Goal: Task Accomplishment & Management: Complete application form

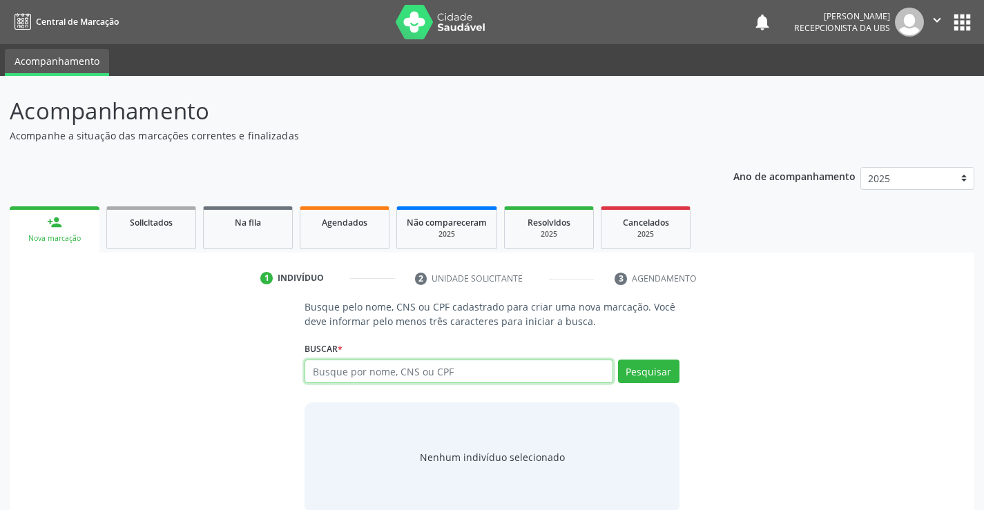
click at [315, 376] on input "text" at bounding box center [458, 371] width 308 height 23
type input "24898074472"
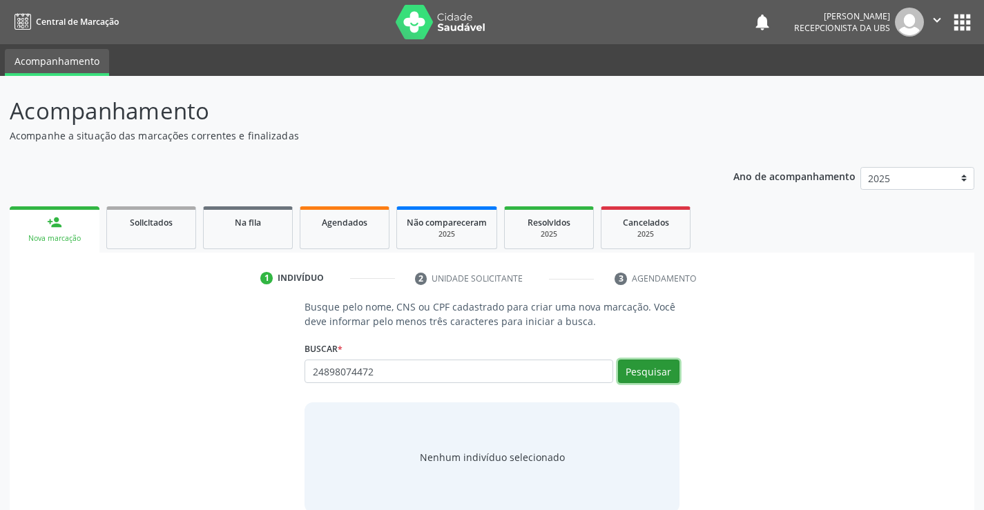
click at [664, 368] on button "Pesquisar" at bounding box center [648, 371] width 61 height 23
type input "24898074472"
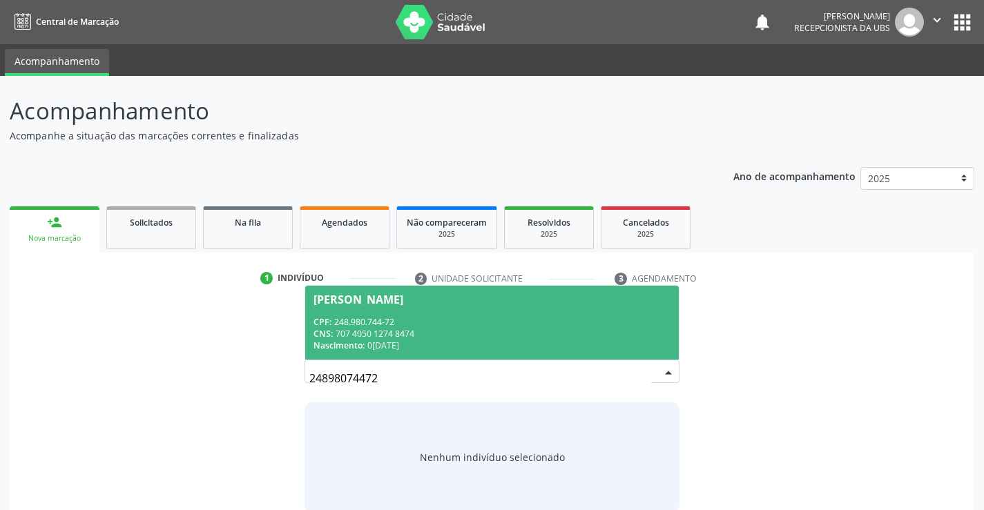
click at [476, 325] on div "CPF: 248.980.744-72" at bounding box center [491, 322] width 356 height 12
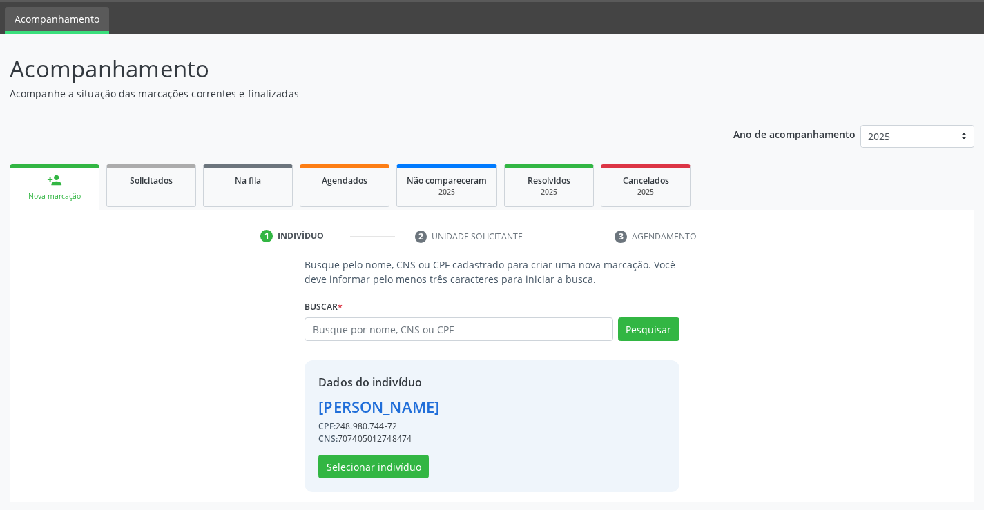
scroll to position [43, 0]
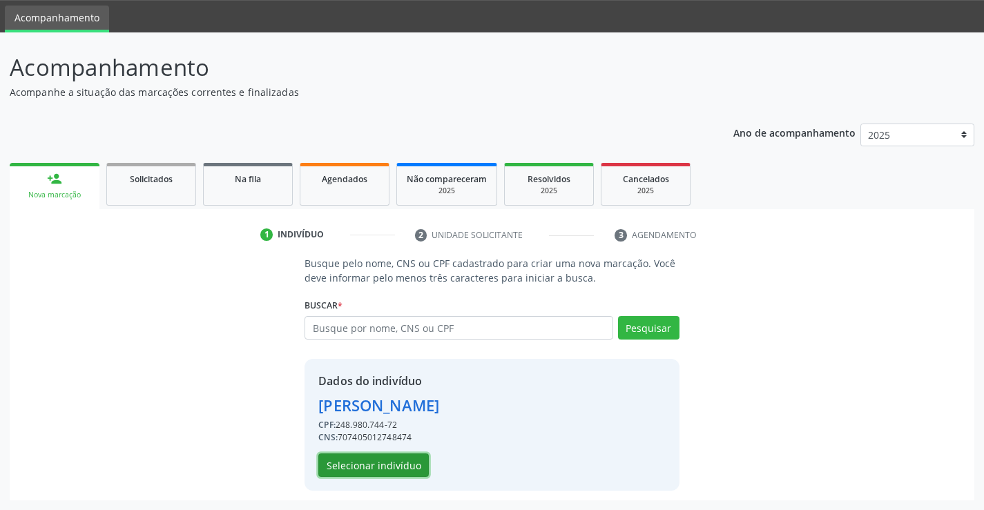
click at [356, 463] on button "Selecionar indivíduo" at bounding box center [373, 465] width 110 height 23
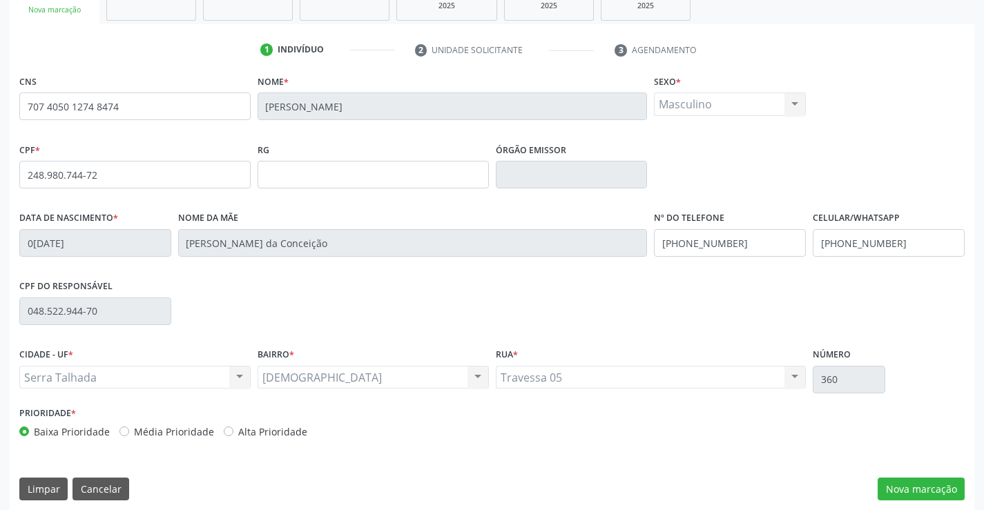
scroll to position [238, 0]
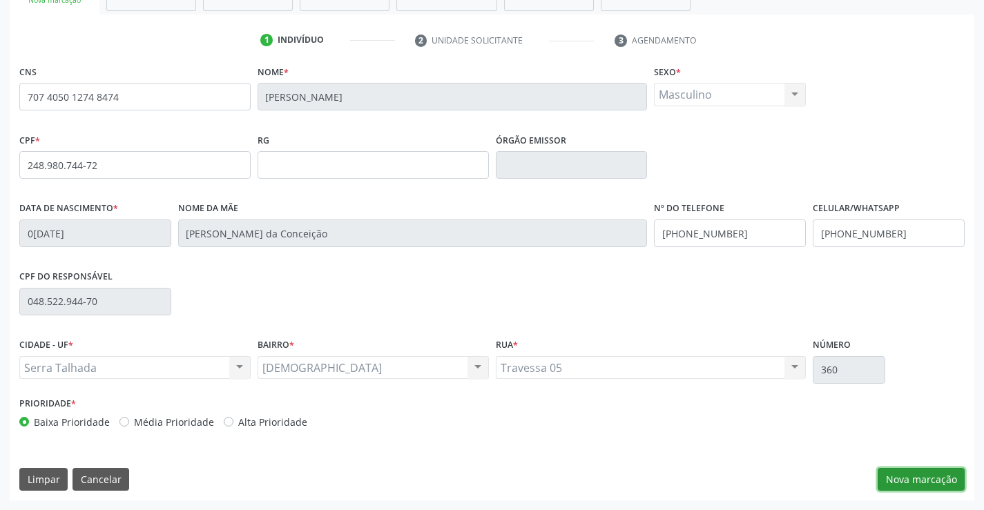
click at [930, 478] on button "Nova marcação" at bounding box center [921, 479] width 87 height 23
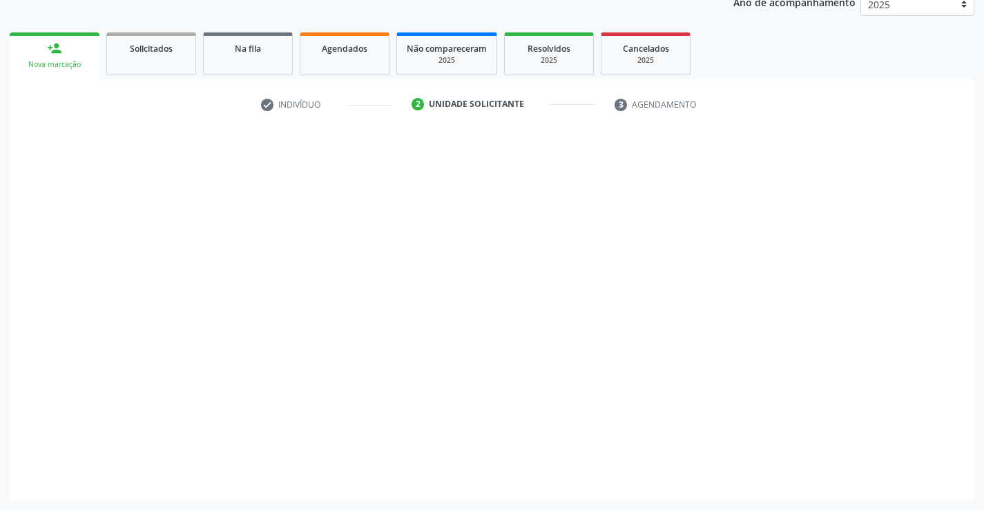
scroll to position [174, 0]
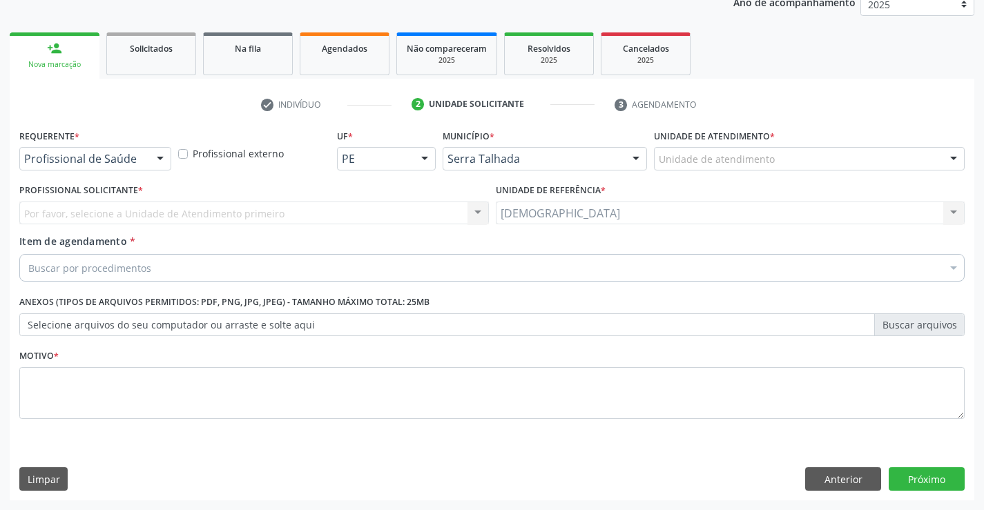
click at [164, 153] on div at bounding box center [160, 159] width 21 height 23
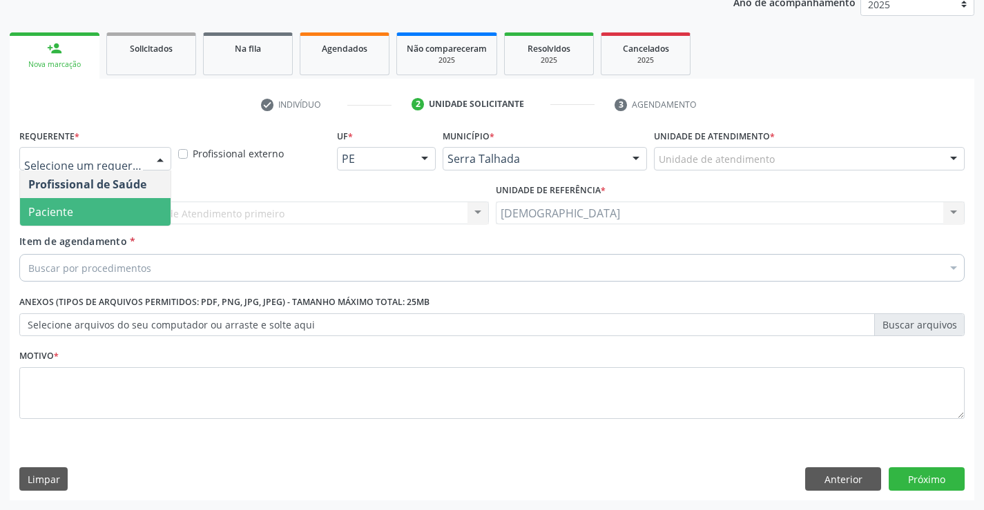
click at [79, 209] on span "Paciente" at bounding box center [95, 212] width 151 height 28
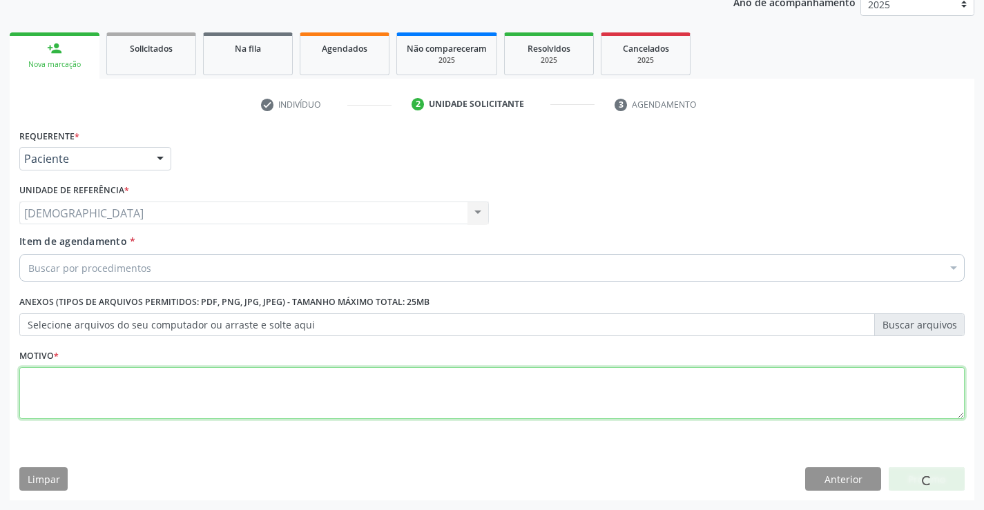
click at [84, 398] on textarea at bounding box center [491, 393] width 945 height 52
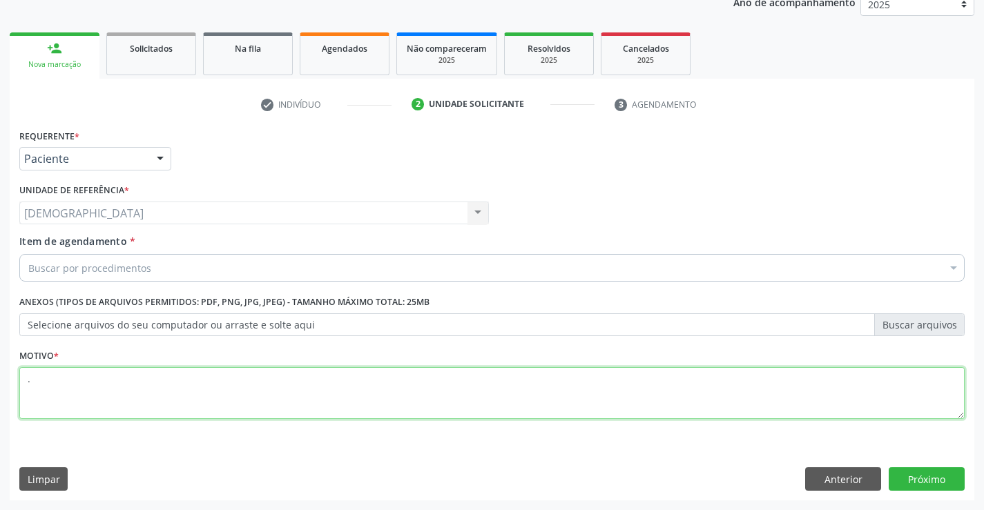
type textarea "."
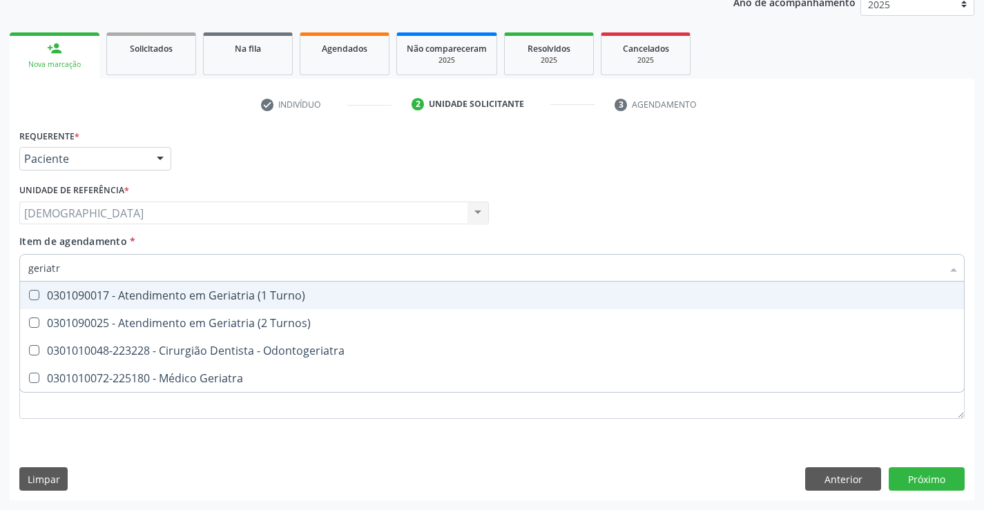
type input "geriatra"
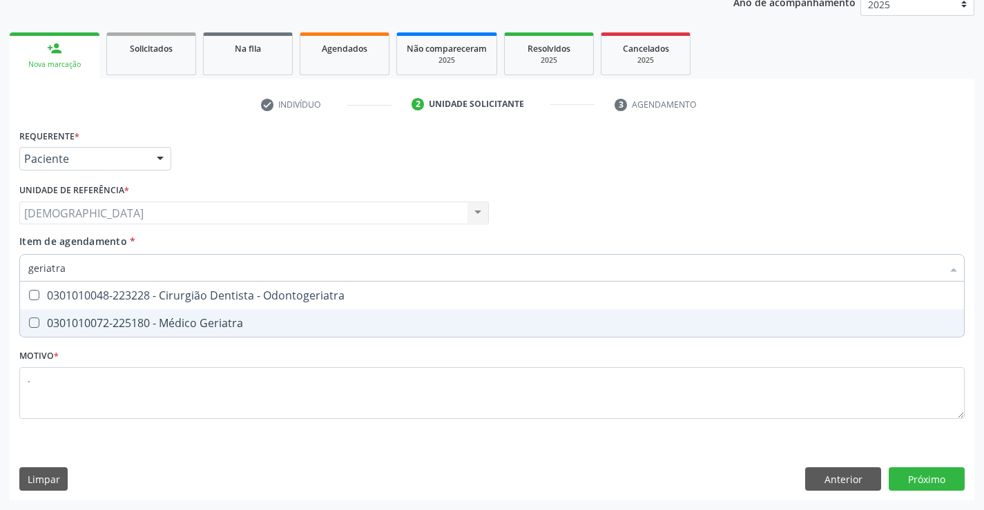
click at [149, 329] on div "0301010072-225180 - Médico Geriatra" at bounding box center [491, 323] width 927 height 11
checkbox Geriatra "true"
click at [944, 479] on div "Requerente * Paciente Profissional de Saúde Paciente Nenhum resultado encontrad…" at bounding box center [492, 313] width 965 height 375
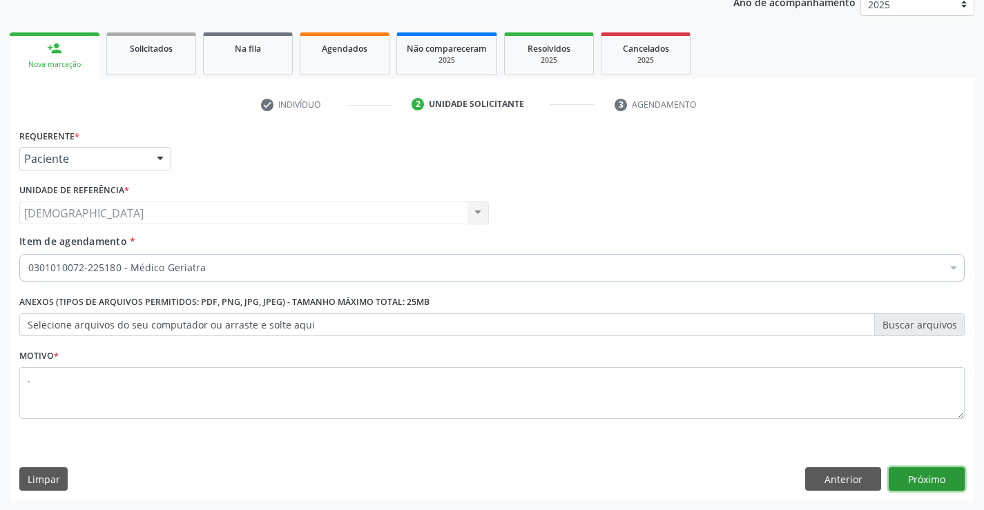
click at [938, 481] on button "Próximo" at bounding box center [927, 478] width 76 height 23
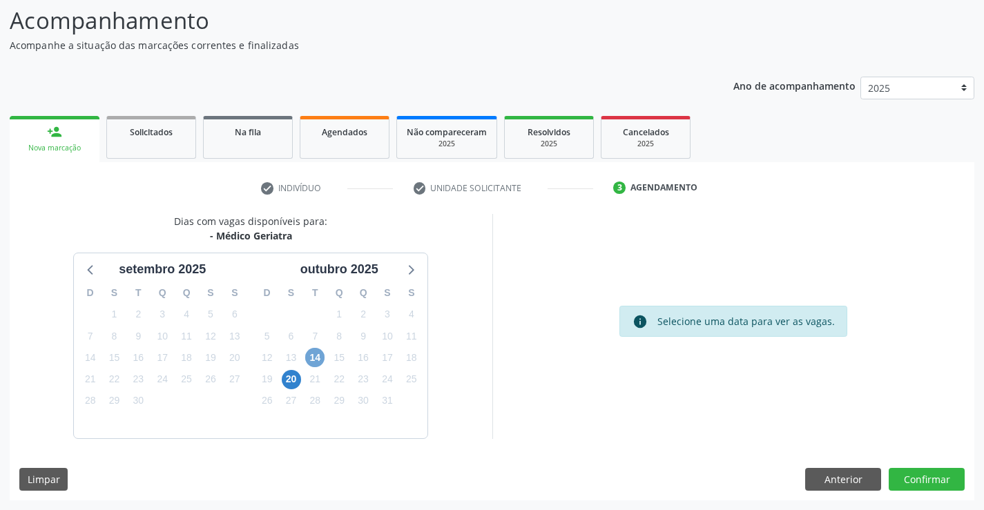
click at [314, 357] on span "14" at bounding box center [314, 357] width 19 height 19
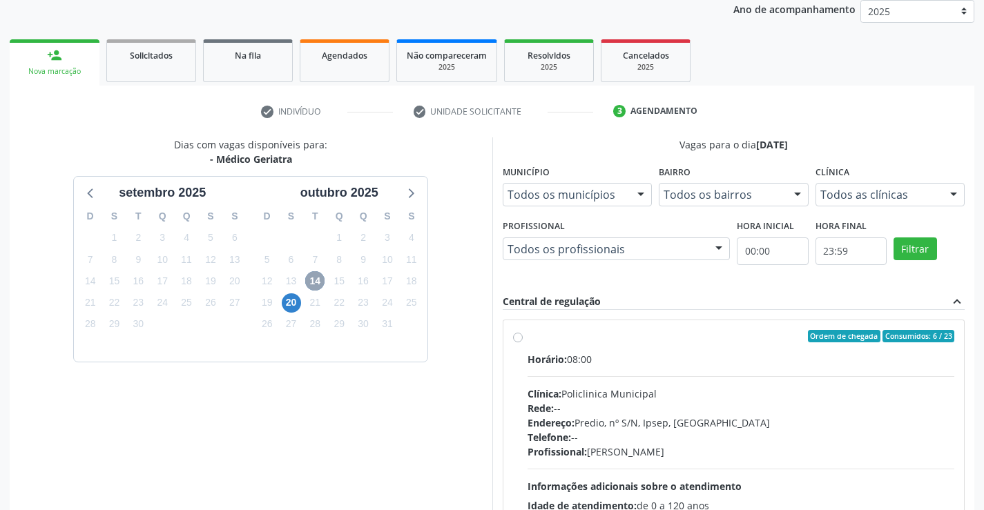
scroll to position [229, 0]
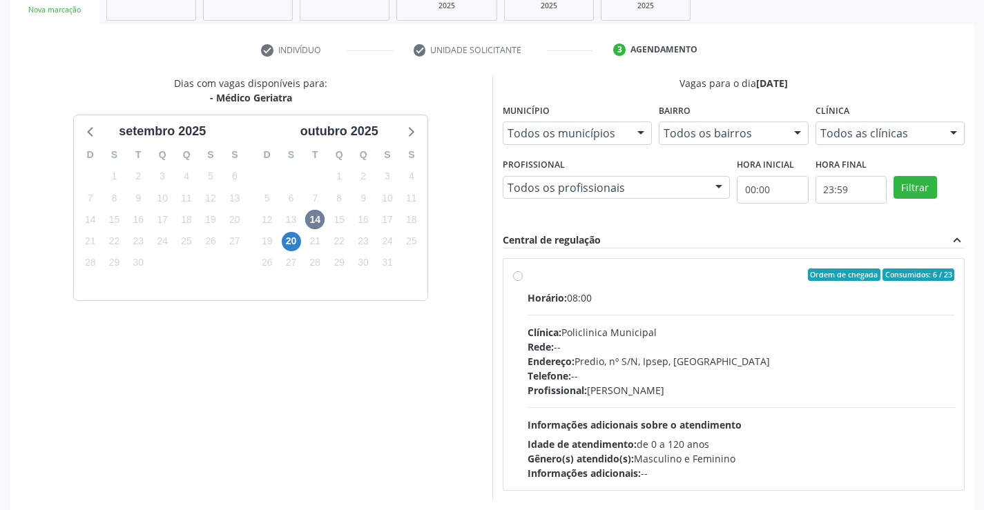
click at [529, 281] on label "Ordem de chegada Consumidos: 6 / 23 Horário: 08:00 Clínica: Policlinica Municip…" at bounding box center [741, 375] width 427 height 212
click at [523, 281] on input "Ordem de chegada Consumidos: 6 / 23 Horário: 08:00 Clínica: Policlinica Municip…" at bounding box center [518, 275] width 10 height 12
radio input "true"
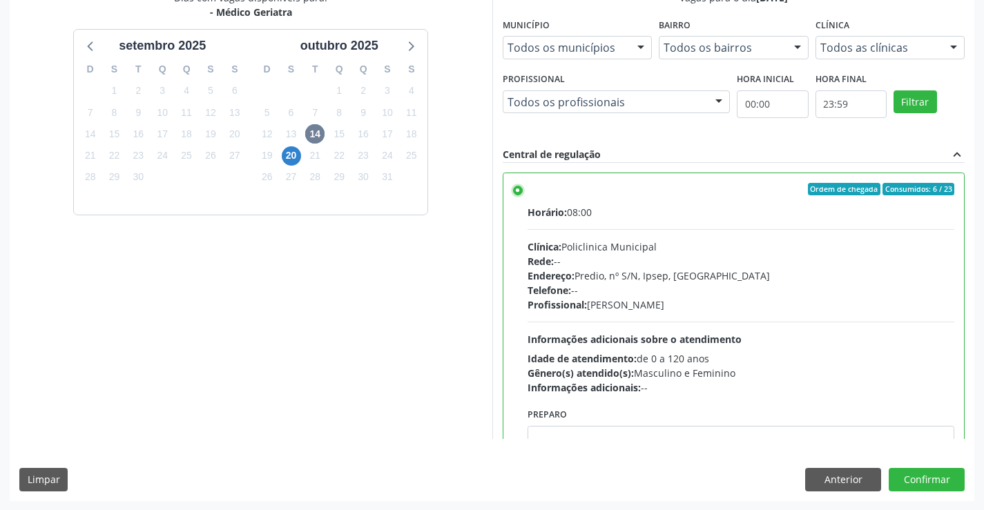
scroll to position [315, 0]
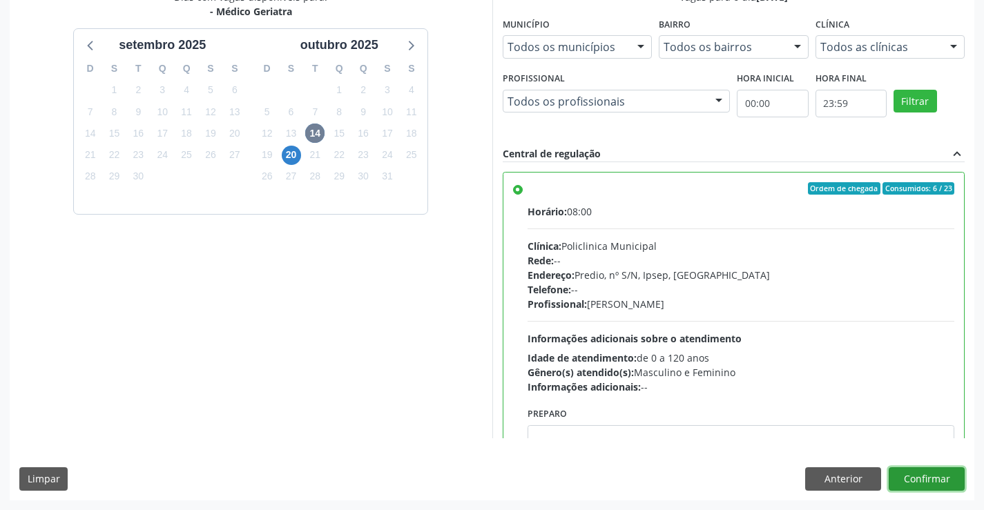
click at [941, 476] on button "Confirmar" at bounding box center [927, 478] width 76 height 23
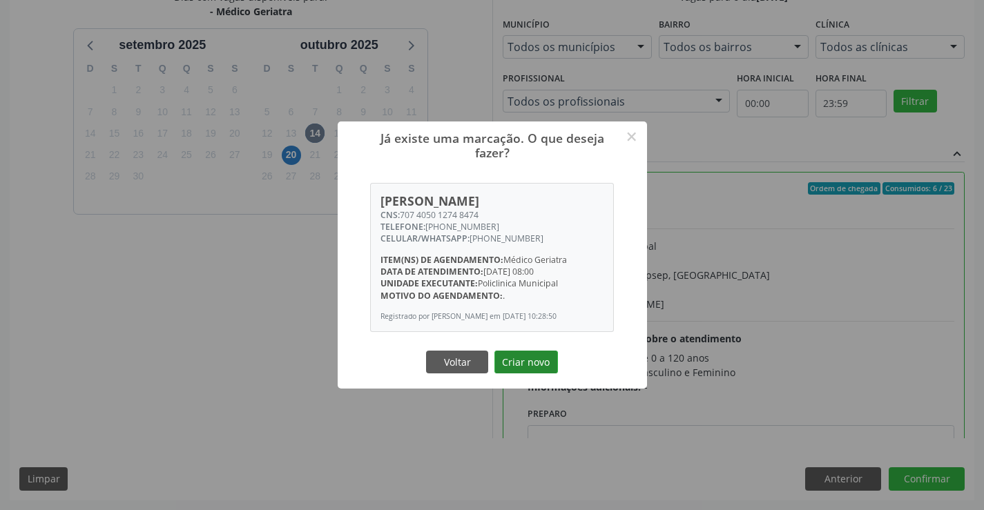
click at [536, 364] on button "Criar novo" at bounding box center [526, 362] width 64 height 23
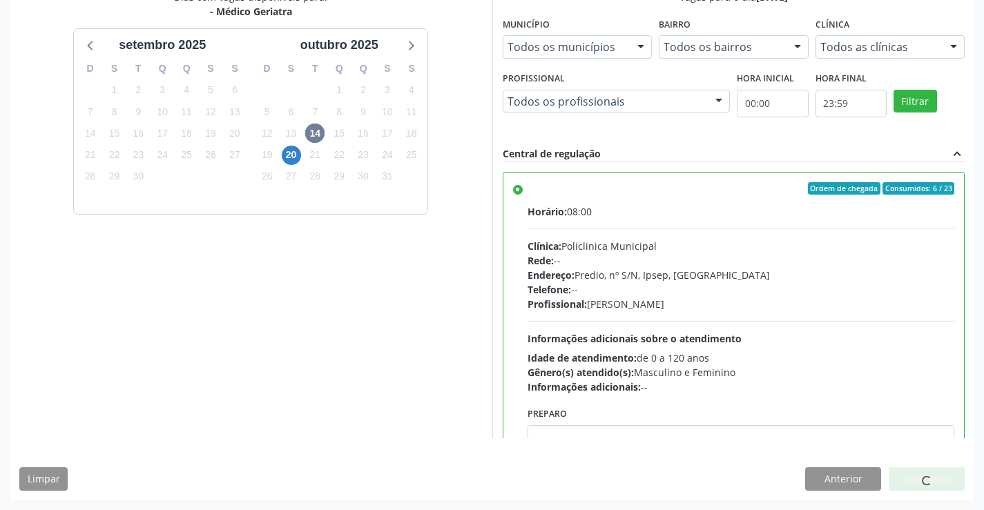
scroll to position [0, 0]
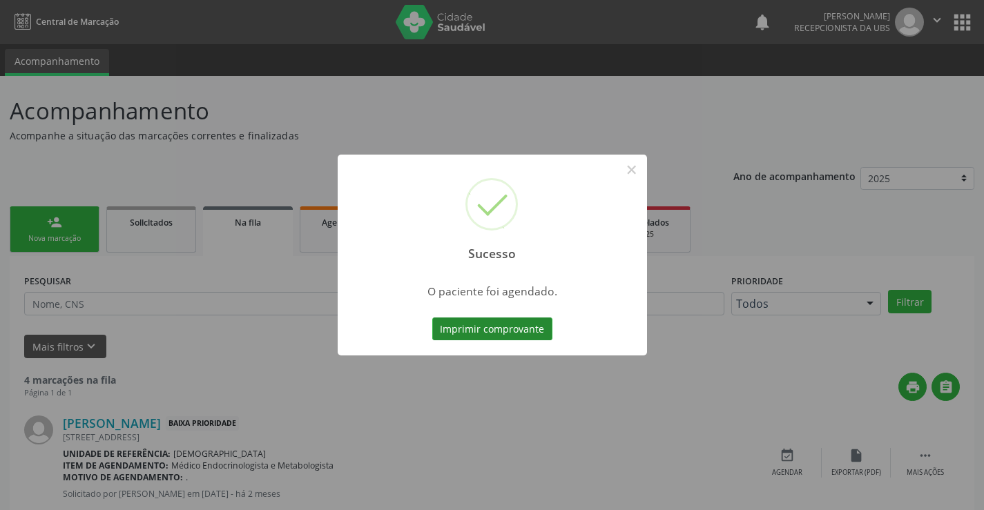
click at [491, 323] on button "Imprimir comprovante" at bounding box center [492, 329] width 120 height 23
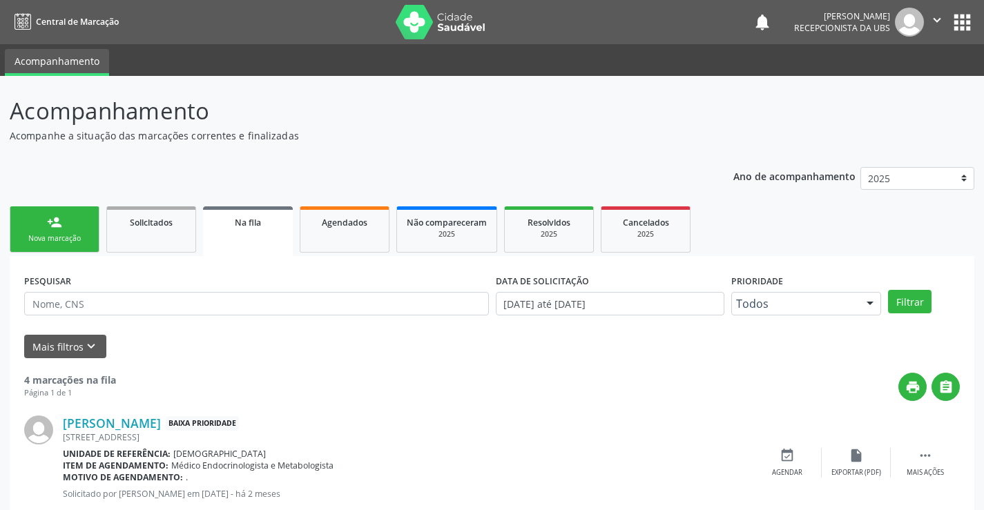
click at [77, 238] on div "Nova marcação" at bounding box center [54, 238] width 69 height 10
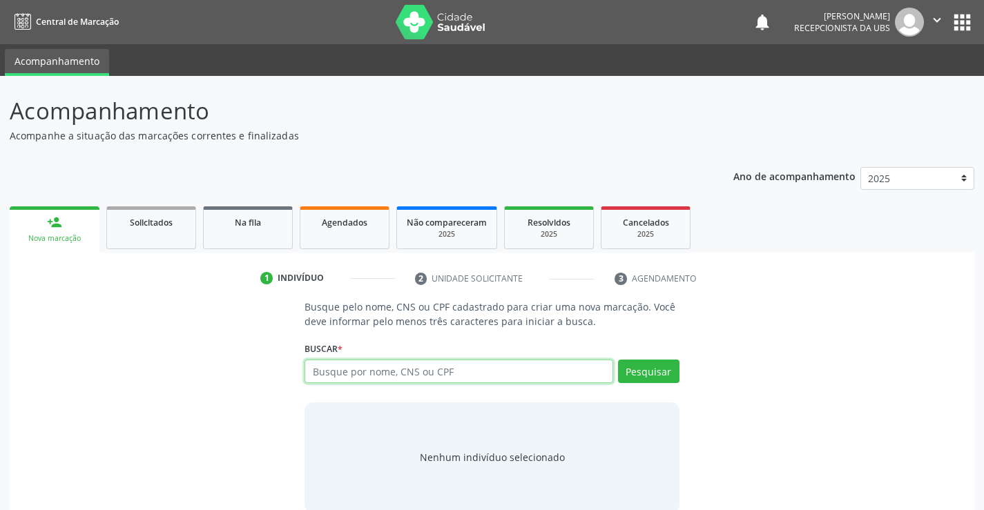
click at [318, 363] on input "text" at bounding box center [458, 371] width 308 height 23
type input "709505639357170"
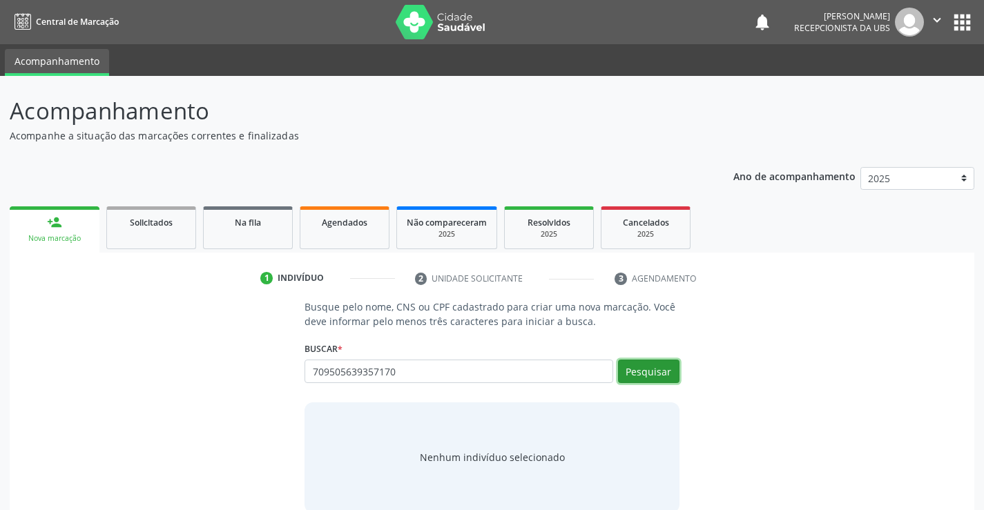
click at [651, 371] on button "Pesquisar" at bounding box center [648, 371] width 61 height 23
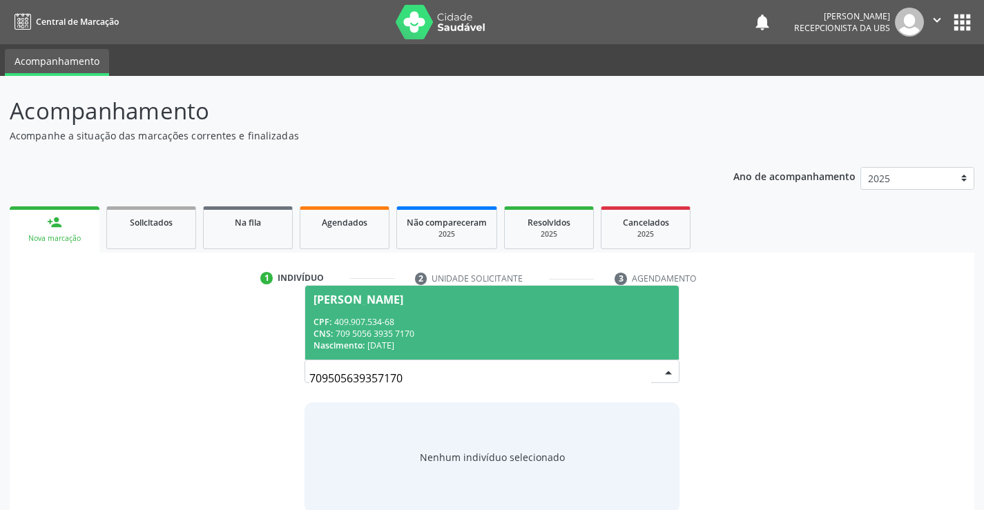
click at [442, 320] on div "CPF: 409.907.534-68" at bounding box center [491, 322] width 356 height 12
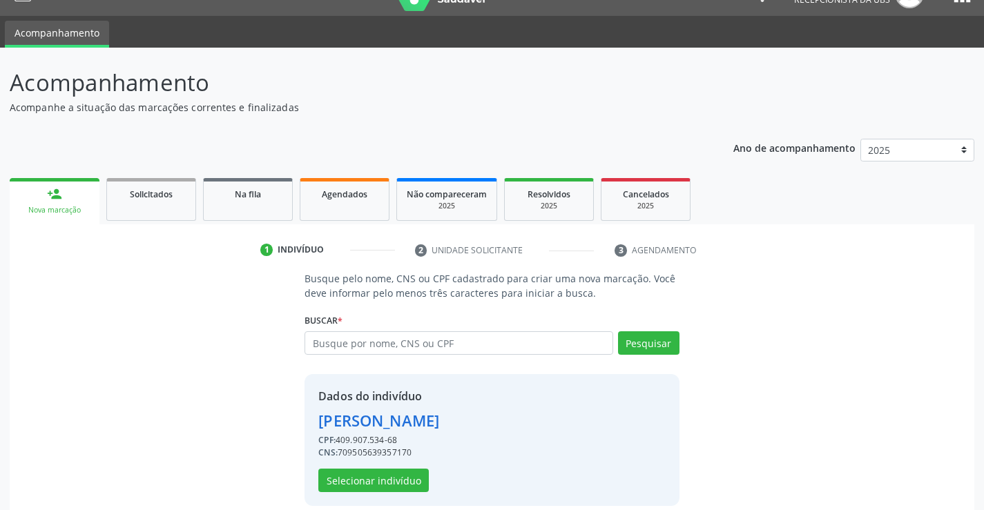
scroll to position [43, 0]
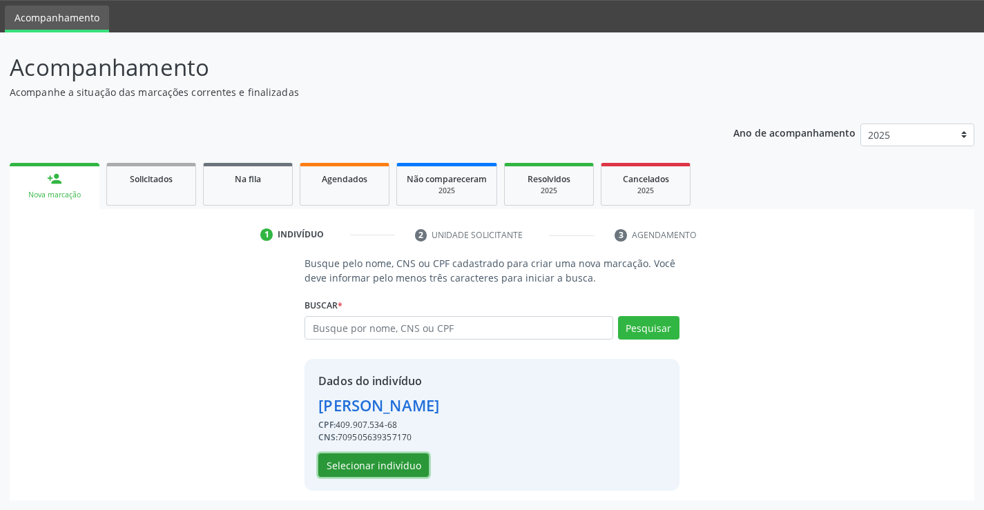
click at [358, 463] on button "Selecionar indivíduo" at bounding box center [373, 465] width 110 height 23
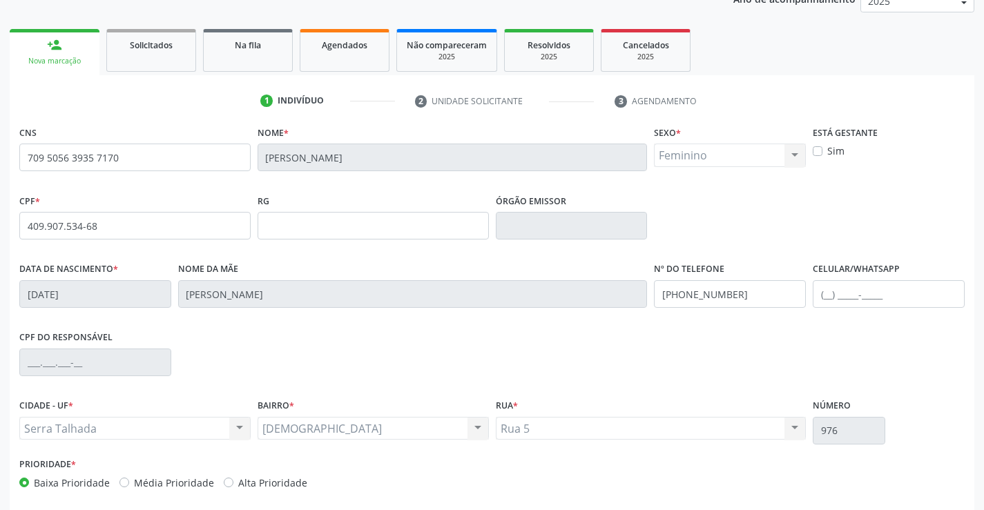
scroll to position [182, 0]
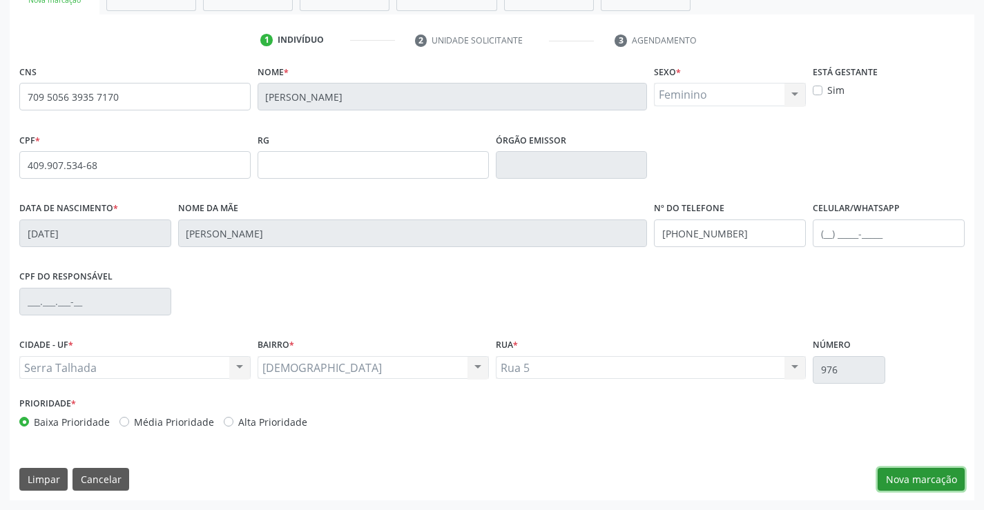
click at [920, 483] on button "Nova marcação" at bounding box center [921, 479] width 87 height 23
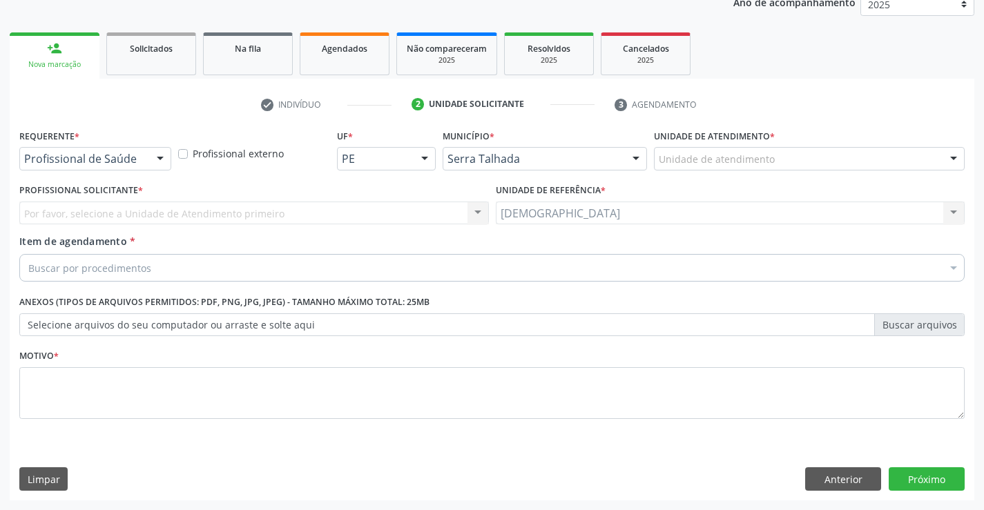
scroll to position [174, 0]
click at [155, 157] on div at bounding box center [160, 159] width 21 height 23
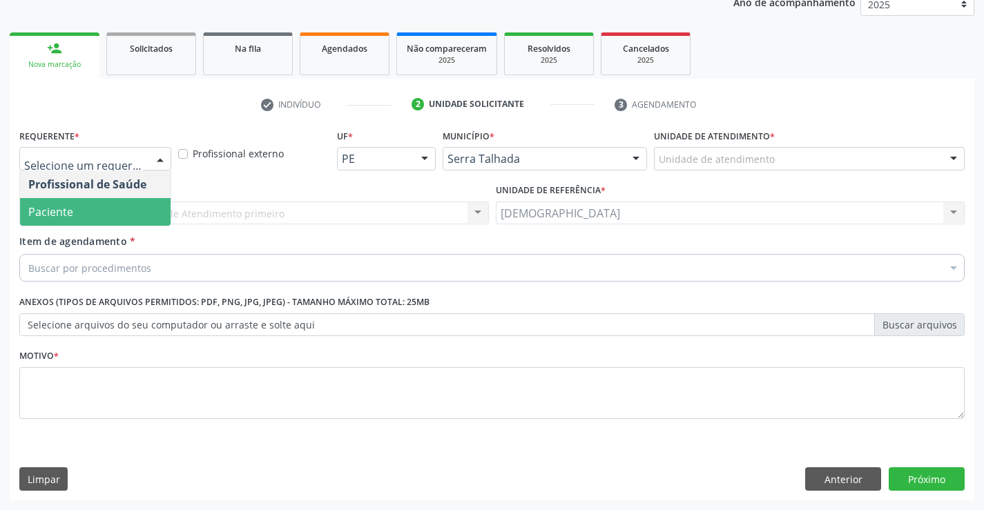
click at [115, 202] on span "Paciente" at bounding box center [95, 212] width 151 height 28
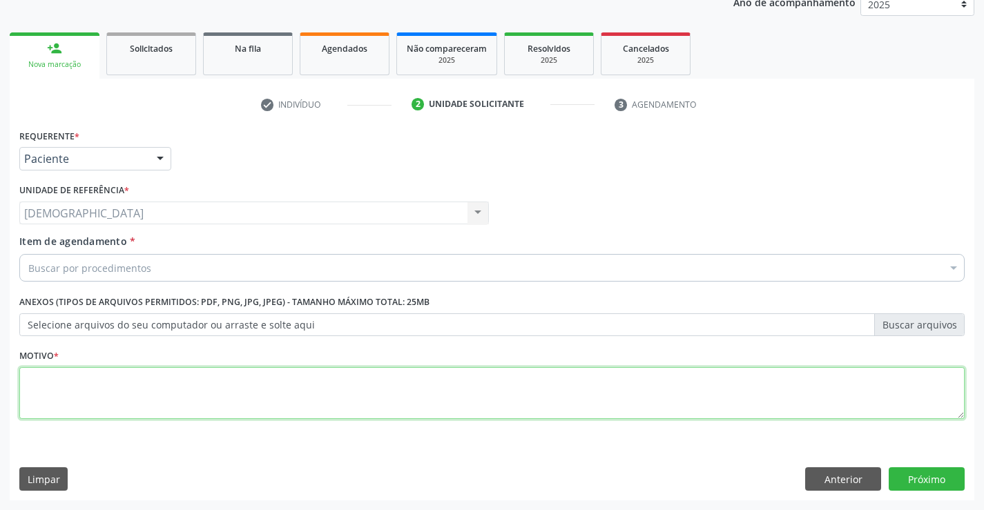
click at [66, 398] on textarea at bounding box center [491, 393] width 945 height 52
type textarea "."
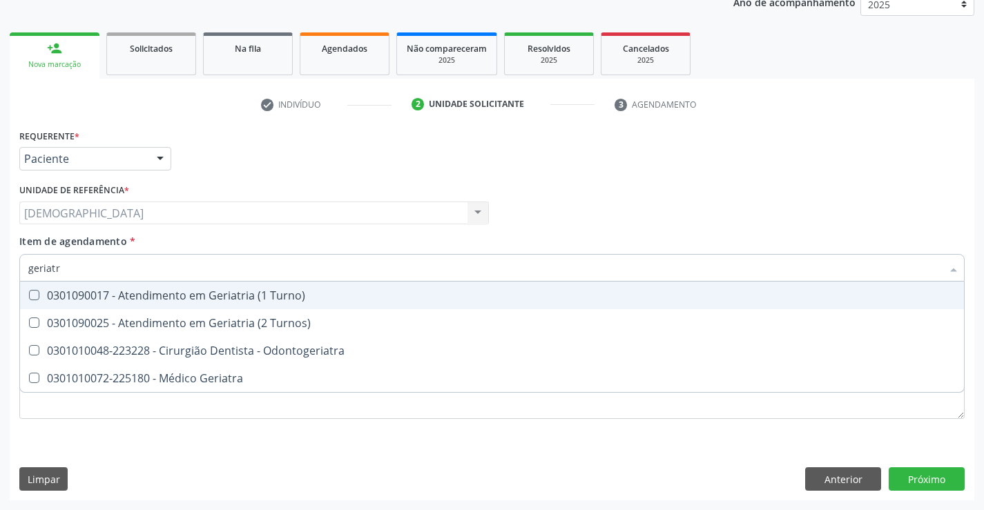
type input "geriatra"
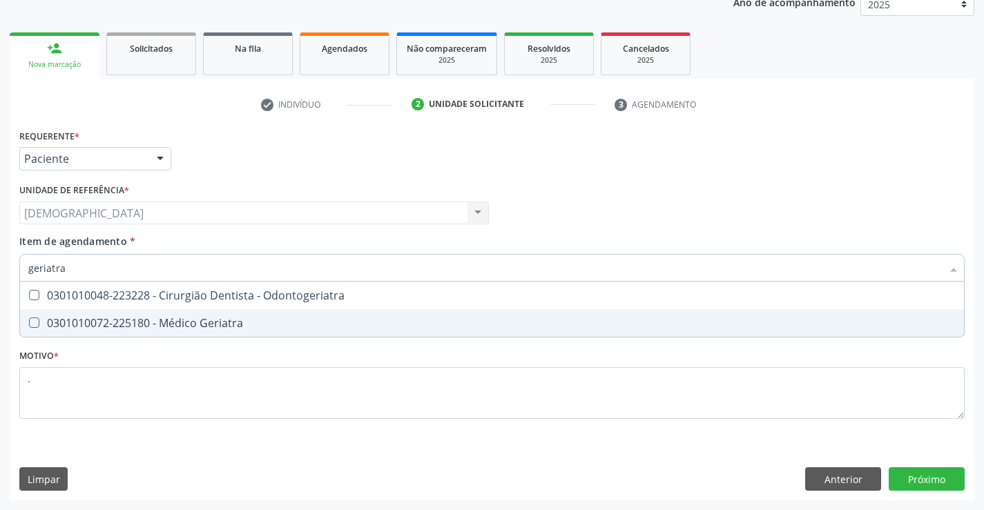
click at [119, 324] on div "0301010072-225180 - Médico Geriatra" at bounding box center [491, 323] width 927 height 11
checkbox Geriatra "true"
click at [919, 478] on div "Requerente * Paciente Profissional de Saúde Paciente Nenhum resultado encontrad…" at bounding box center [492, 313] width 965 height 375
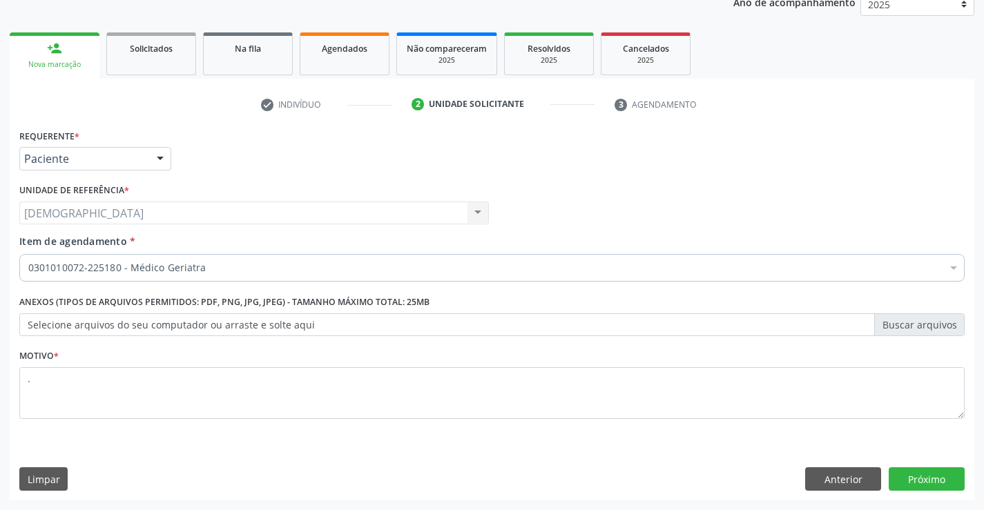
click at [155, 153] on div at bounding box center [160, 159] width 21 height 23
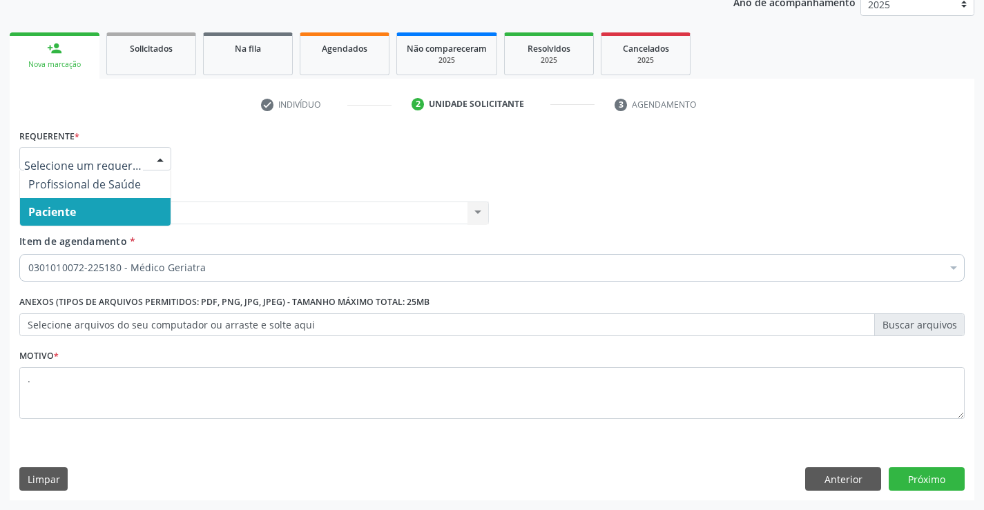
click at [68, 207] on span "Paciente" at bounding box center [52, 211] width 48 height 15
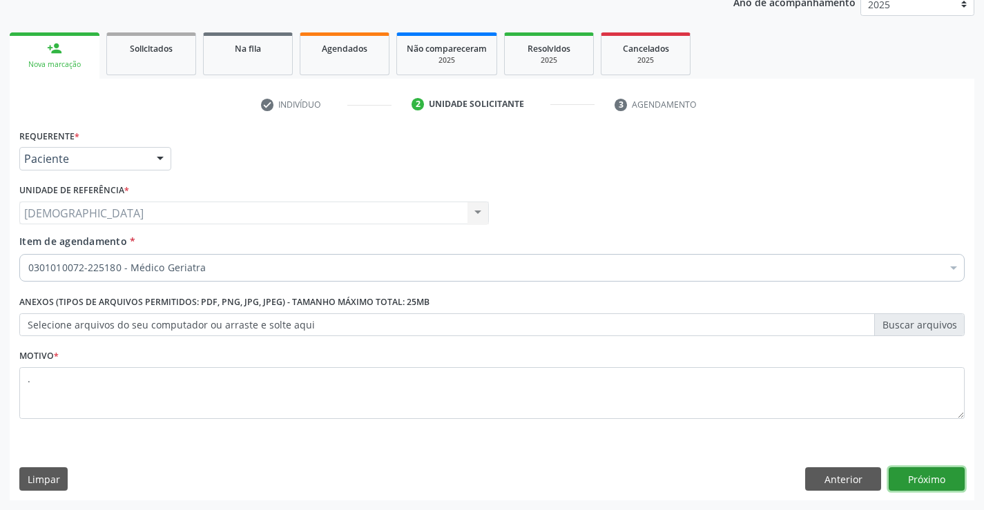
click at [931, 483] on button "Próximo" at bounding box center [927, 478] width 76 height 23
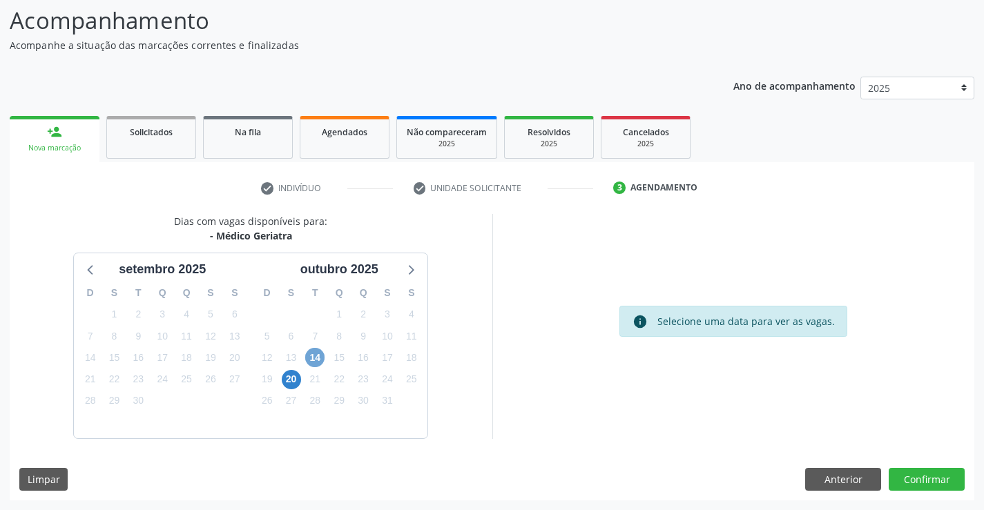
click at [314, 349] on span "14" at bounding box center [314, 357] width 19 height 19
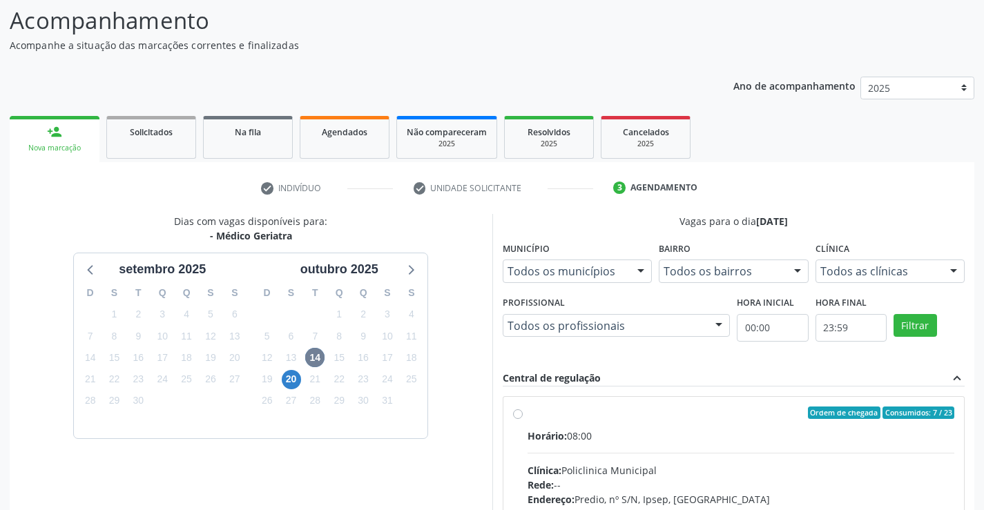
click at [566, 414] on div "Ordem de chegada Consumidos: 7 / 23" at bounding box center [741, 413] width 427 height 12
click at [523, 414] on input "Ordem de chegada Consumidos: 7 / 23 Horário: 08:00 Clínica: Policlinica Municip…" at bounding box center [518, 413] width 10 height 12
radio input "true"
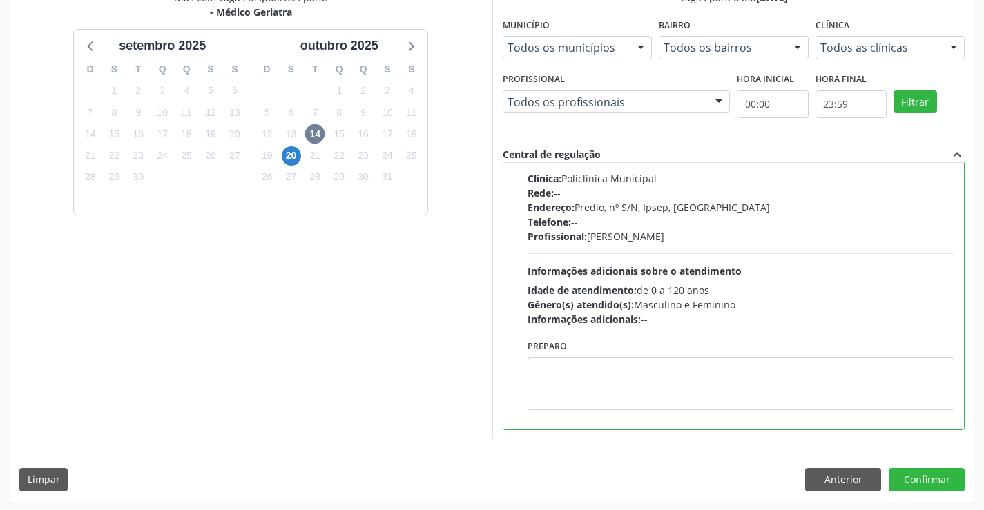
scroll to position [315, 0]
click at [923, 474] on button "Confirmar" at bounding box center [927, 478] width 76 height 23
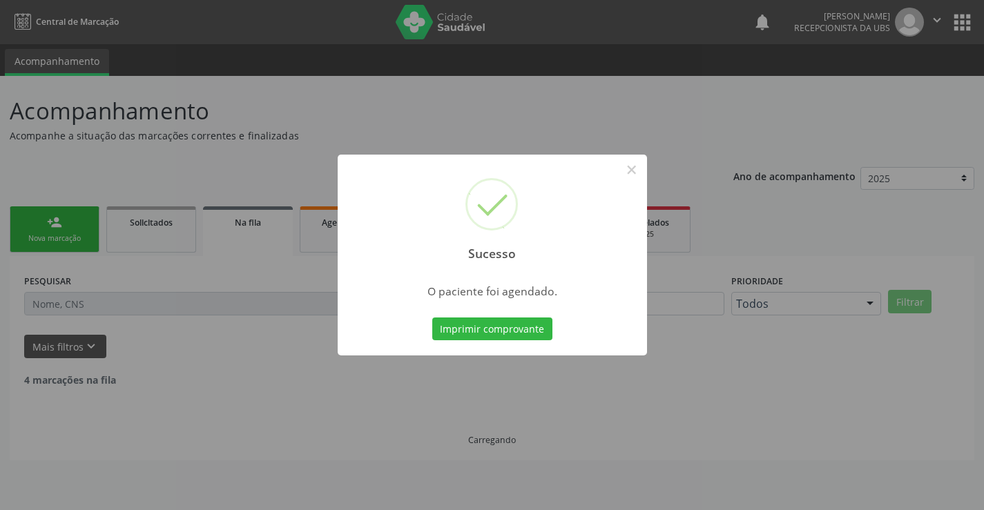
scroll to position [0, 0]
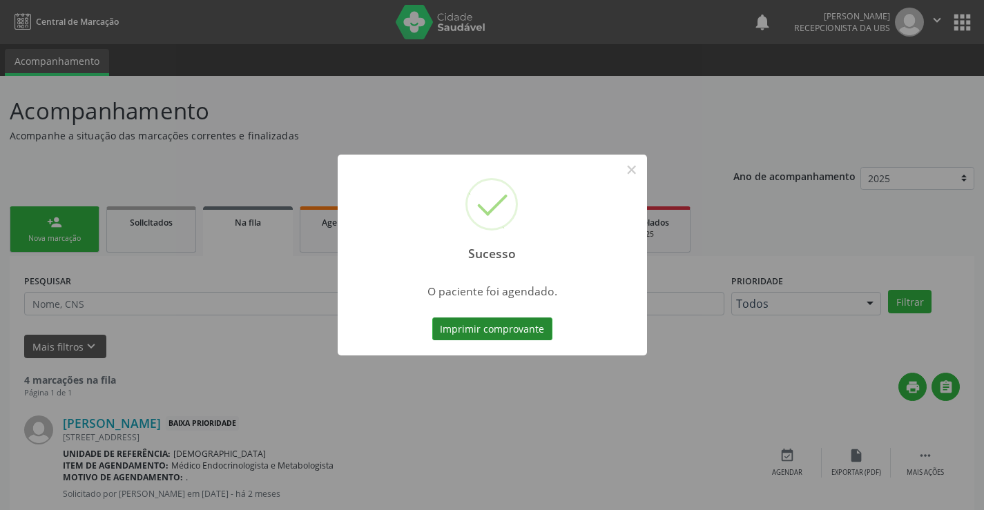
click at [444, 331] on button "Imprimir comprovante" at bounding box center [492, 329] width 120 height 23
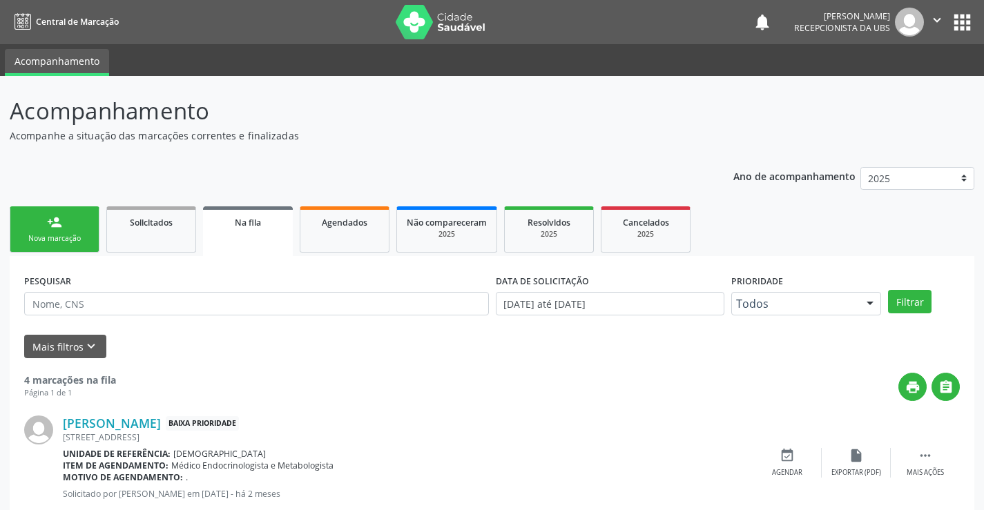
click at [70, 237] on div "Nova marcação" at bounding box center [54, 238] width 69 height 10
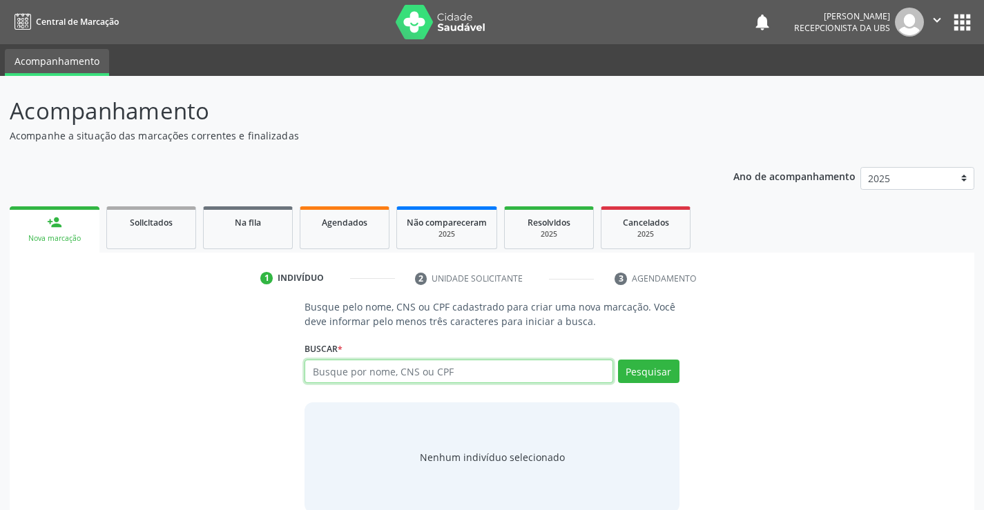
click at [316, 372] on input "text" at bounding box center [458, 371] width 308 height 23
type input "700800915741986"
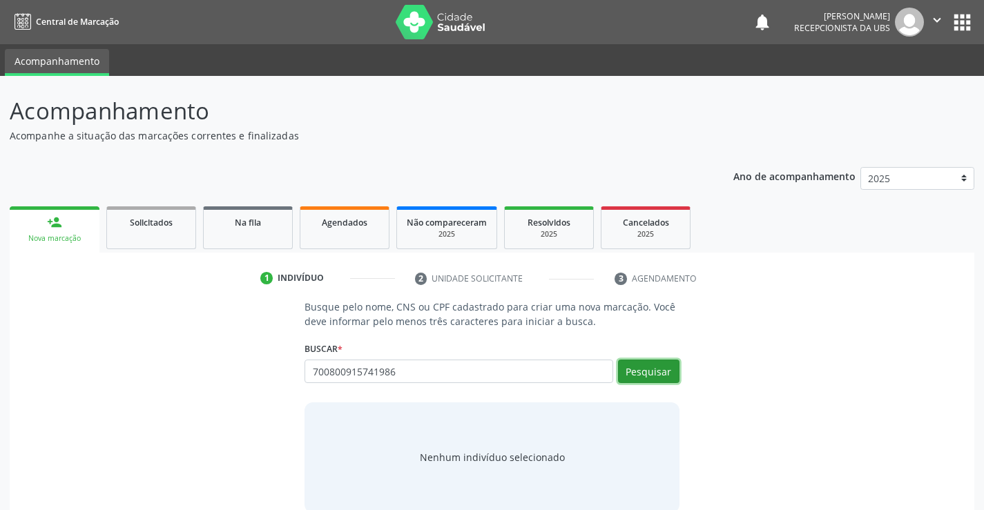
click at [637, 369] on button "Pesquisar" at bounding box center [648, 371] width 61 height 23
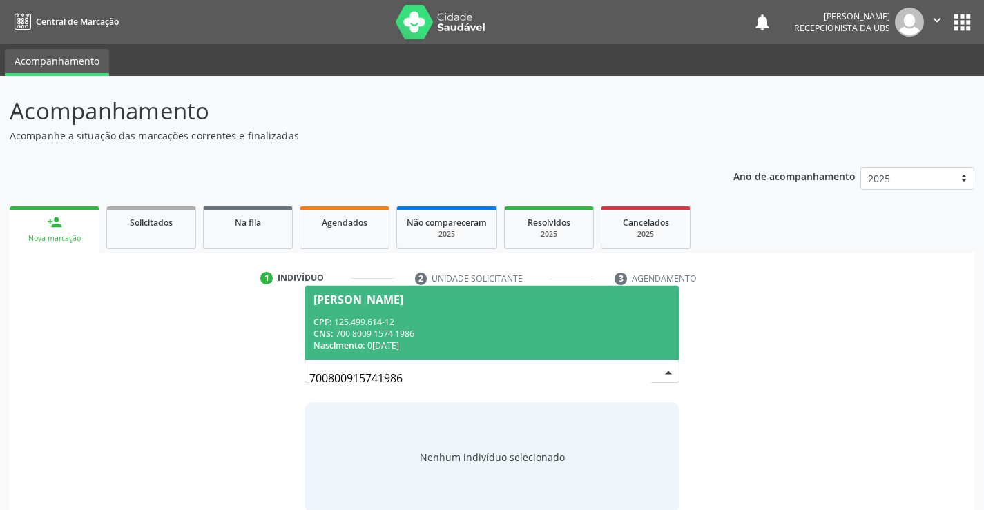
click at [373, 310] on span "[PERSON_NAME] CPF: 125.499.614-12 CNS: 700 8009 1574 1986 Nascimento: [DATE]" at bounding box center [491, 323] width 373 height 74
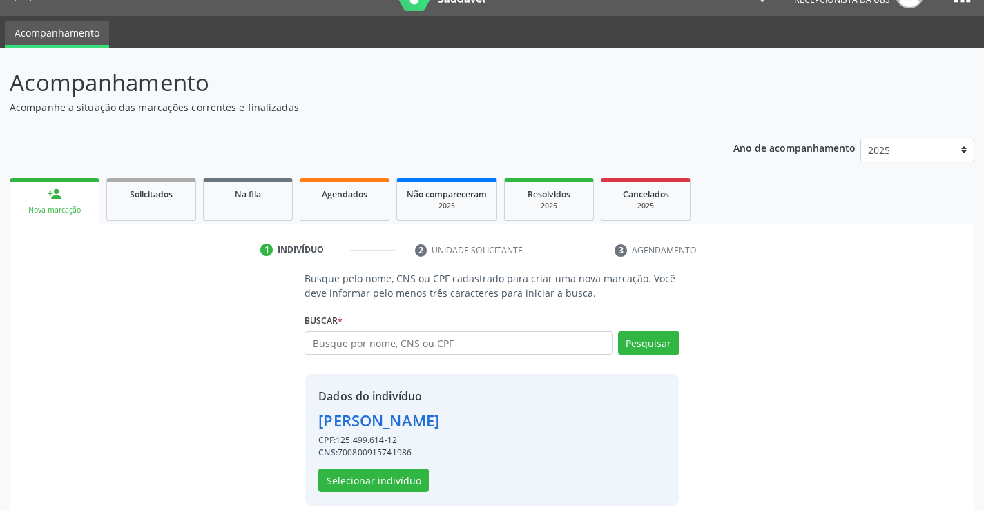
scroll to position [43, 0]
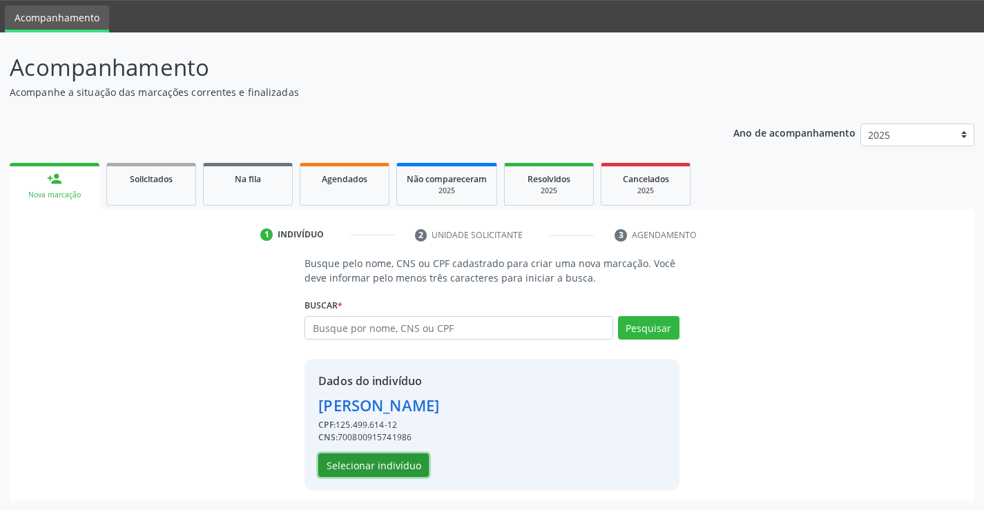
click at [380, 466] on button "Selecionar indivíduo" at bounding box center [373, 465] width 110 height 23
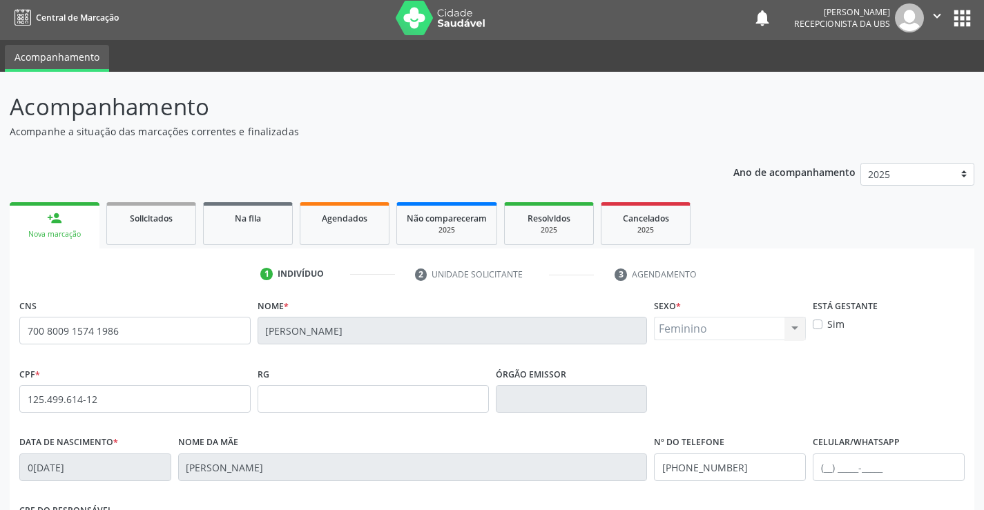
scroll to position [69, 0]
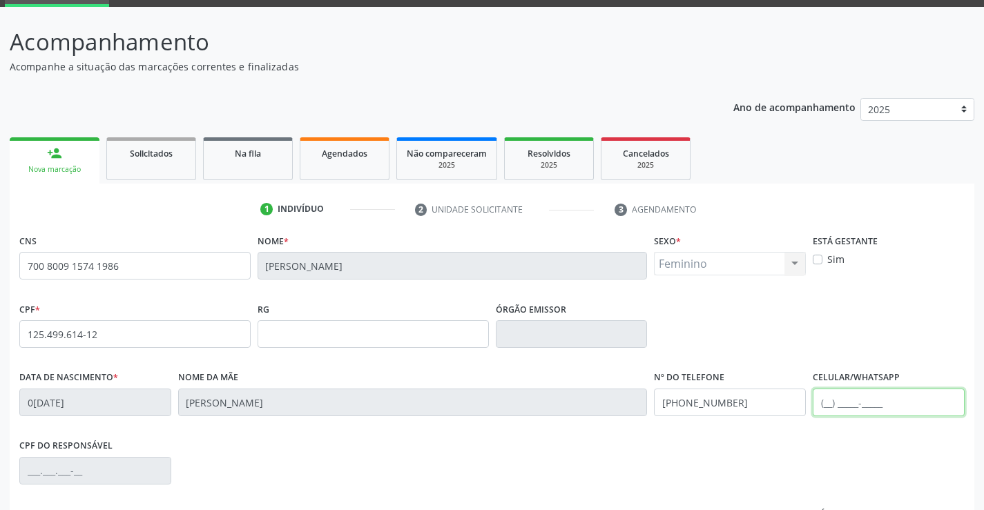
click at [858, 410] on input "text" at bounding box center [889, 403] width 152 height 28
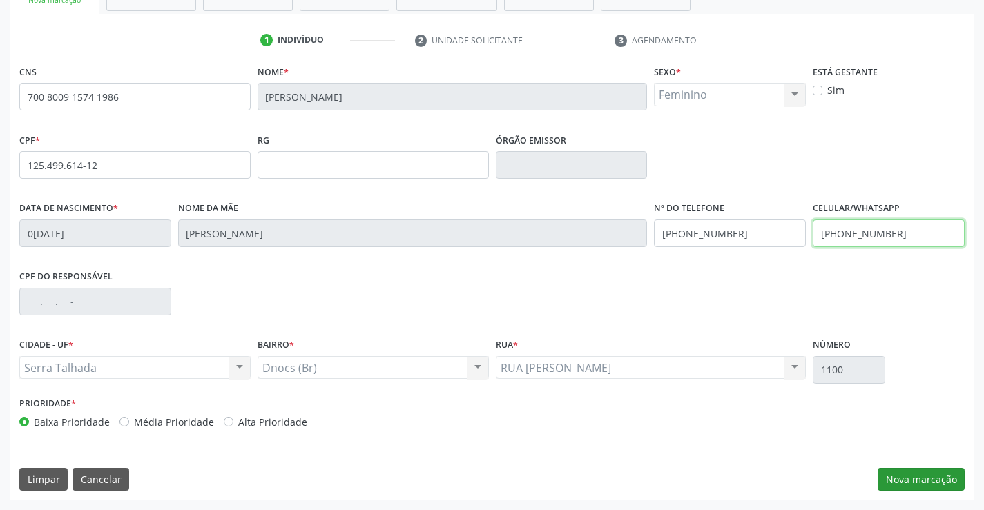
type input "[PHONE_NUMBER]"
click at [914, 481] on button "Nova marcação" at bounding box center [921, 479] width 87 height 23
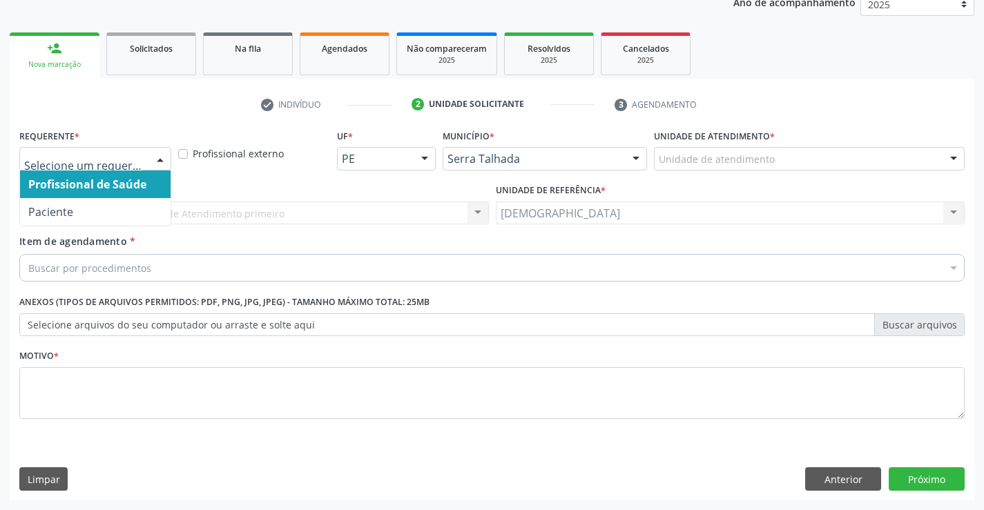
click at [164, 155] on div at bounding box center [160, 159] width 21 height 23
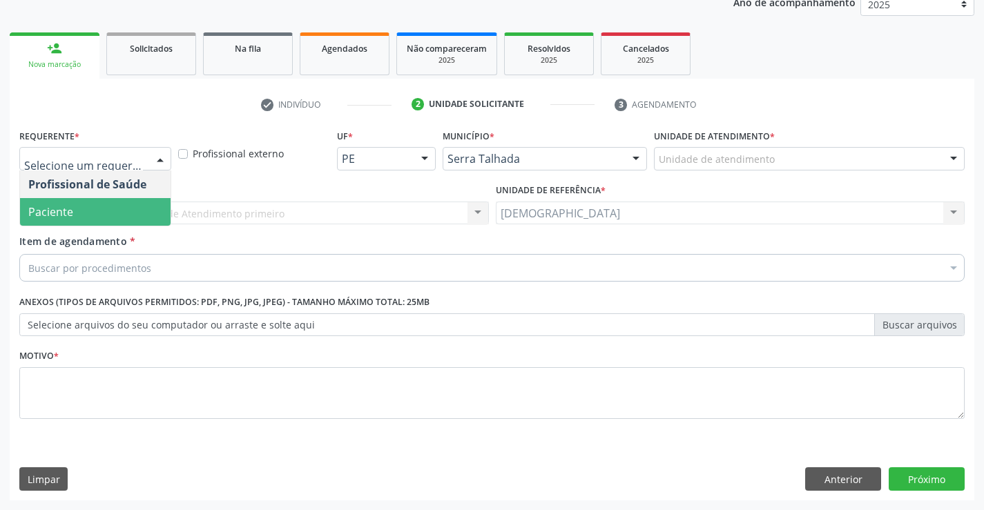
click at [71, 220] on span "Paciente" at bounding box center [95, 212] width 151 height 28
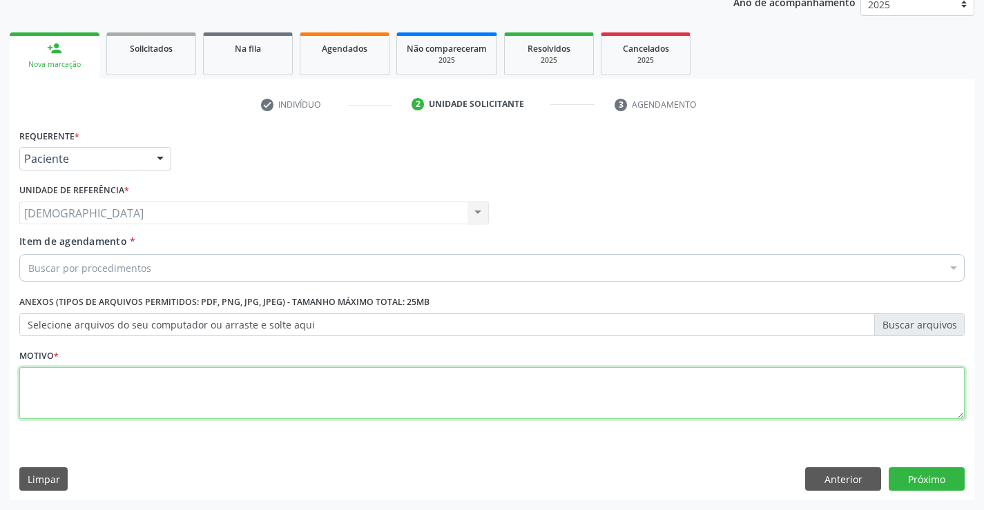
click at [32, 409] on textarea at bounding box center [491, 393] width 945 height 52
type textarea "."
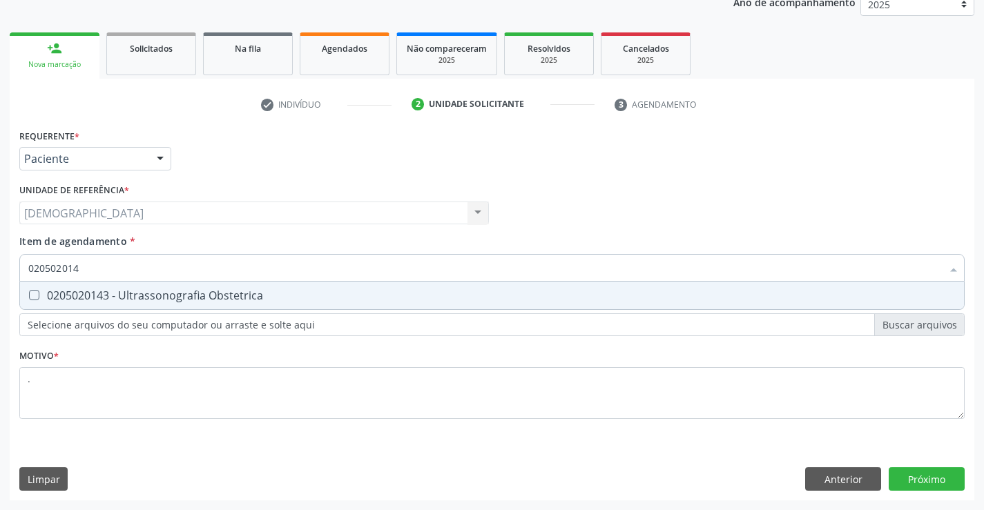
type input "0205020143"
click at [83, 300] on div "0205020143 - Ultrassonografia Obstetrica" at bounding box center [491, 295] width 927 height 11
checkbox Obstetrica "true"
click at [938, 472] on div "Requerente * Paciente Profissional de Saúde Paciente Nenhum resultado encontrad…" at bounding box center [492, 313] width 965 height 375
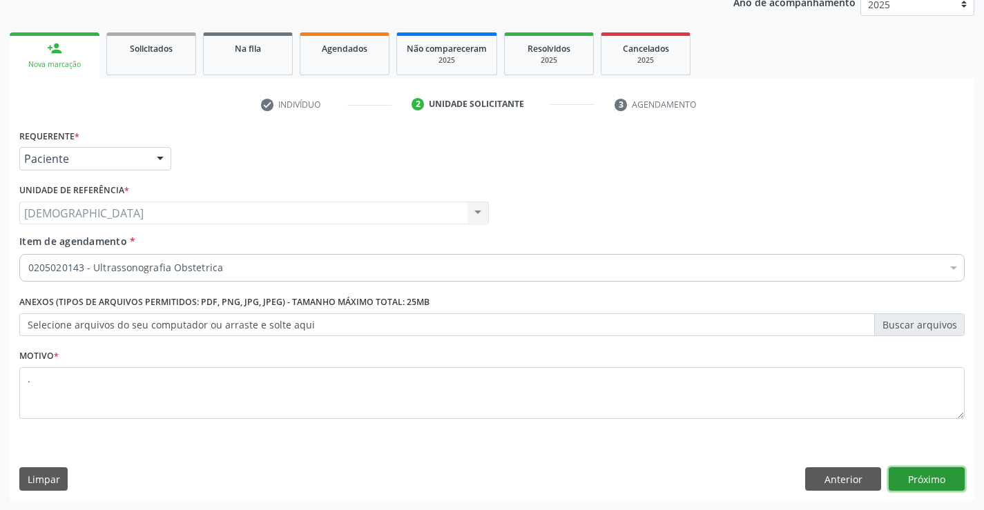
click at [933, 484] on button "Próximo" at bounding box center [927, 478] width 76 height 23
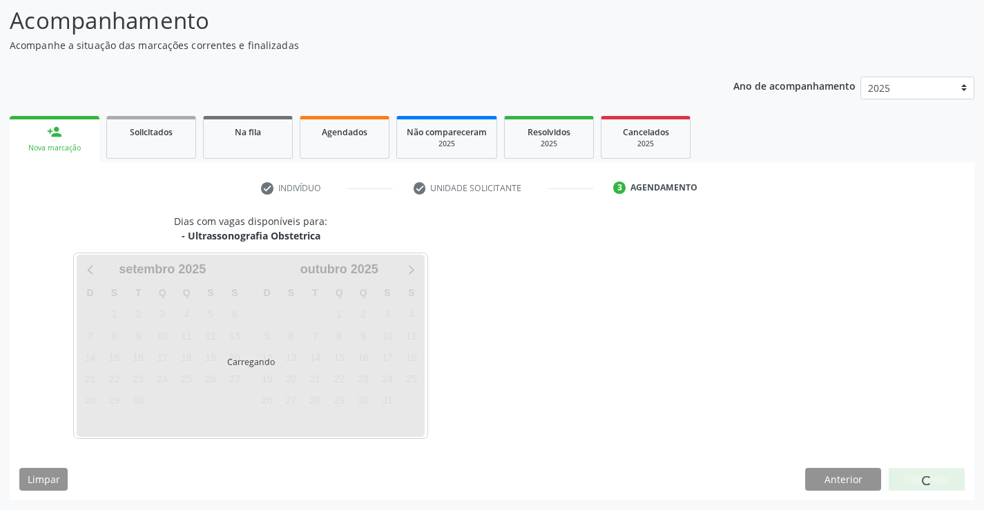
scroll to position [90, 0]
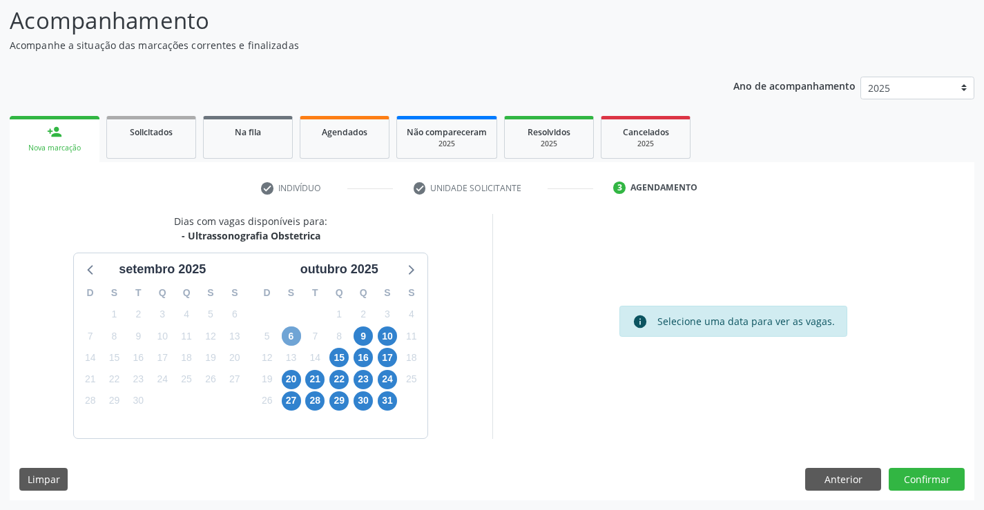
click at [295, 333] on span "6" at bounding box center [291, 336] width 19 height 19
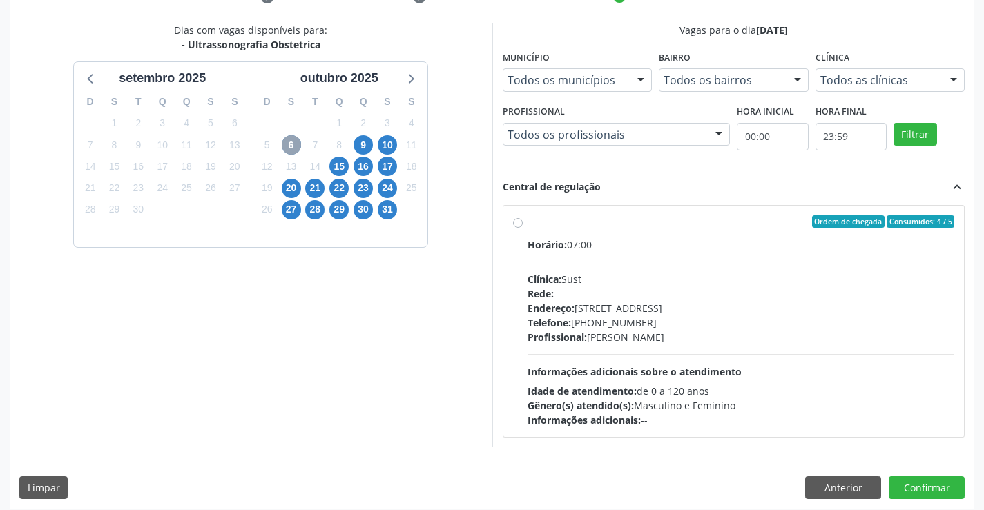
scroll to position [290, 0]
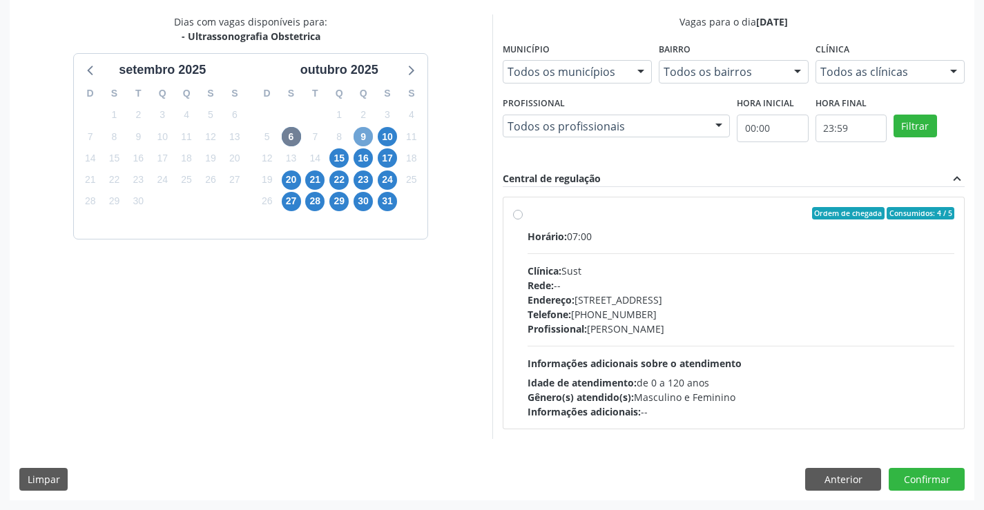
click at [367, 139] on span "9" at bounding box center [363, 136] width 19 height 19
click at [380, 133] on span "10" at bounding box center [387, 136] width 19 height 19
click at [340, 160] on span "15" at bounding box center [338, 157] width 19 height 19
click at [364, 159] on span "16" at bounding box center [363, 157] width 19 height 19
click at [382, 157] on span "17" at bounding box center [387, 157] width 19 height 19
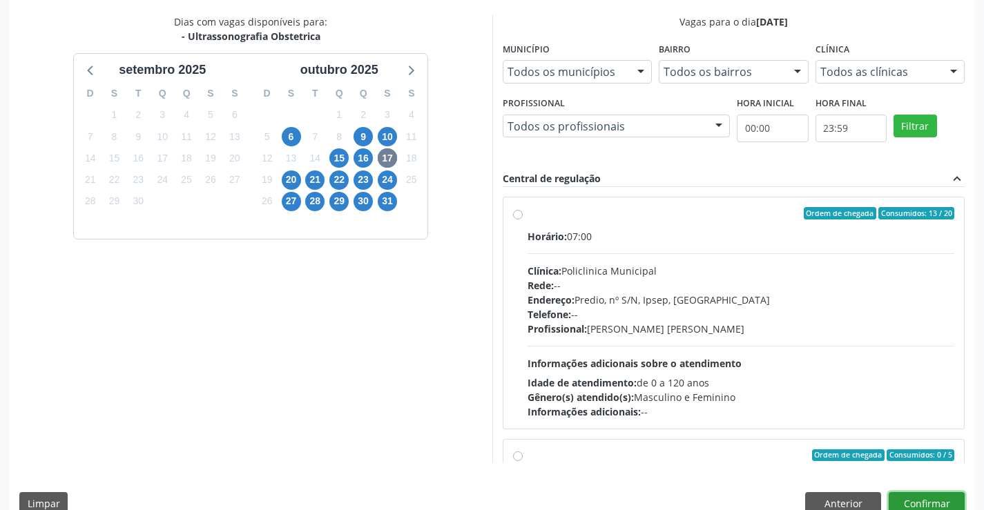
click at [907, 498] on button "Confirmar" at bounding box center [927, 503] width 76 height 23
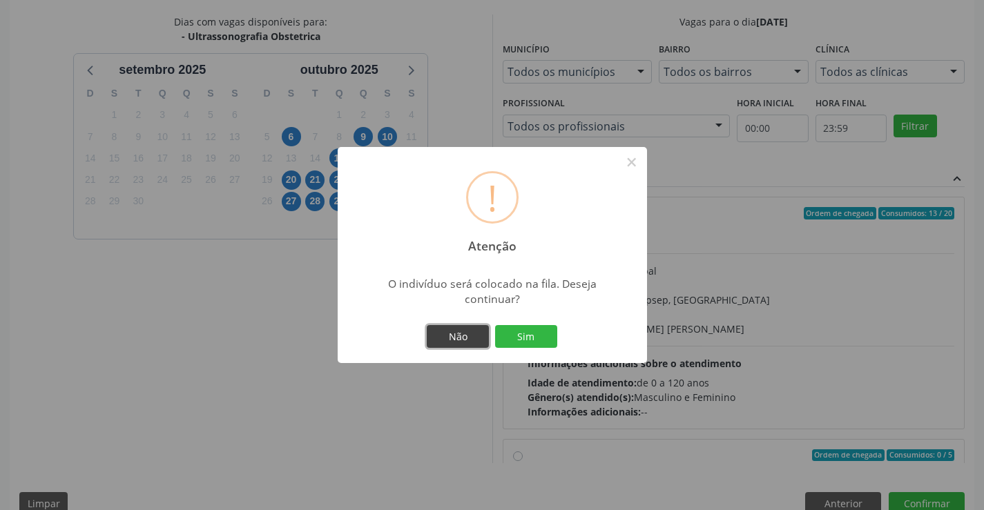
click at [436, 339] on button "Não" at bounding box center [458, 336] width 62 height 23
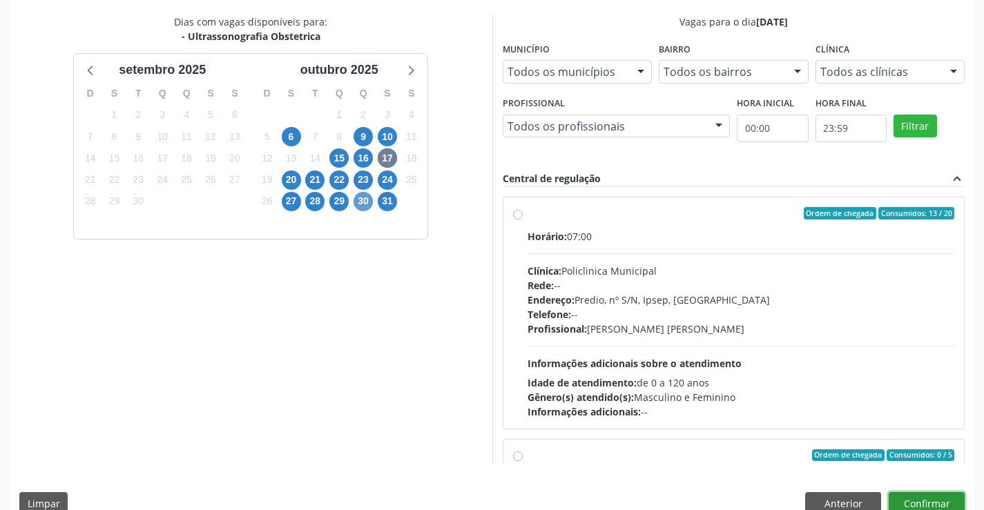
scroll to position [296, 0]
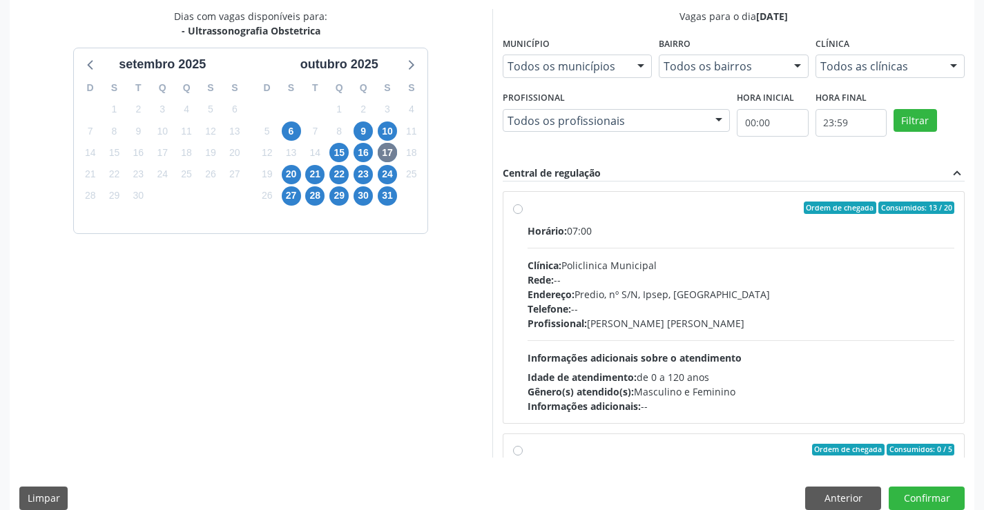
click at [560, 211] on div "Ordem de chegada Consumidos: 13 / 20" at bounding box center [741, 208] width 427 height 12
click at [523, 211] on input "Ordem de chegada Consumidos: 13 / 20 Horário: 07:00 Clínica: Policlinica Munici…" at bounding box center [518, 208] width 10 height 12
radio input "true"
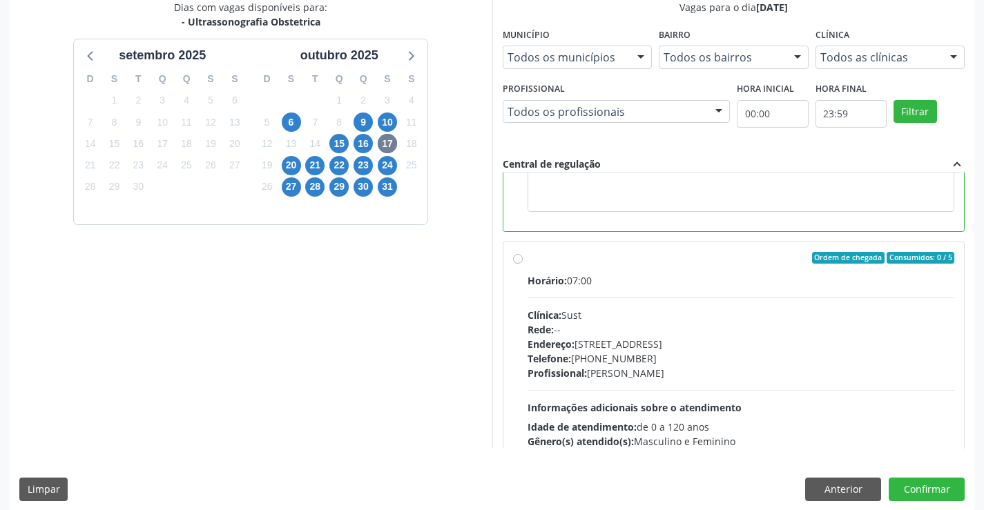
scroll to position [315, 0]
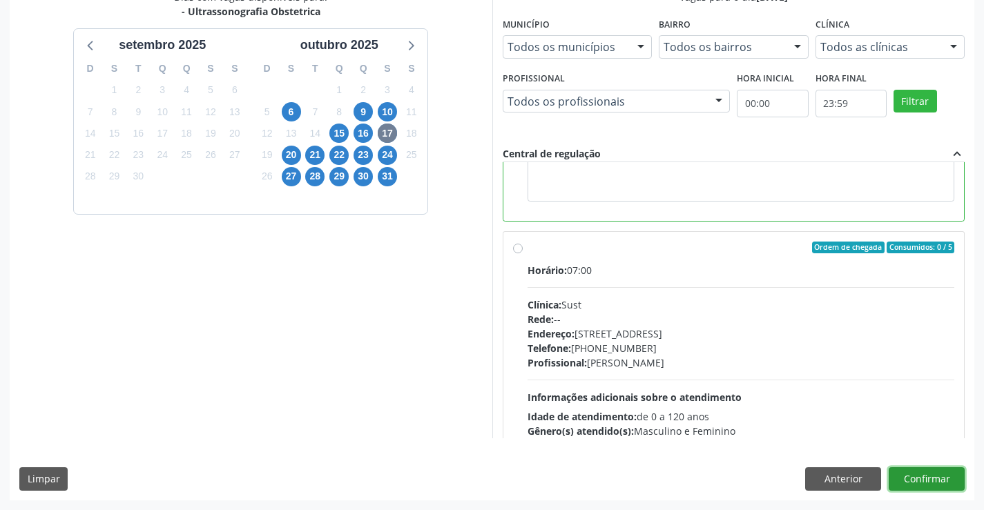
click at [943, 476] on button "Confirmar" at bounding box center [927, 478] width 76 height 23
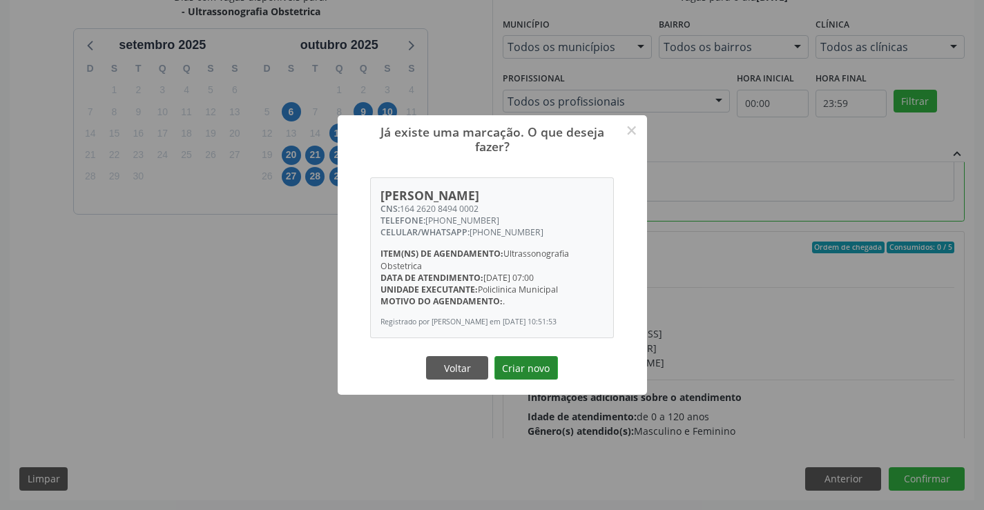
click at [523, 375] on button "Criar novo" at bounding box center [526, 367] width 64 height 23
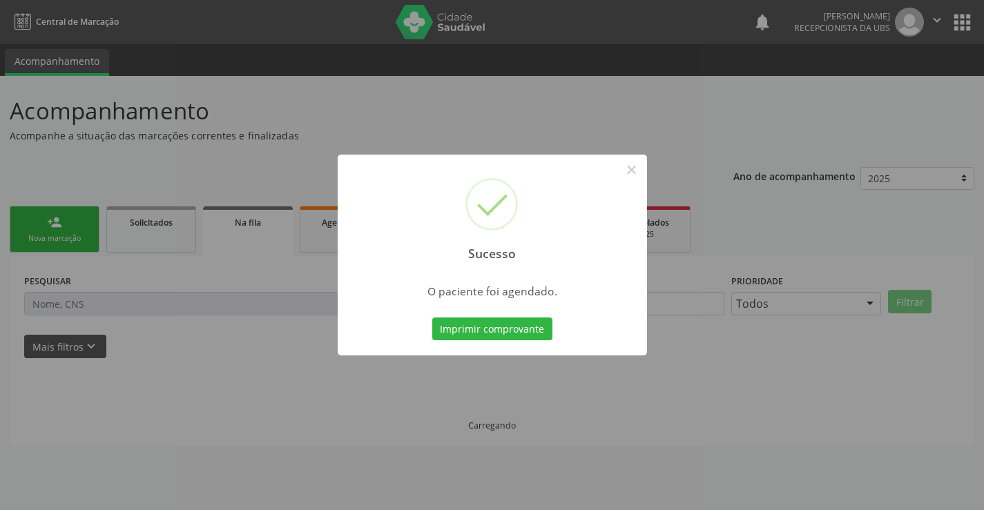
scroll to position [0, 0]
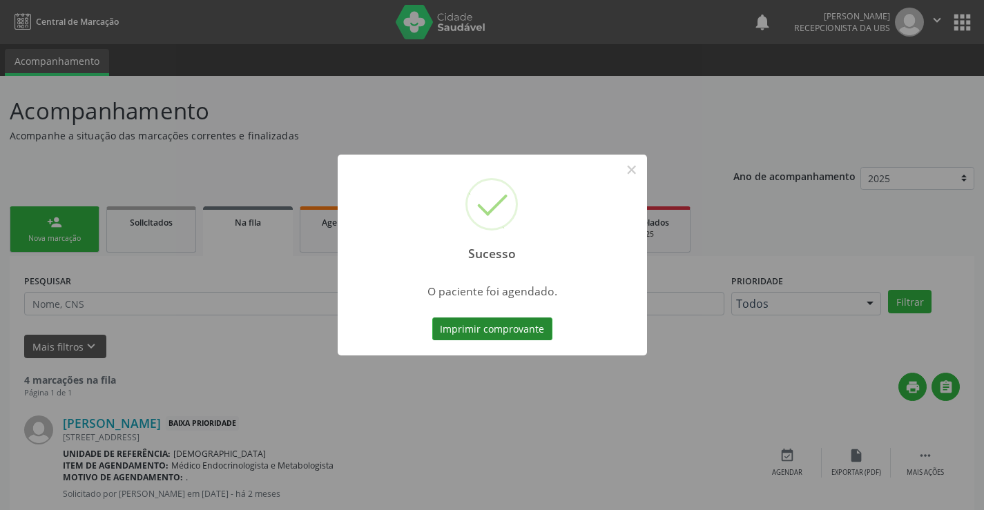
click at [527, 328] on button "Imprimir comprovante" at bounding box center [492, 329] width 120 height 23
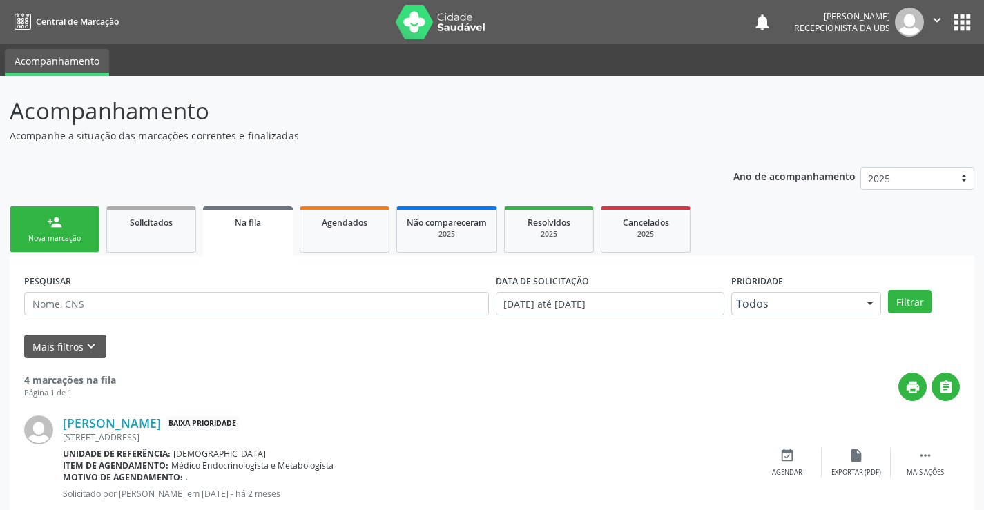
click at [84, 231] on link "person_add Nova marcação" at bounding box center [55, 229] width 90 height 46
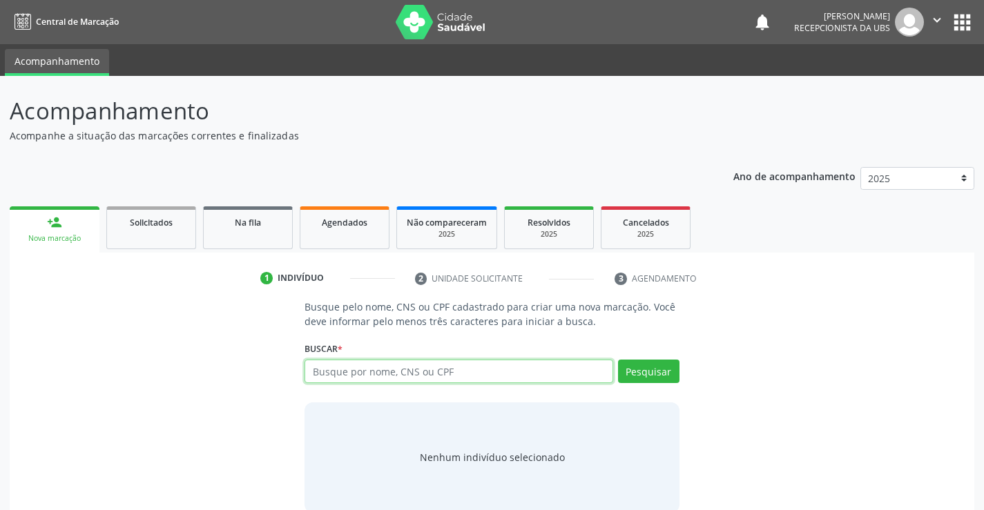
click at [357, 376] on input "text" at bounding box center [458, 371] width 308 height 23
type input "700802961944381"
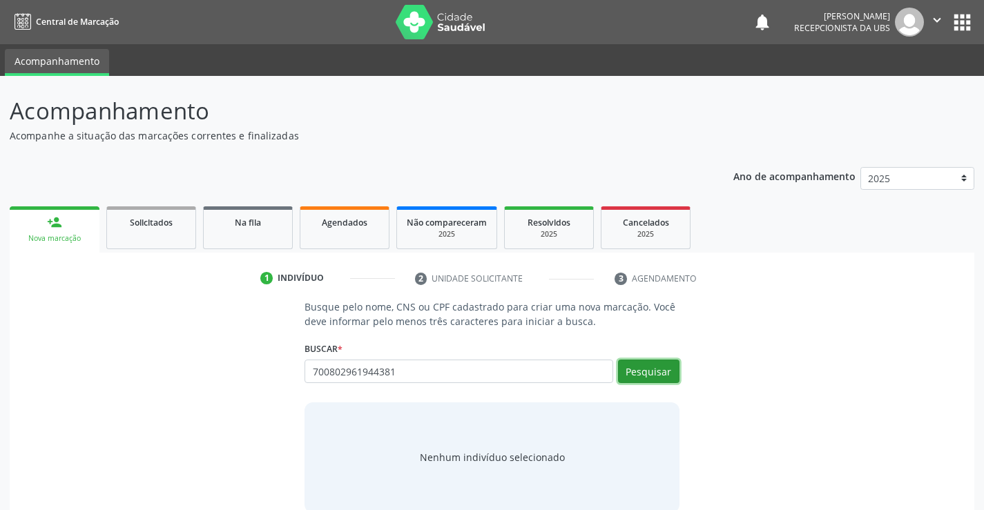
click at [635, 376] on button "Pesquisar" at bounding box center [648, 371] width 61 height 23
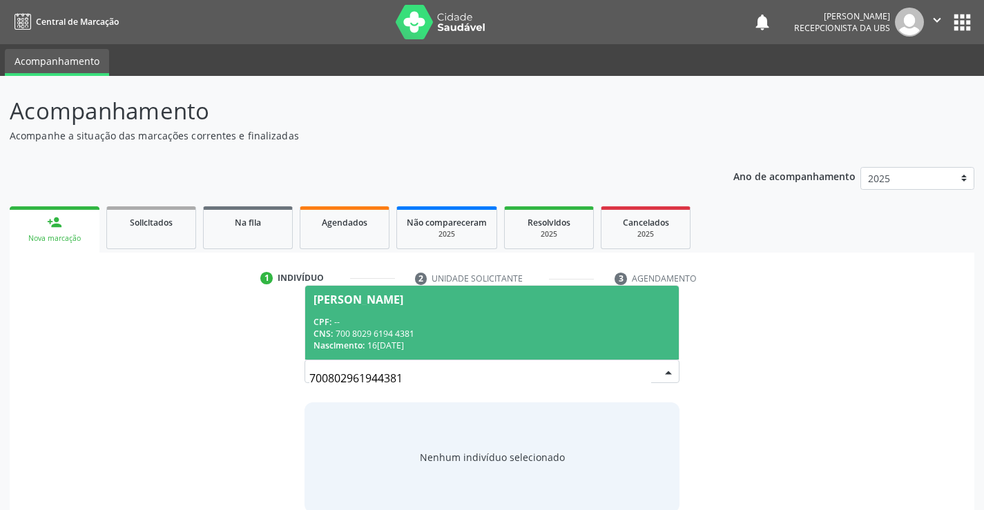
click at [345, 324] on div "CPF: --" at bounding box center [491, 322] width 356 height 12
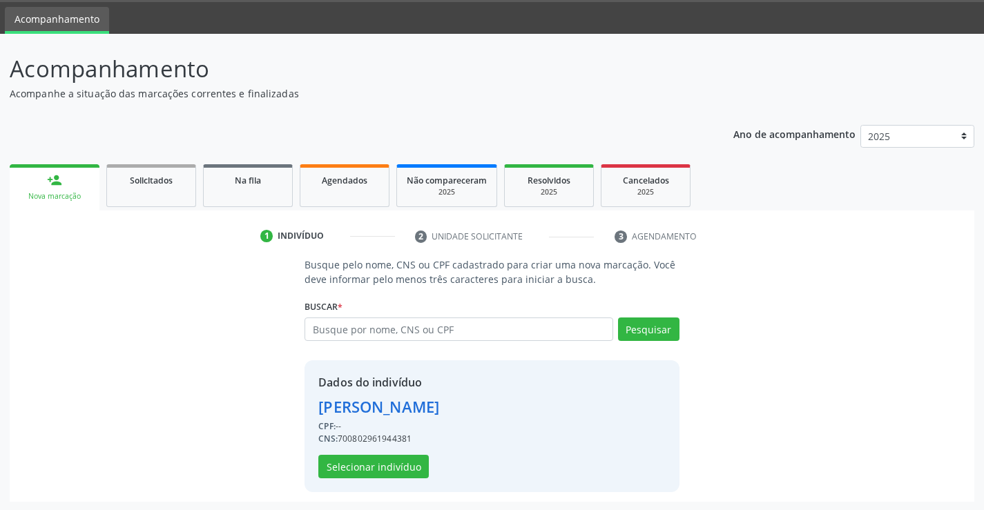
scroll to position [43, 0]
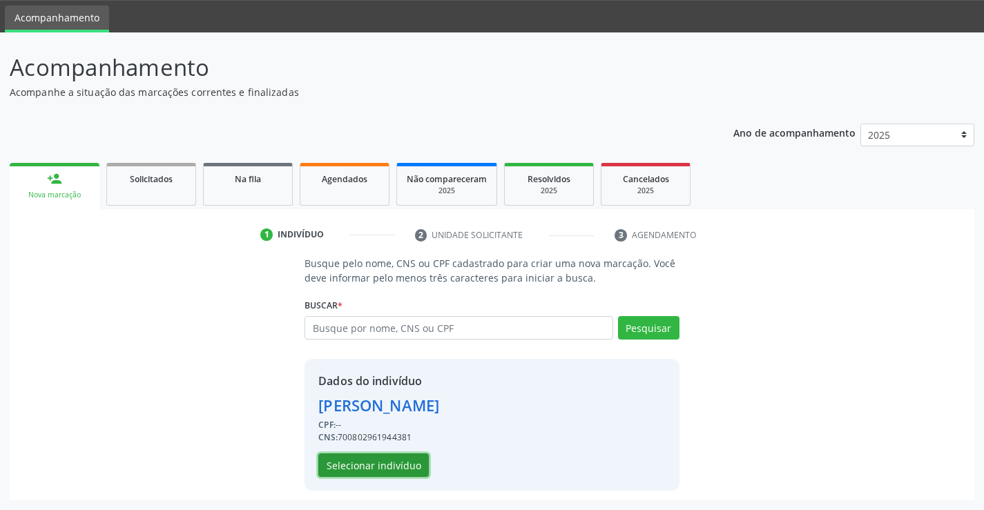
click at [371, 467] on button "Selecionar indivíduo" at bounding box center [373, 465] width 110 height 23
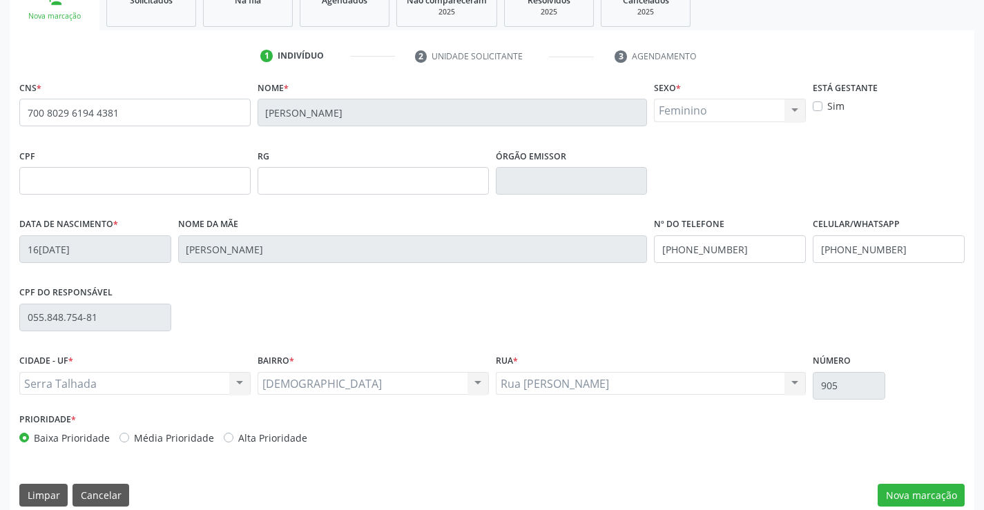
scroll to position [223, 0]
click at [903, 484] on button "Nova marcação" at bounding box center [921, 494] width 87 height 23
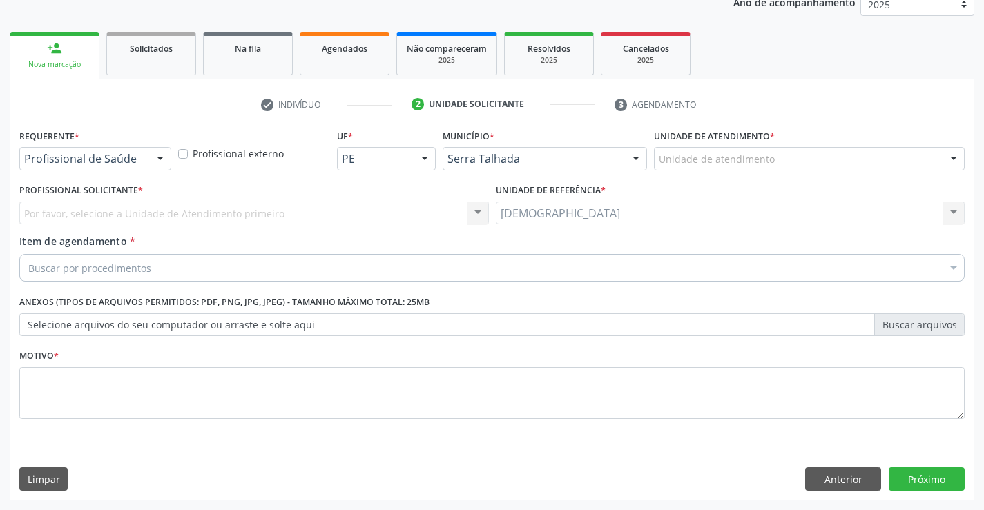
scroll to position [174, 0]
click at [157, 155] on div at bounding box center [160, 159] width 21 height 23
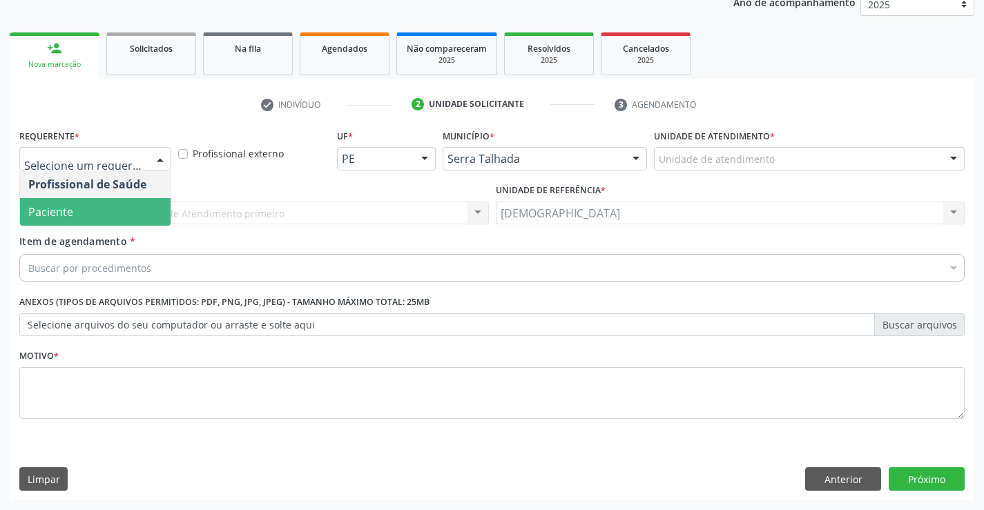
click at [126, 211] on span "Paciente" at bounding box center [95, 212] width 151 height 28
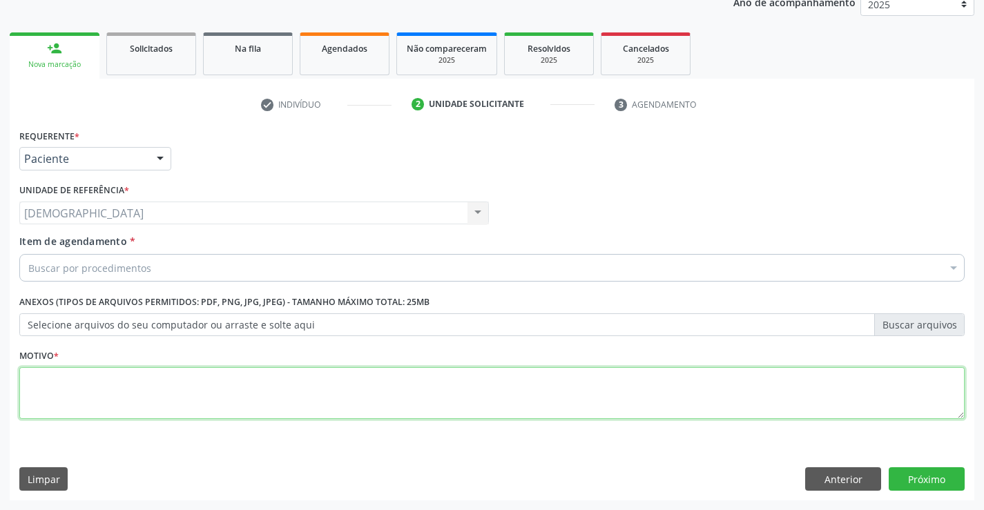
click at [171, 375] on textarea at bounding box center [491, 393] width 945 height 52
type textarea "."
click at [189, 269] on div "Buscar por procedimentos" at bounding box center [491, 268] width 945 height 28
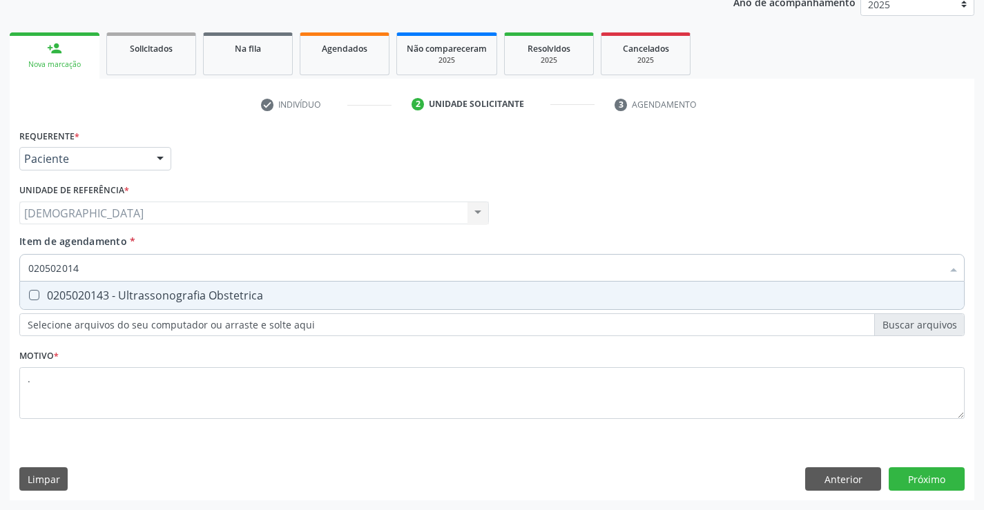
type input "0205020143"
click at [190, 292] on div "0205020143 - Ultrassonografia Obstetrica" at bounding box center [491, 295] width 927 height 11
checkbox Obstetrica "true"
click at [911, 480] on div "Requerente * Paciente Profissional de Saúde Paciente Nenhum resultado encontrad…" at bounding box center [492, 313] width 965 height 375
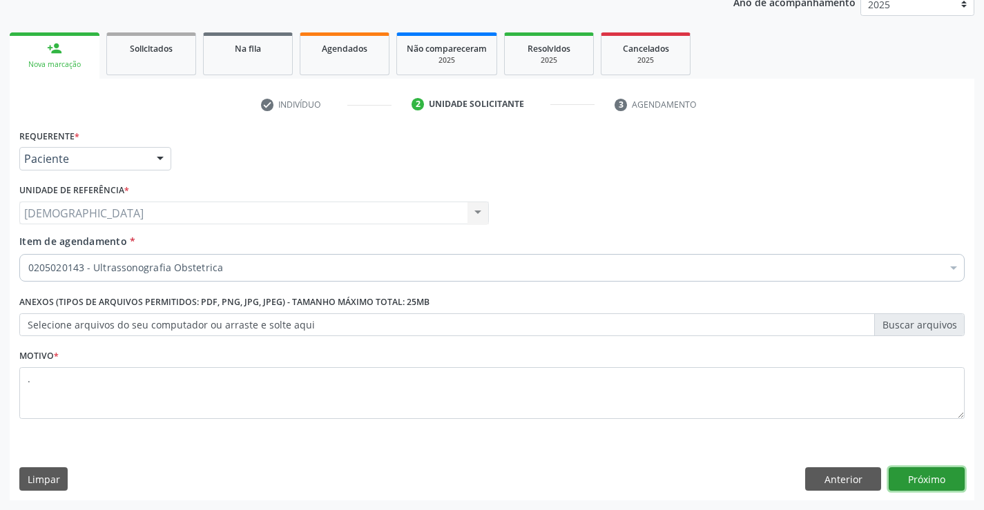
click at [931, 475] on button "Próximo" at bounding box center [927, 478] width 76 height 23
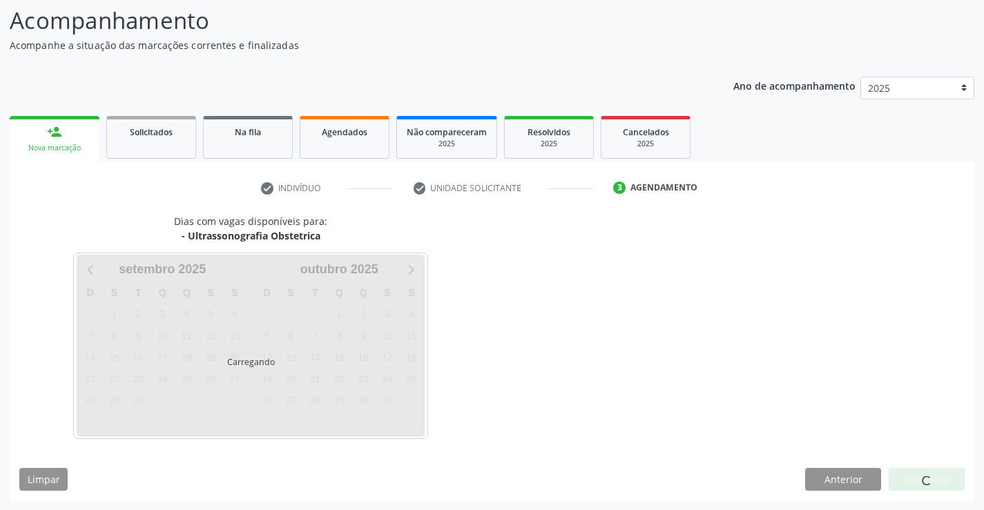
scroll to position [90, 0]
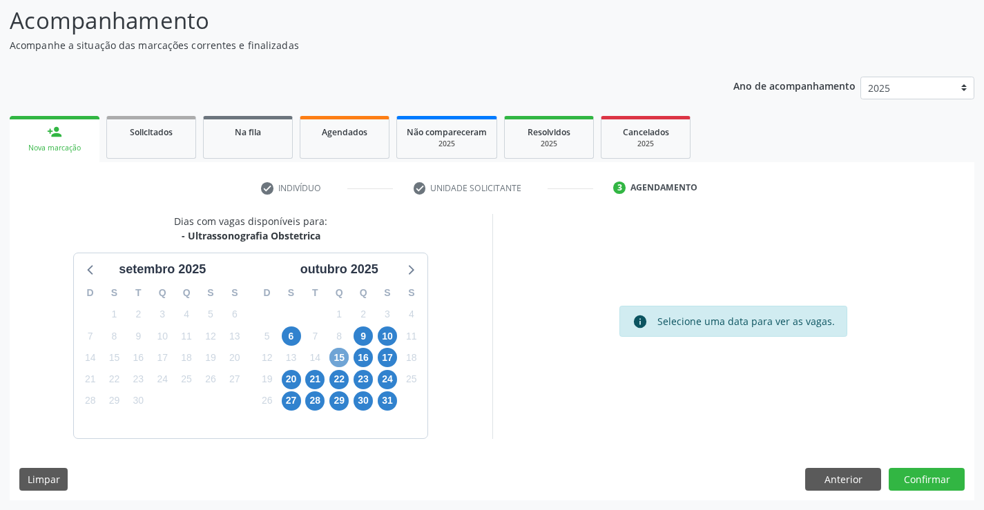
click at [336, 358] on span "15" at bounding box center [338, 357] width 19 height 19
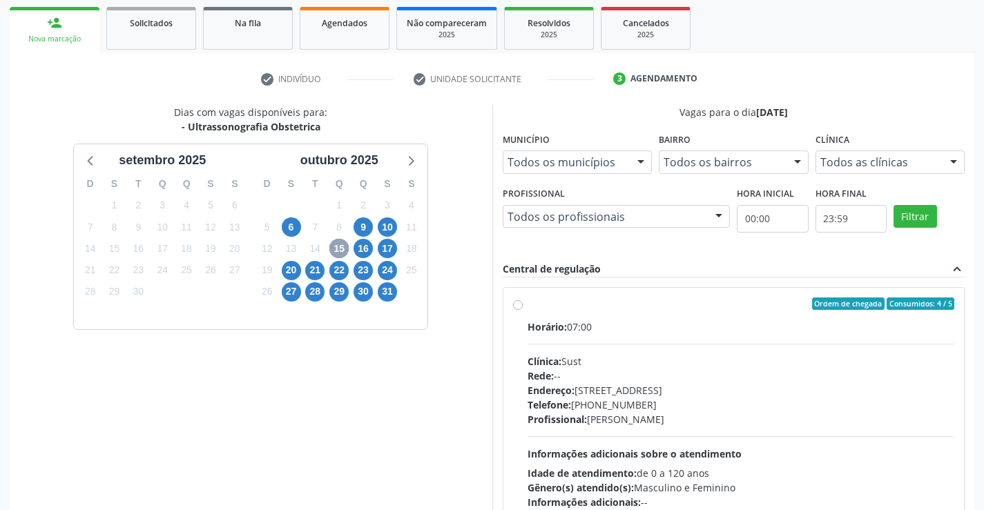
scroll to position [290, 0]
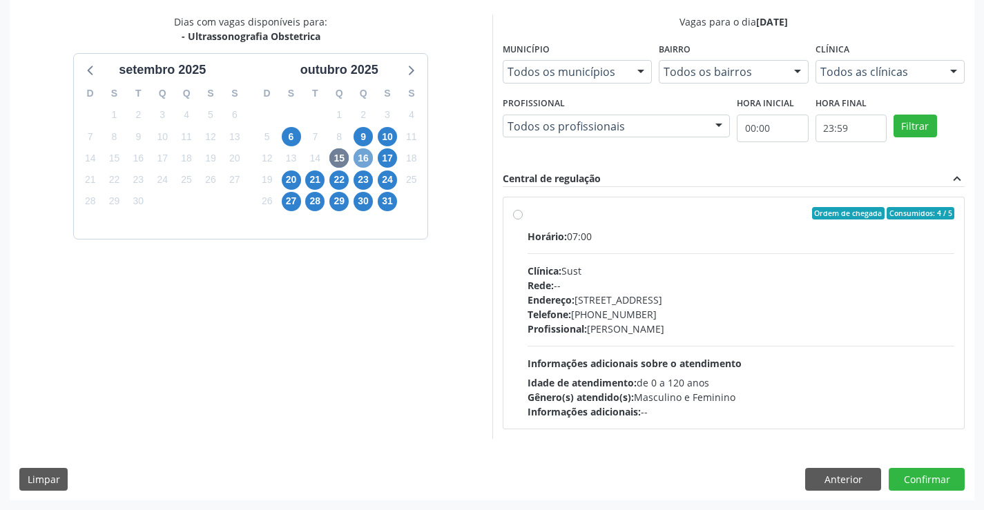
click at [369, 161] on span "16" at bounding box center [363, 157] width 19 height 19
click at [384, 159] on span "17" at bounding box center [387, 157] width 19 height 19
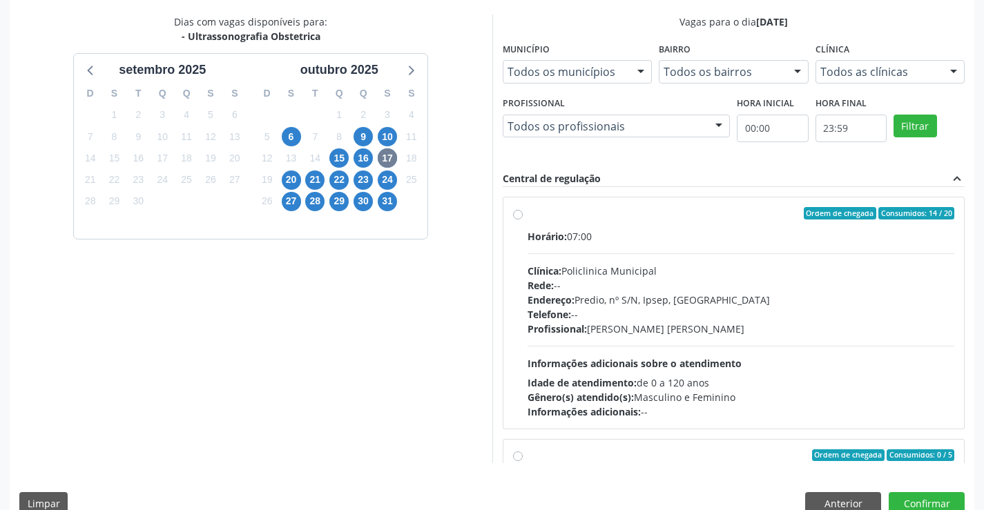
click at [515, 209] on div "Ordem de chegada Consumidos: 14 / 20 Horário: 07:00 Clínica: Policlinica Munici…" at bounding box center [734, 313] width 442 height 212
radio input "true"
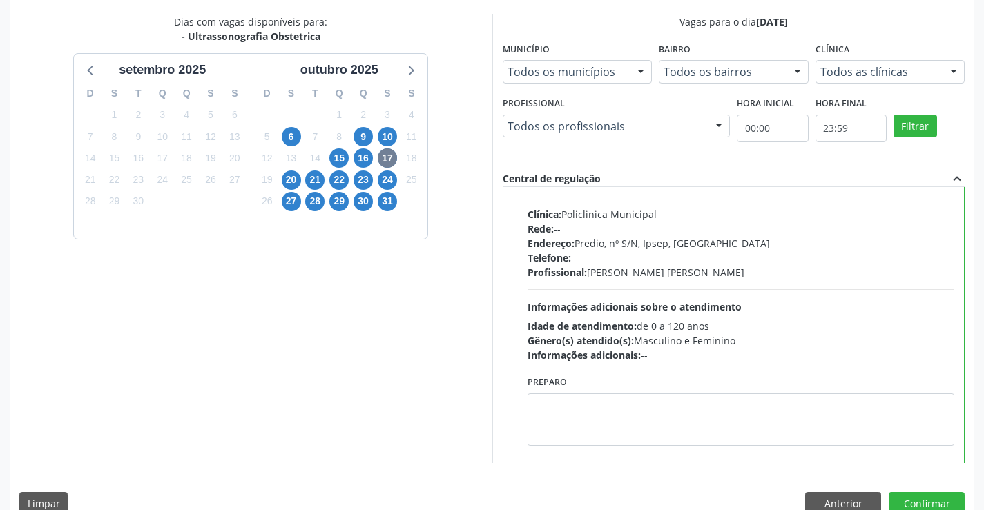
scroll to position [69, 0]
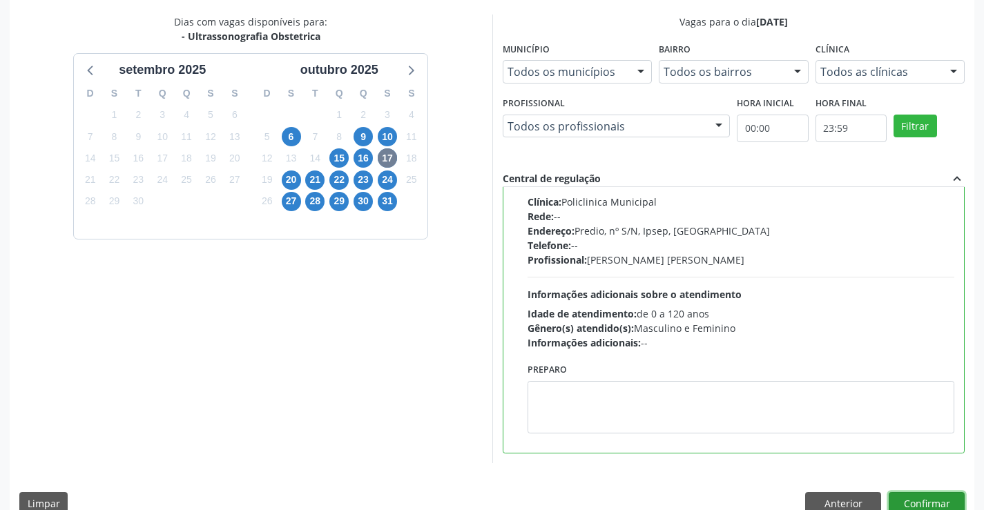
click at [905, 493] on button "Confirmar" at bounding box center [927, 503] width 76 height 23
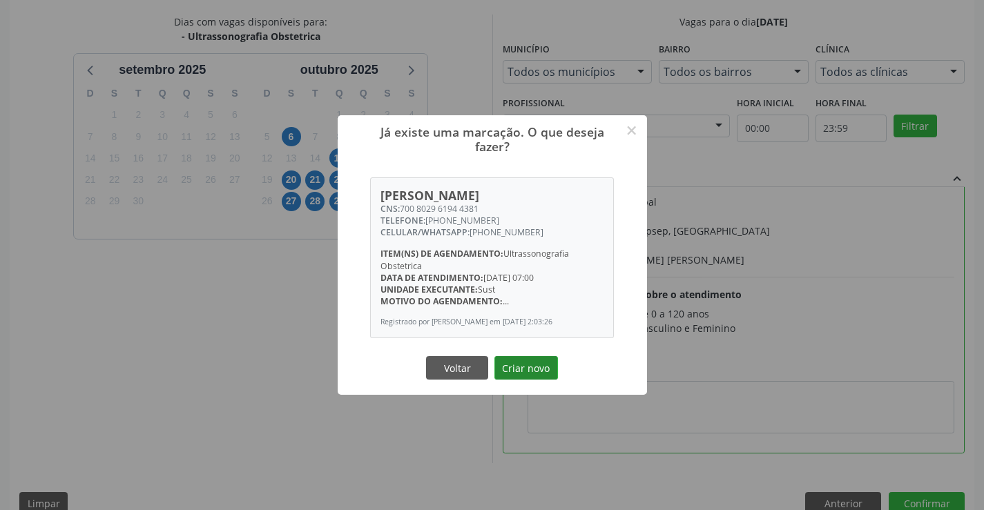
click at [529, 369] on button "Criar novo" at bounding box center [526, 367] width 64 height 23
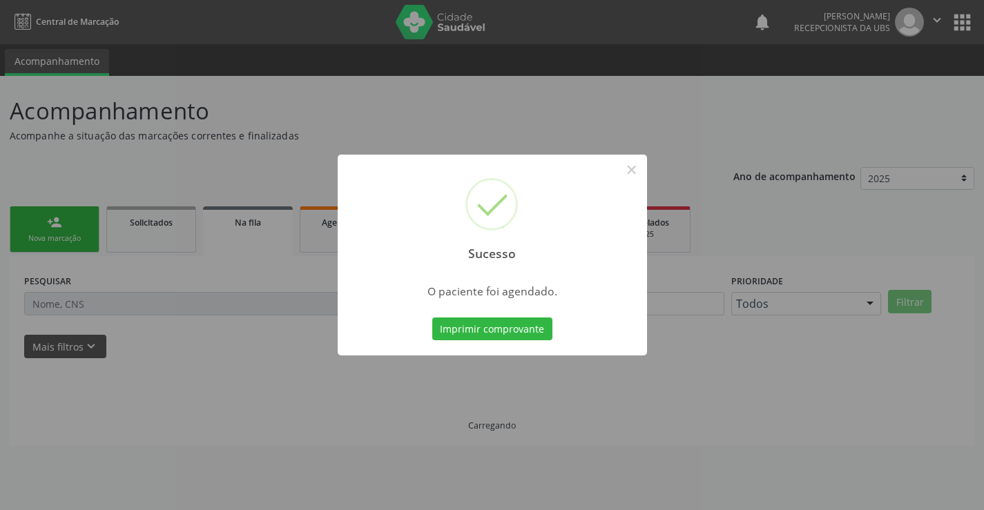
scroll to position [0, 0]
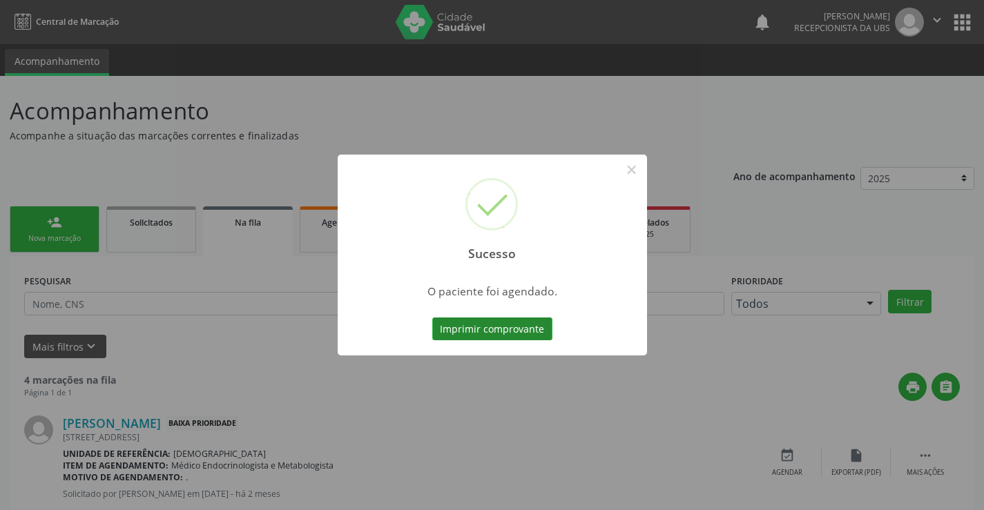
click at [447, 333] on button "Imprimir comprovante" at bounding box center [492, 329] width 120 height 23
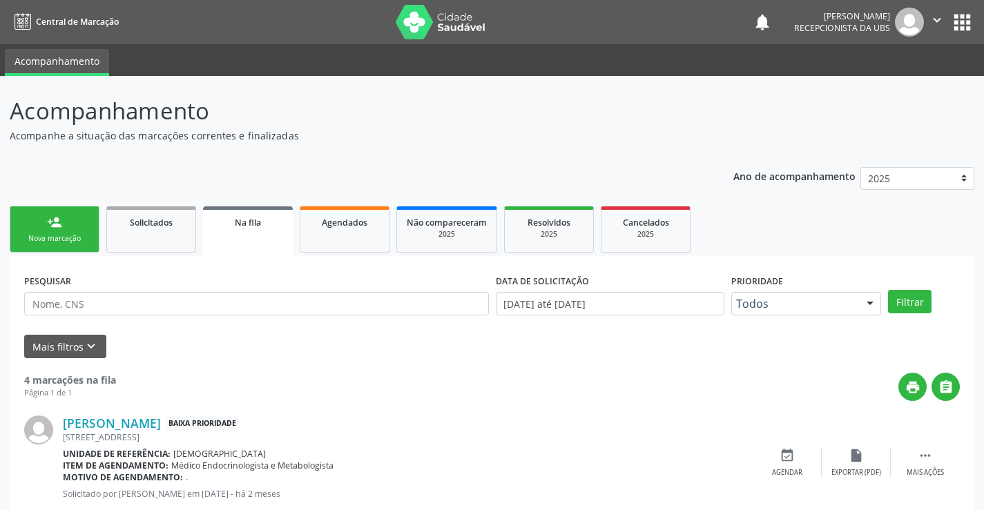
click at [76, 231] on link "person_add Nova marcação" at bounding box center [55, 229] width 90 height 46
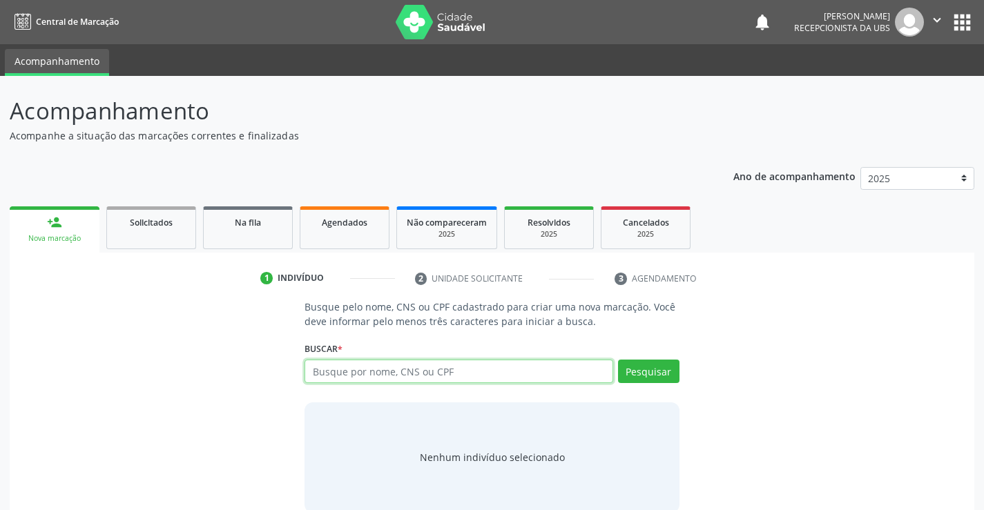
click at [349, 368] on input "text" at bounding box center [458, 371] width 308 height 23
click at [458, 375] on input "text" at bounding box center [458, 371] width 308 height 23
type input "165532540100003"
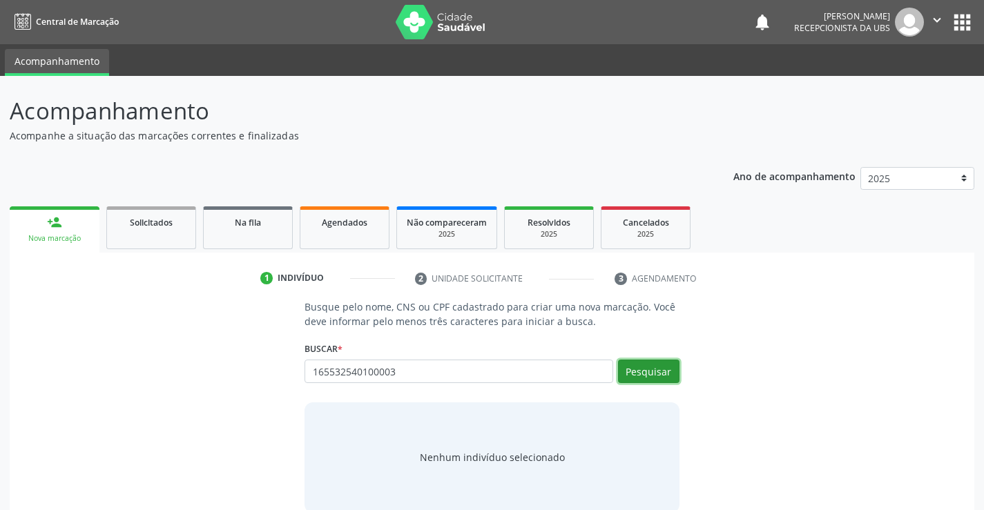
click at [636, 371] on button "Pesquisar" at bounding box center [648, 371] width 61 height 23
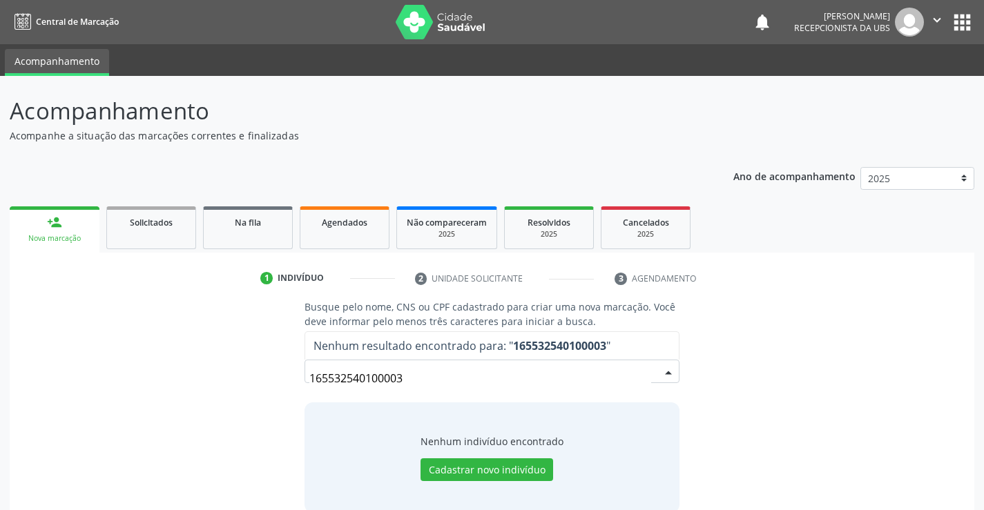
click at [432, 382] on input "165532540100003" at bounding box center [479, 379] width 341 height 28
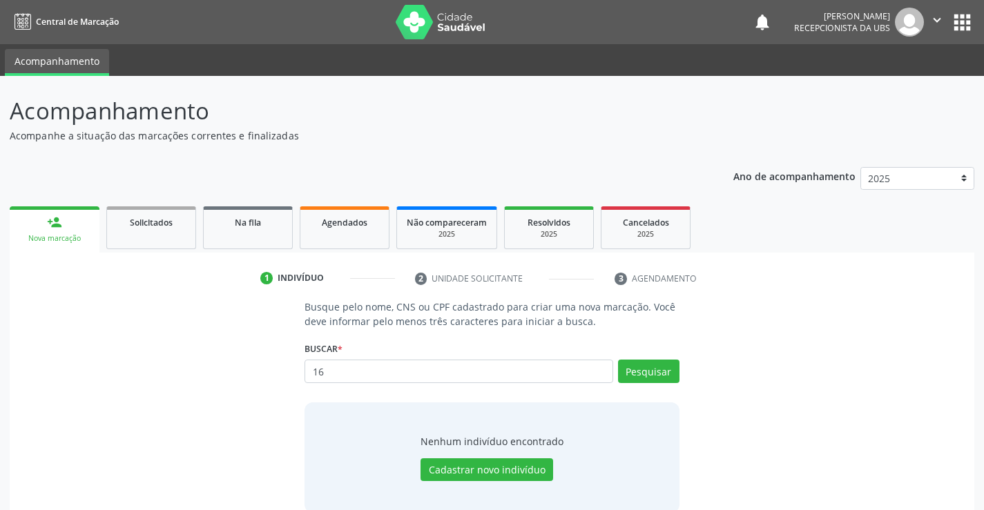
type input "1"
type input "[PERSON_NAME]"
click at [666, 376] on button "Pesquisar" at bounding box center [648, 371] width 61 height 23
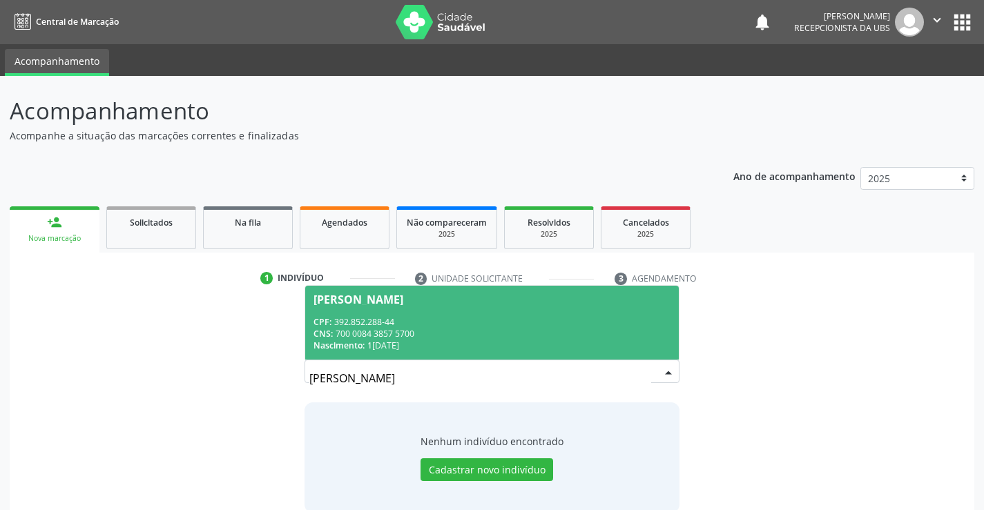
click at [525, 335] on div "CNS: 700 0084 3857 5700" at bounding box center [491, 334] width 356 height 12
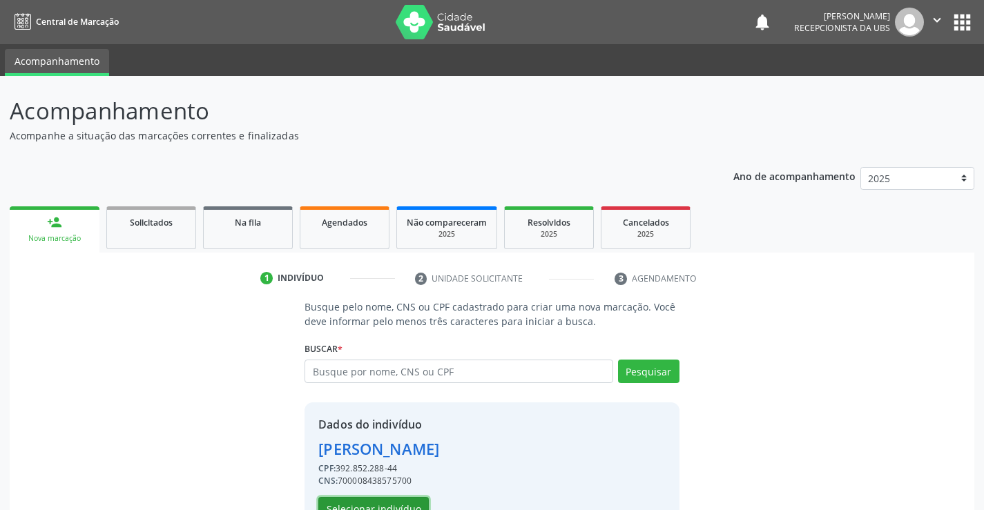
click at [347, 499] on button "Selecionar indivíduo" at bounding box center [373, 508] width 110 height 23
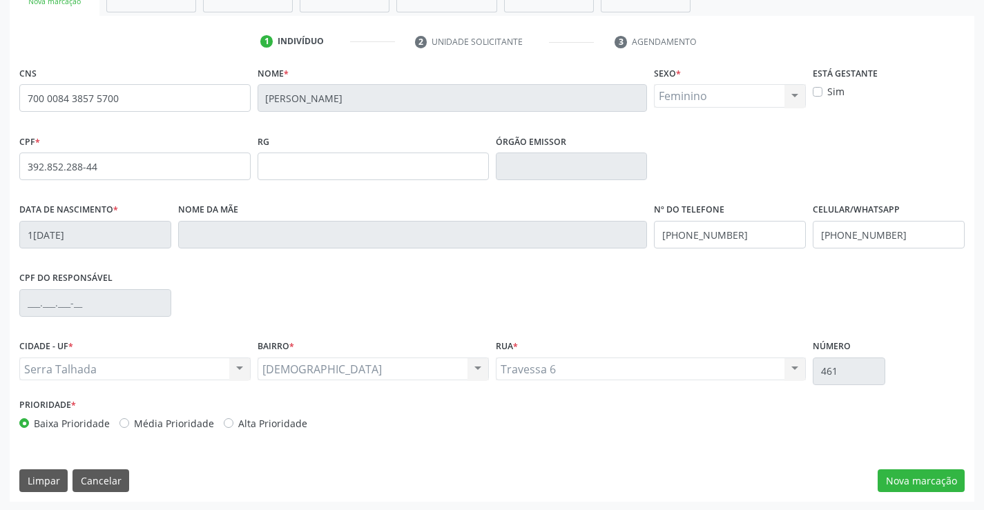
scroll to position [238, 0]
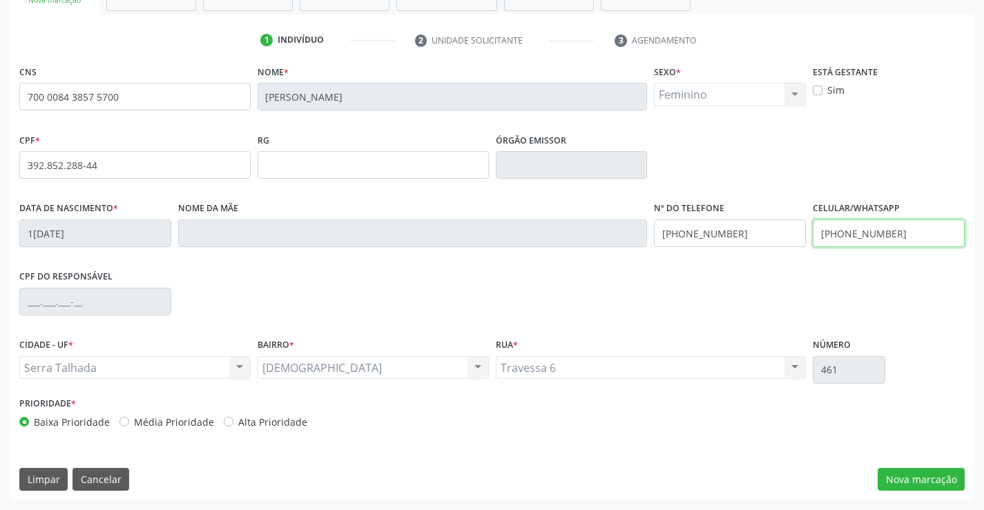
click at [898, 235] on input "[PHONE_NUMBER]" at bounding box center [889, 234] width 152 height 28
type input "[PHONE_NUMBER]"
click at [905, 474] on button "Nova marcação" at bounding box center [921, 479] width 87 height 23
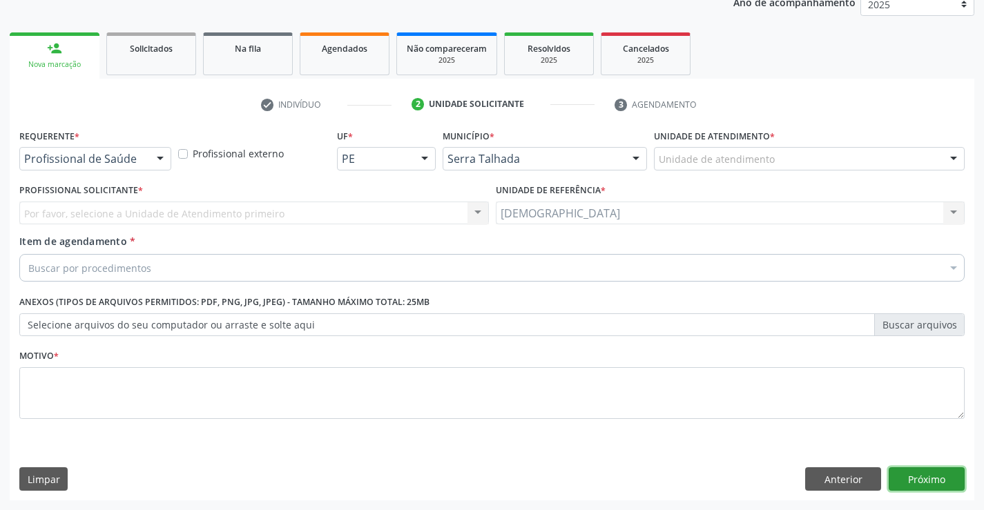
click at [907, 478] on button "Próximo" at bounding box center [927, 478] width 76 height 23
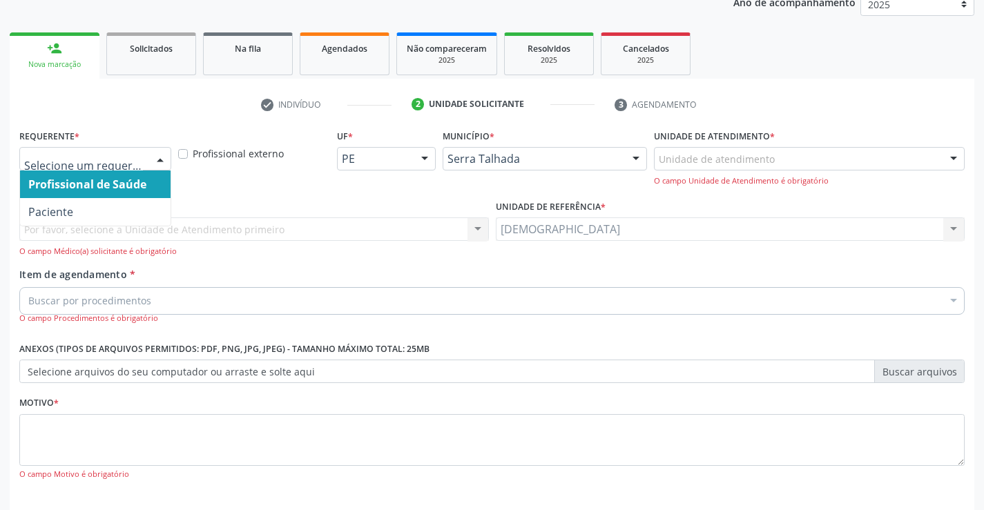
click at [157, 158] on div at bounding box center [160, 159] width 21 height 23
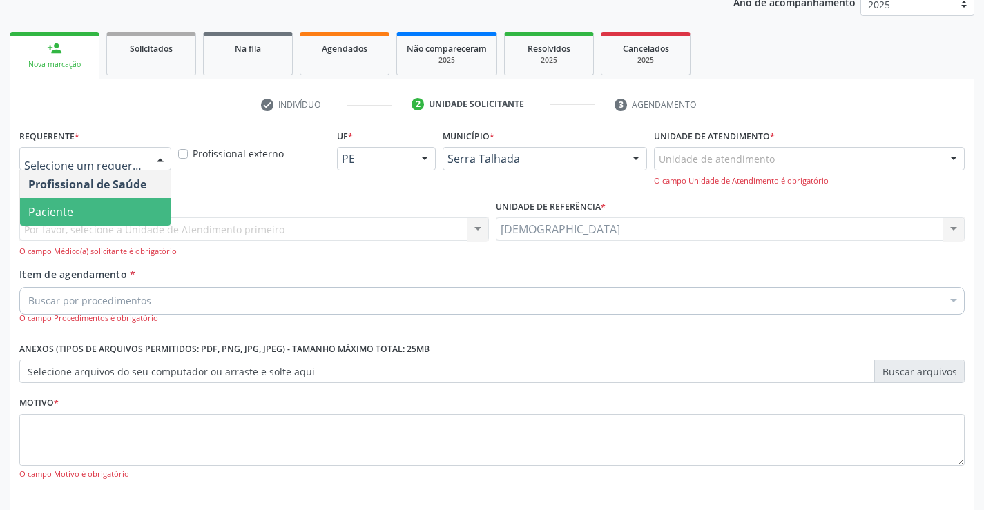
click at [122, 211] on span "Paciente" at bounding box center [95, 212] width 151 height 28
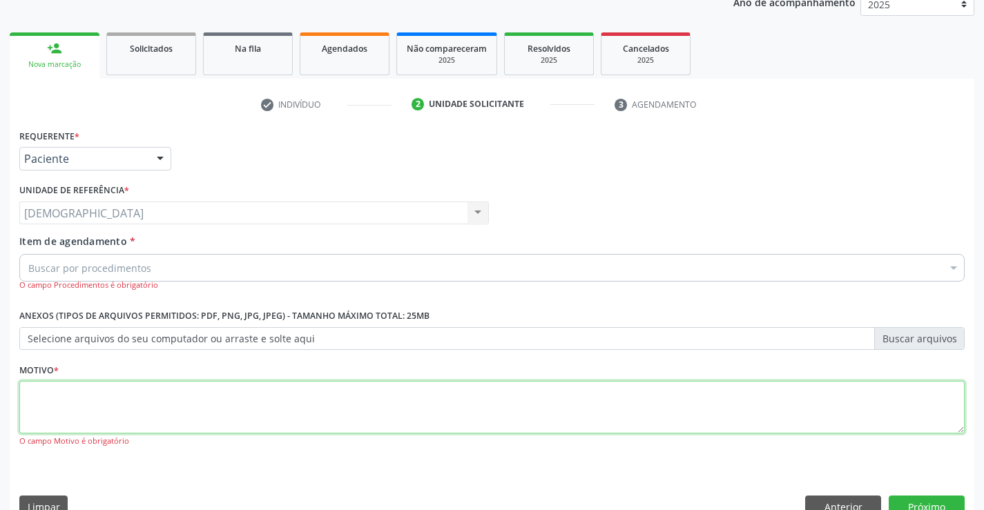
click at [71, 409] on textarea at bounding box center [491, 407] width 945 height 52
type textarea "."
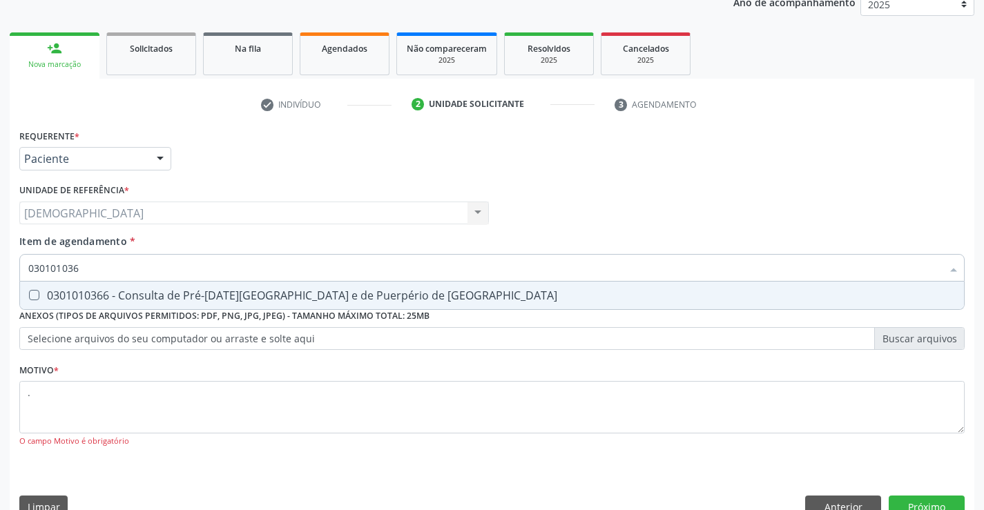
type input "0301010366"
click at [75, 292] on div "0301010366 - Consulta de Pré-[DATE][GEOGRAPHIC_DATA] e de Puerpério de [GEOGRAP…" at bounding box center [491, 295] width 927 height 11
checkbox Risco "true"
click at [917, 506] on button "Próximo" at bounding box center [927, 507] width 76 height 23
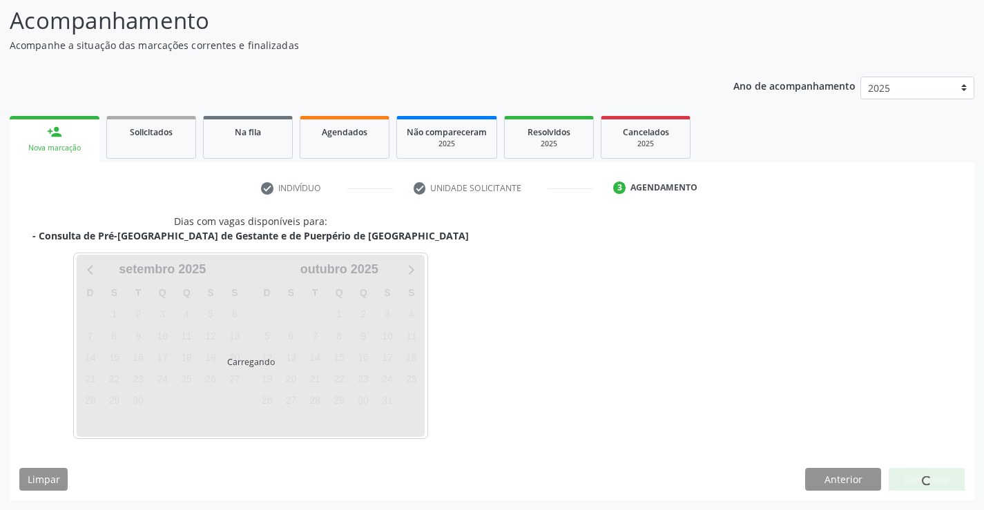
scroll to position [90, 0]
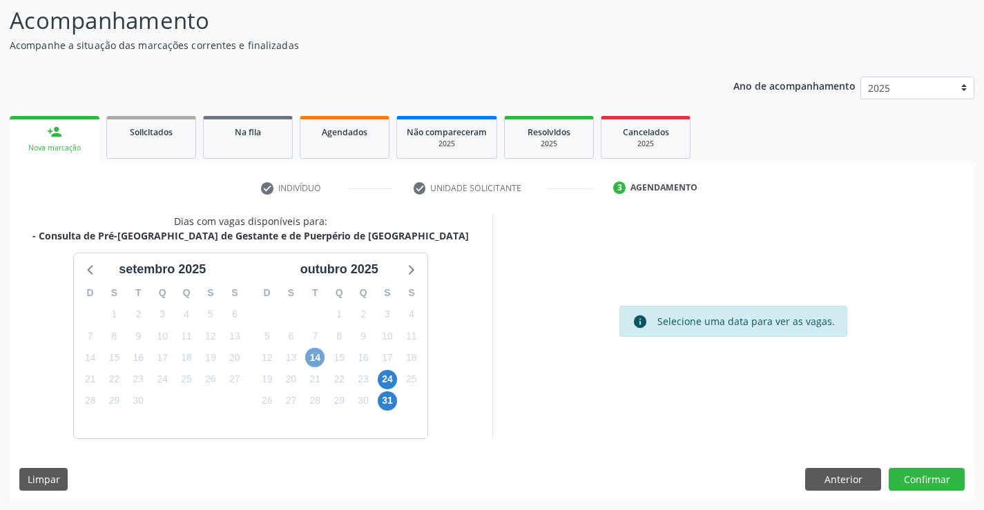
click at [311, 354] on span "14" at bounding box center [314, 357] width 19 height 19
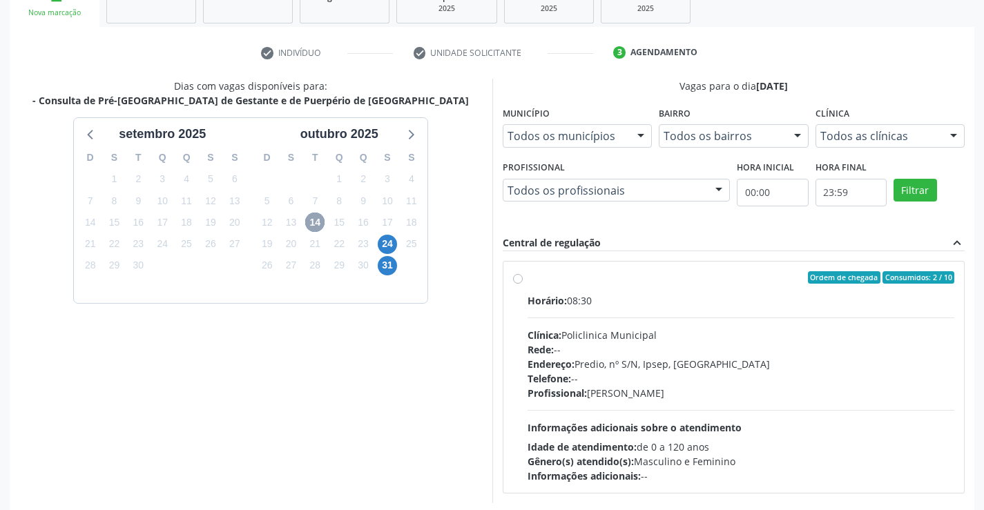
scroll to position [229, 0]
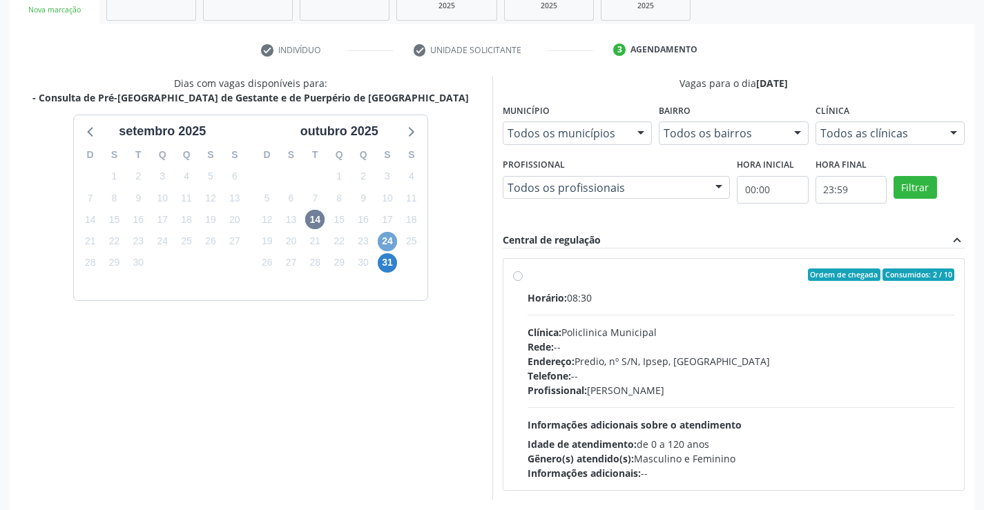
click at [385, 244] on span "24" at bounding box center [387, 241] width 19 height 19
click at [394, 241] on span "24" at bounding box center [387, 241] width 19 height 19
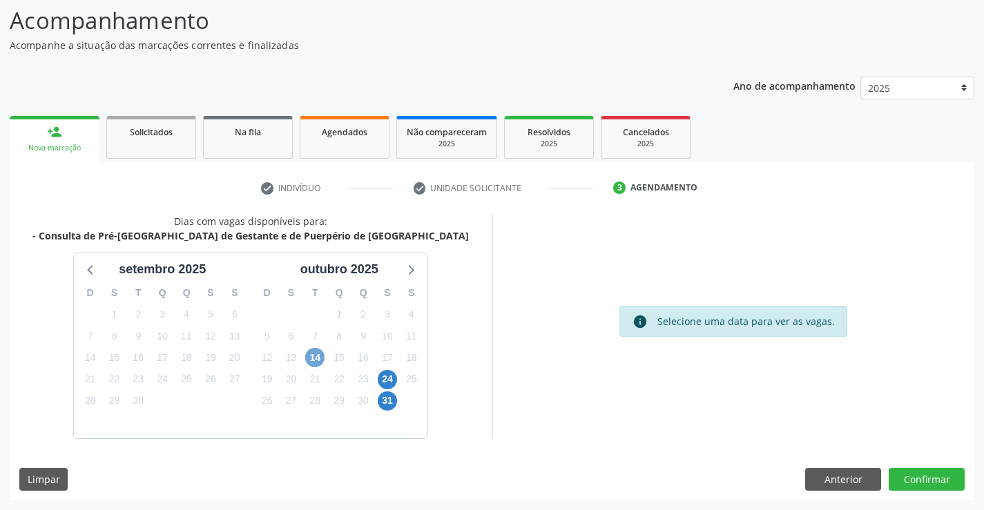
click at [309, 351] on span "14" at bounding box center [314, 357] width 19 height 19
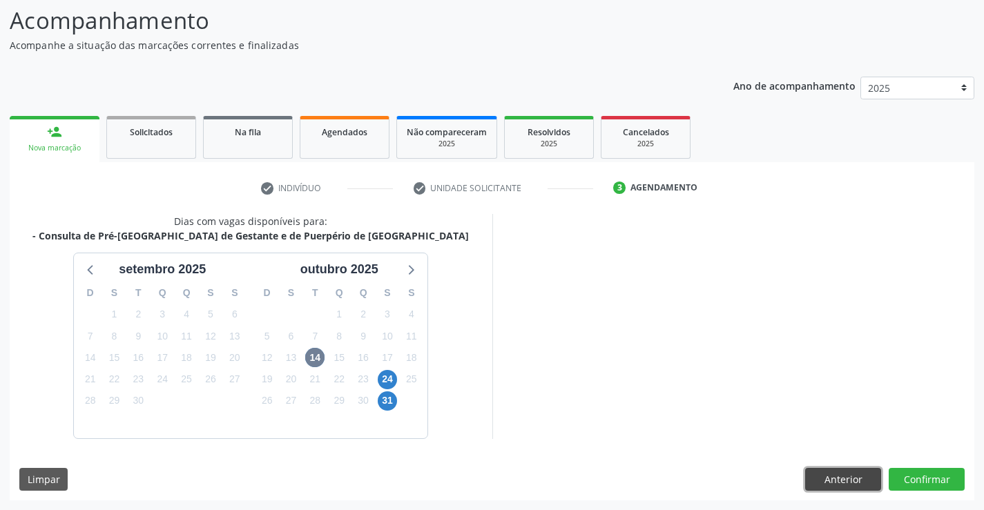
click at [825, 478] on button "Anterior" at bounding box center [843, 479] width 76 height 23
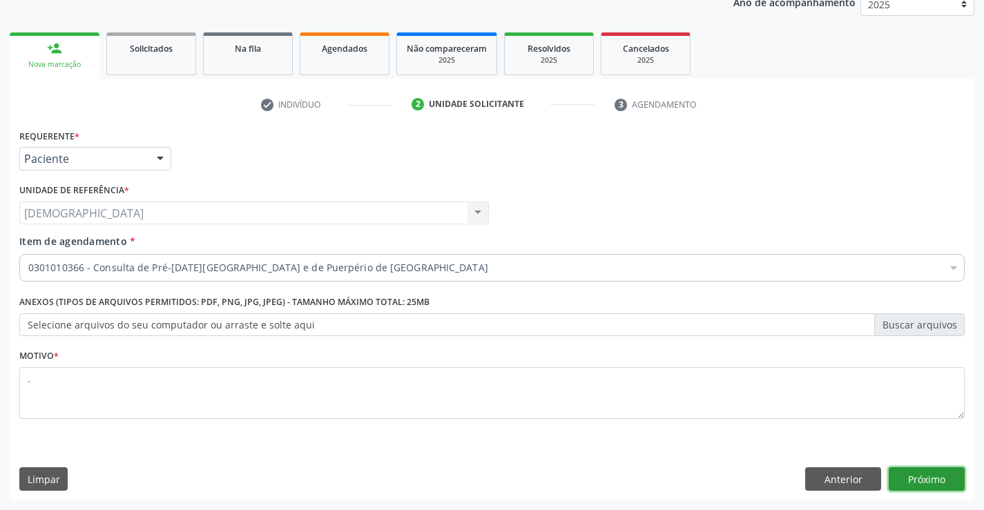
click at [935, 475] on button "Próximo" at bounding box center [927, 478] width 76 height 23
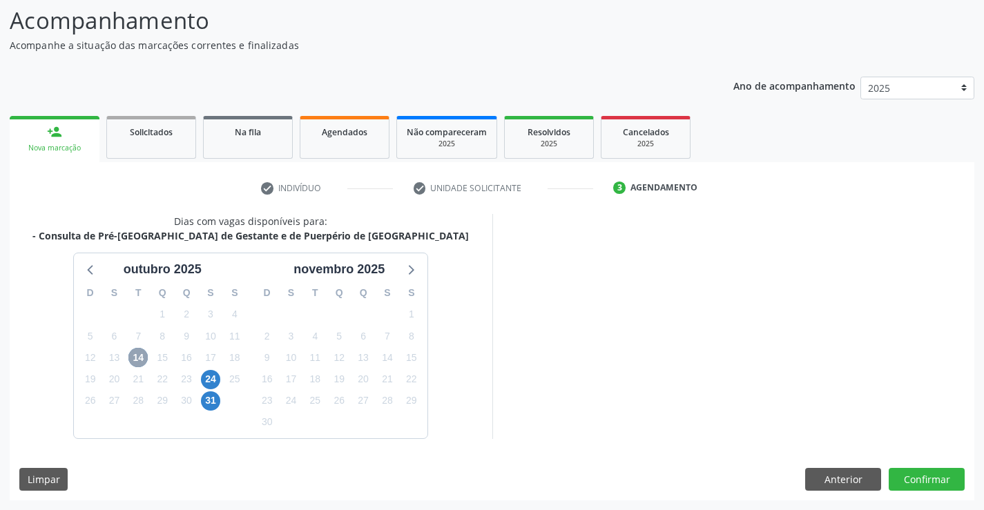
click at [142, 354] on span "14" at bounding box center [137, 357] width 19 height 19
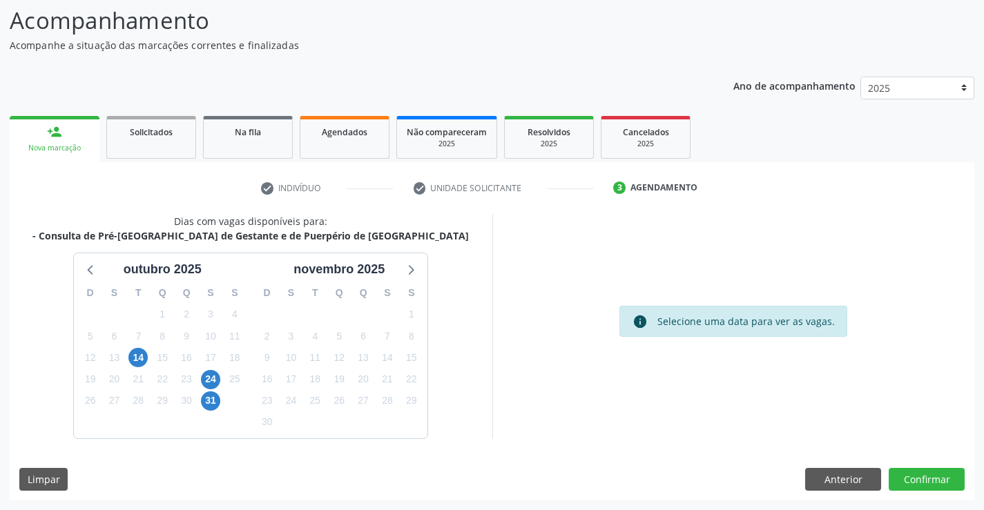
click at [137, 346] on div "7" at bounding box center [137, 336] width 19 height 21
click at [137, 346] on span "7" at bounding box center [137, 336] width 19 height 19
click at [142, 356] on span "14" at bounding box center [137, 357] width 19 height 19
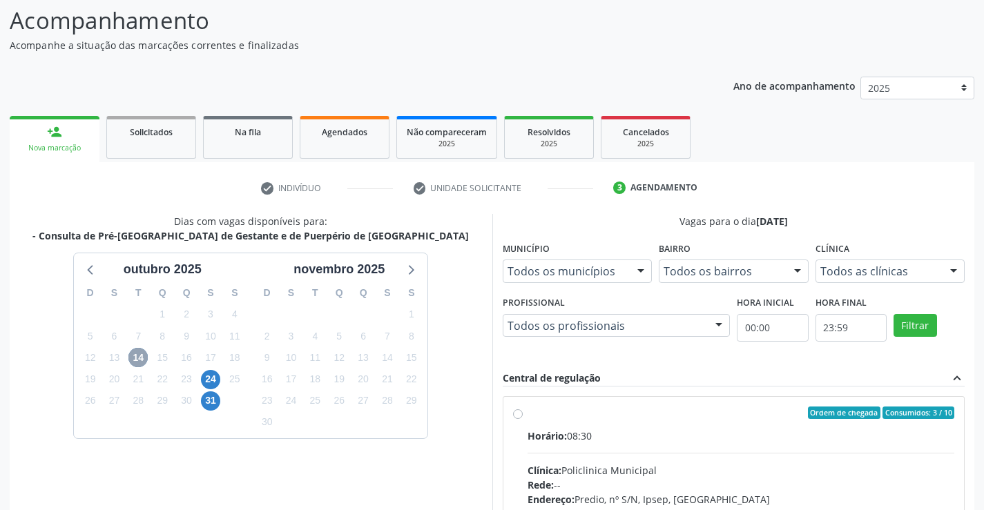
scroll to position [290, 0]
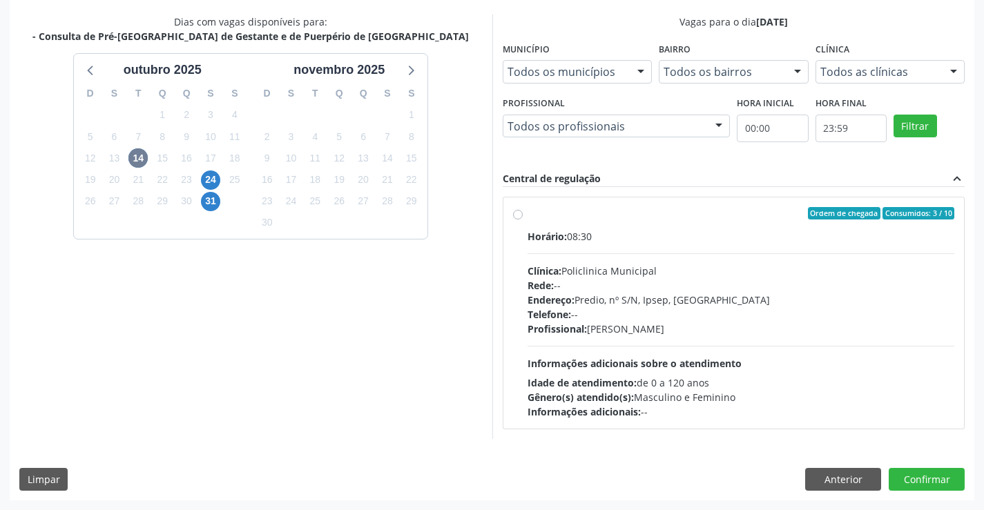
click at [533, 217] on div "Ordem de chegada Consumidos: 3 / 10" at bounding box center [741, 213] width 427 height 12
click at [523, 217] on input "Ordem de chegada Consumidos: 3 / 10 Horário: 08:30 Clínica: Policlinica Municip…" at bounding box center [518, 213] width 10 height 12
radio input "true"
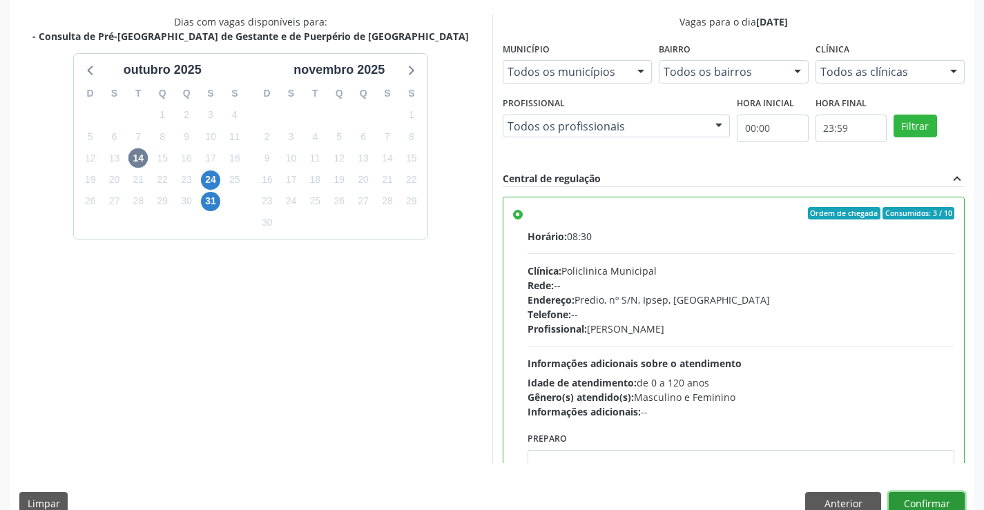
click at [897, 499] on button "Confirmar" at bounding box center [927, 503] width 76 height 23
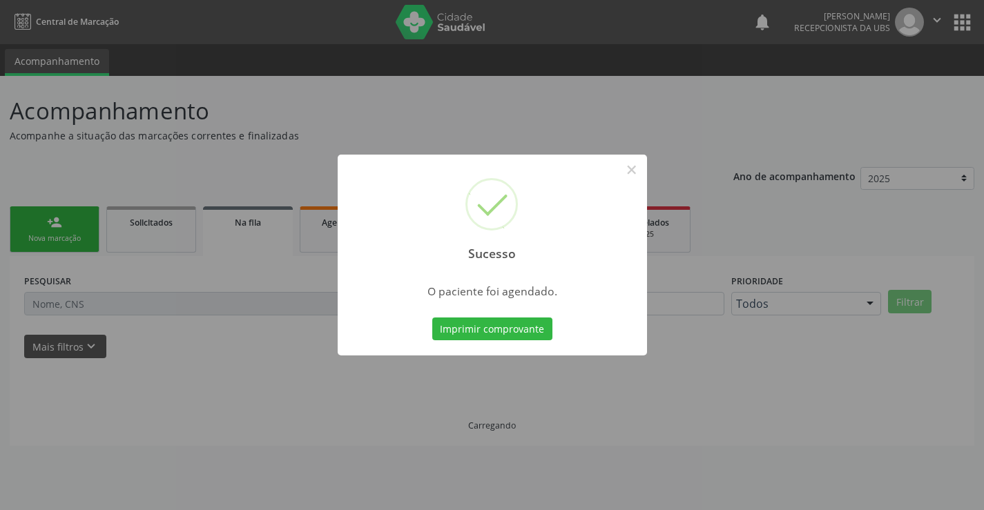
scroll to position [0, 0]
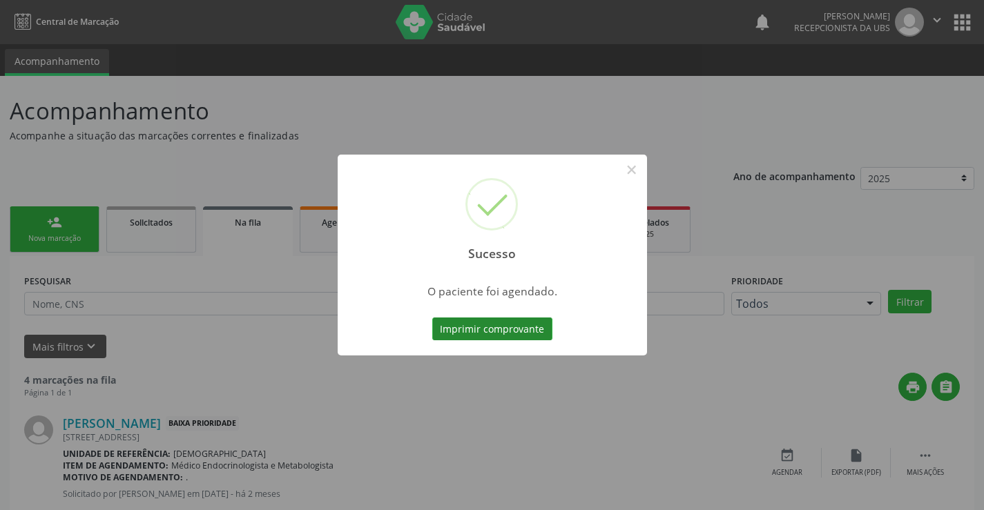
click at [525, 329] on button "Imprimir comprovante" at bounding box center [492, 329] width 120 height 23
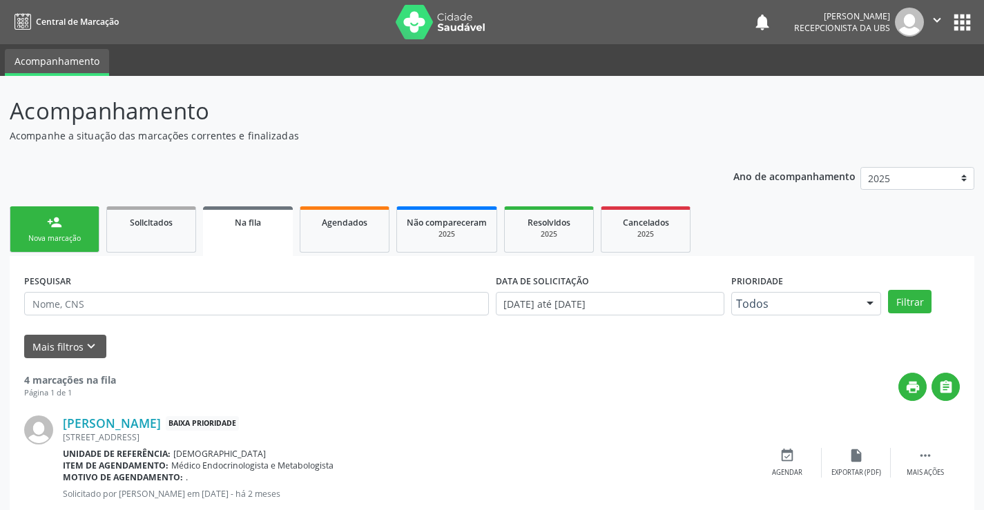
click at [88, 235] on div "Nova marcação" at bounding box center [54, 238] width 69 height 10
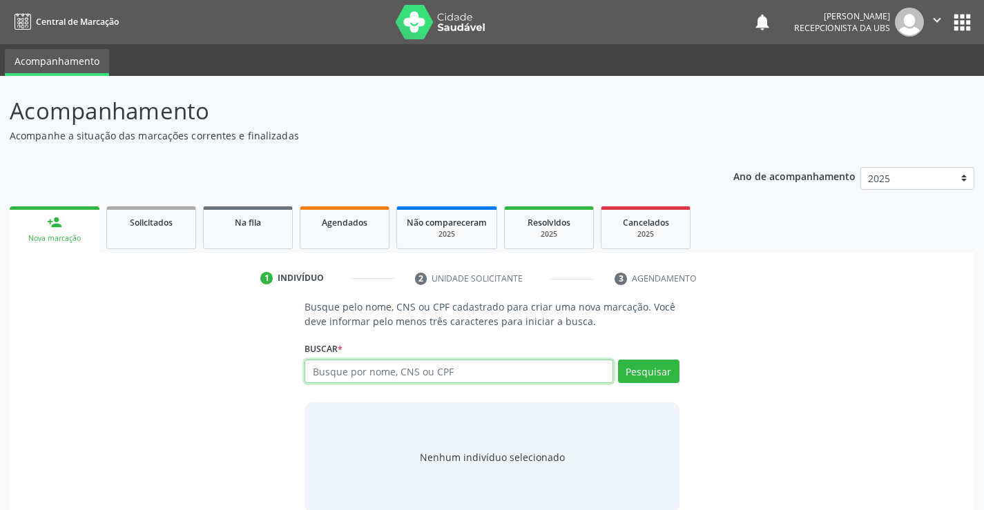
click at [417, 376] on input "text" at bounding box center [458, 371] width 308 height 23
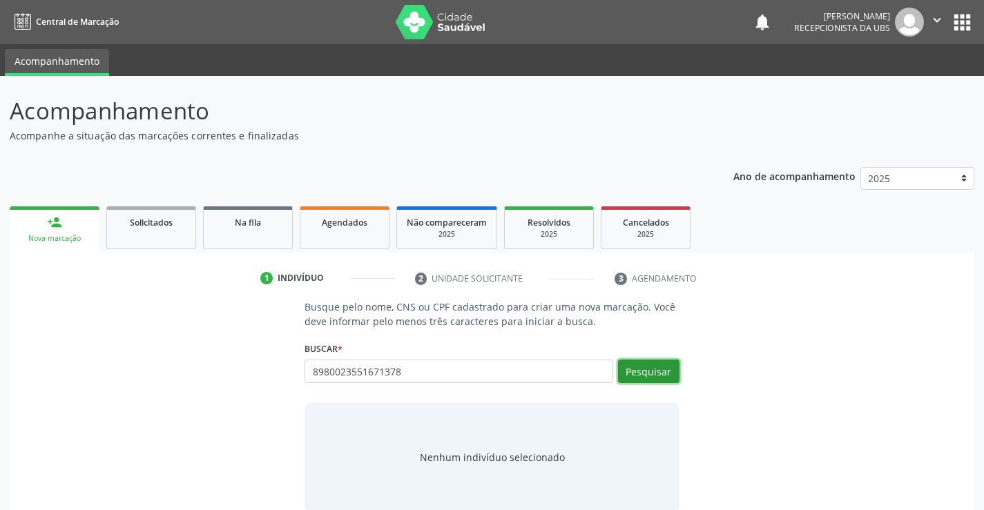
click at [650, 376] on button "Pesquisar" at bounding box center [648, 371] width 61 height 23
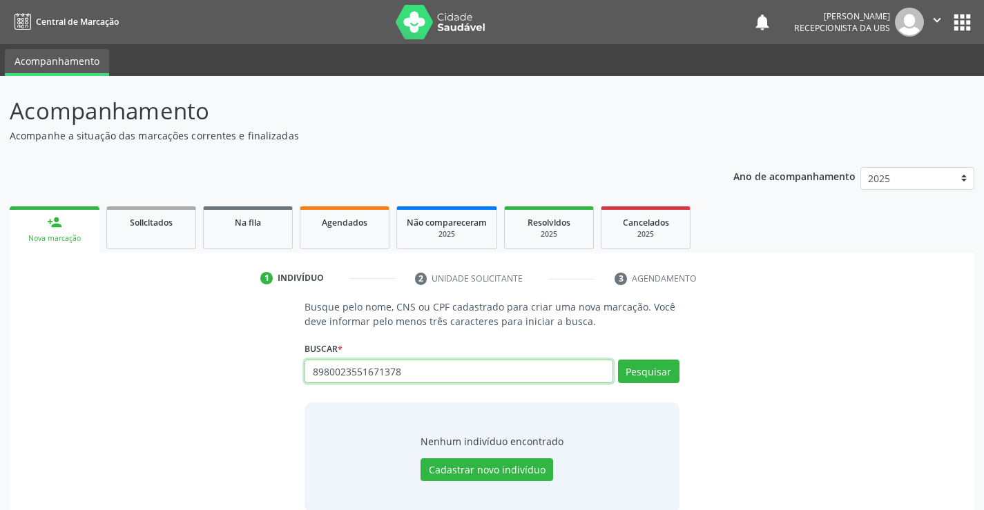
click at [461, 378] on input "8980023551671378" at bounding box center [458, 371] width 308 height 23
type input "8"
type input "[PERSON_NAME]"
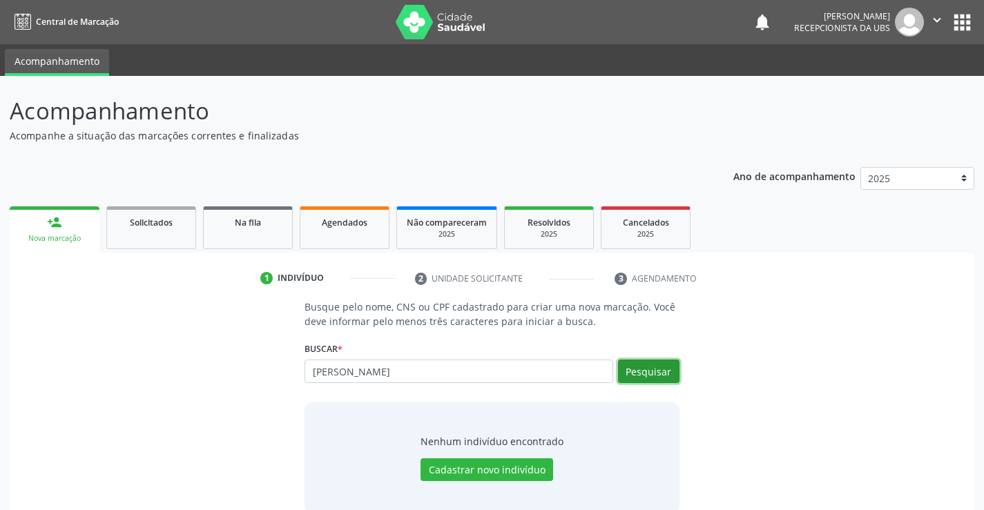
click at [656, 374] on button "Pesquisar" at bounding box center [648, 371] width 61 height 23
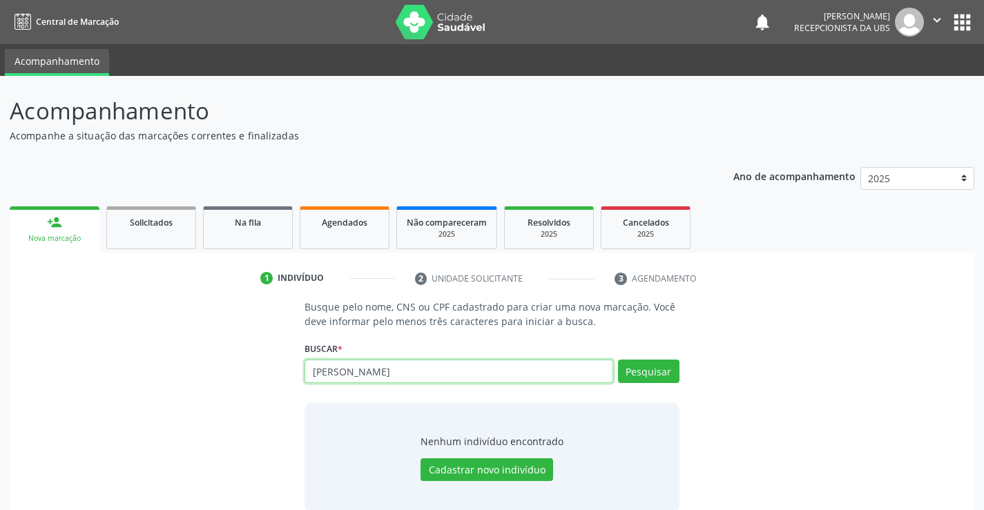
click at [465, 375] on input "[PERSON_NAME]" at bounding box center [458, 371] width 308 height 23
type input "y"
type input "15297363403"
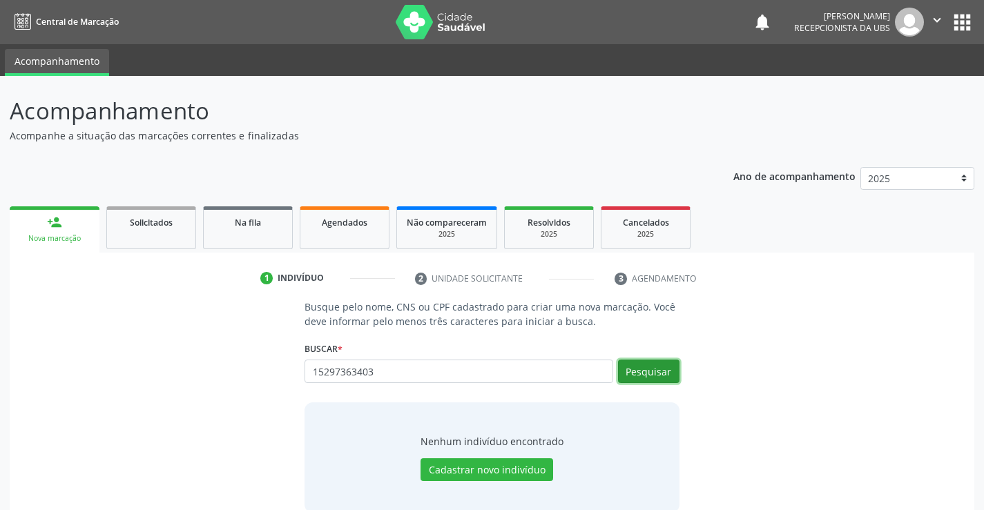
click at [657, 365] on button "Pesquisar" at bounding box center [648, 371] width 61 height 23
type input "15297363403"
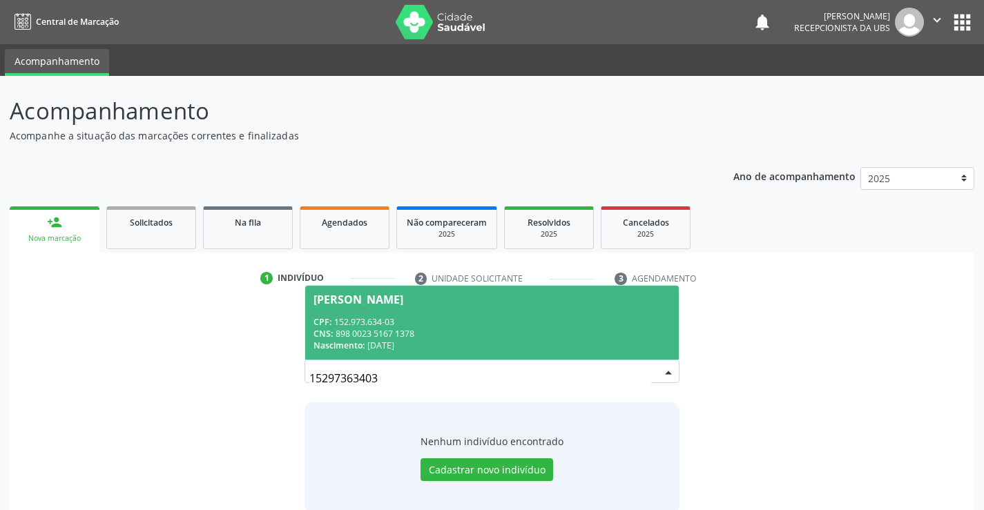
click at [485, 320] on div "CPF: 152.973.634-03" at bounding box center [491, 322] width 356 height 12
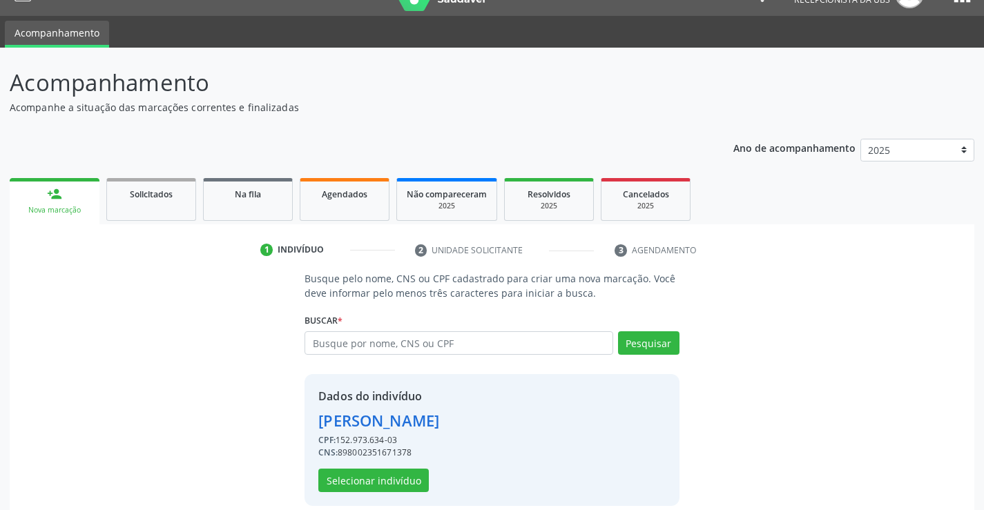
scroll to position [43, 0]
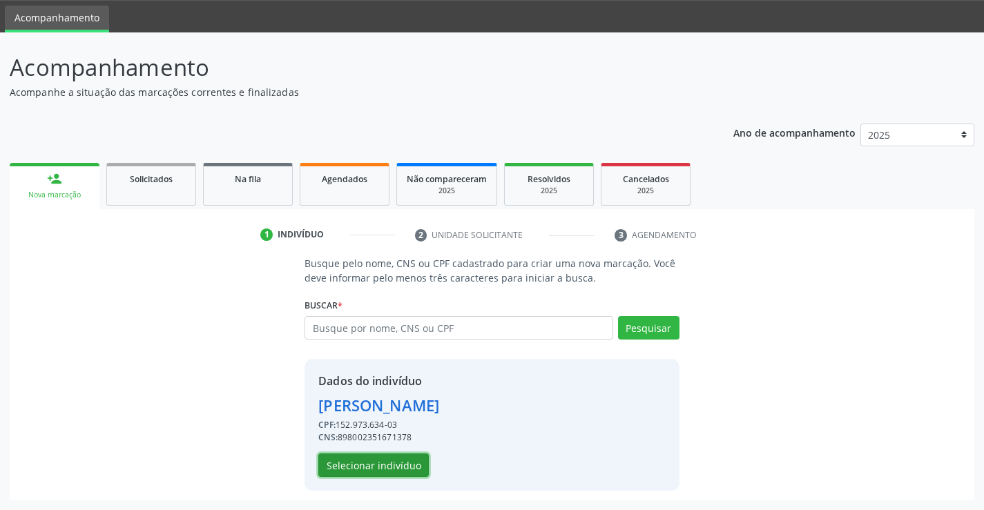
click at [360, 470] on button "Selecionar indivíduo" at bounding box center [373, 465] width 110 height 23
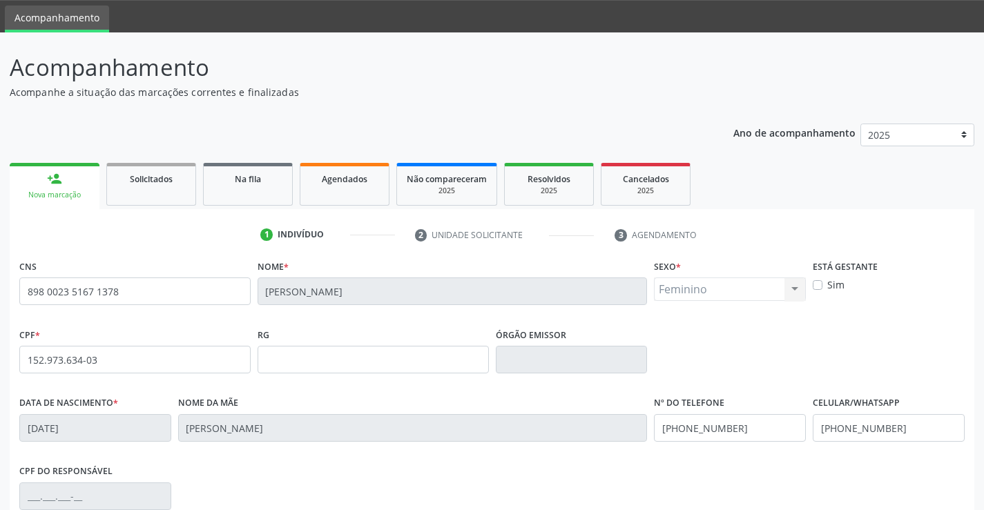
scroll to position [238, 0]
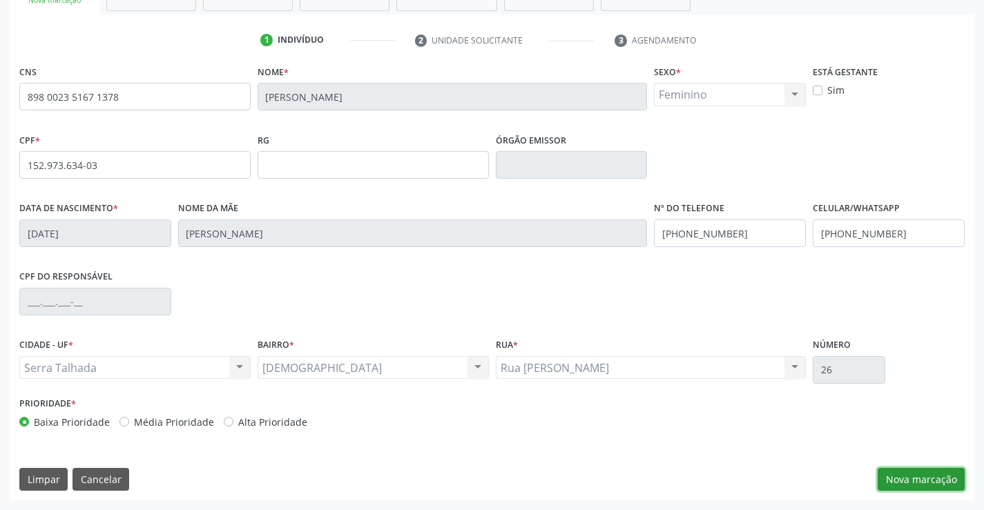
click at [908, 472] on button "Nova marcação" at bounding box center [921, 479] width 87 height 23
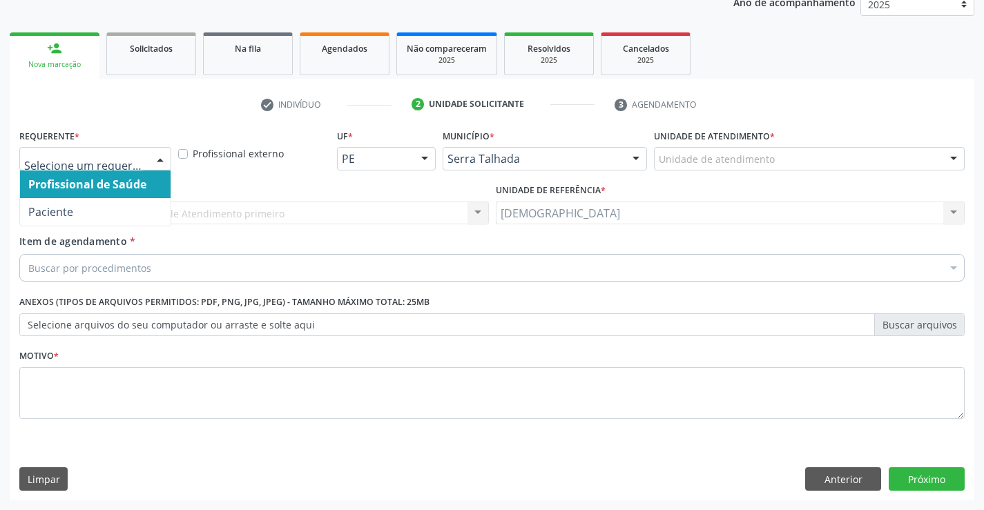
click at [158, 159] on div at bounding box center [160, 159] width 21 height 23
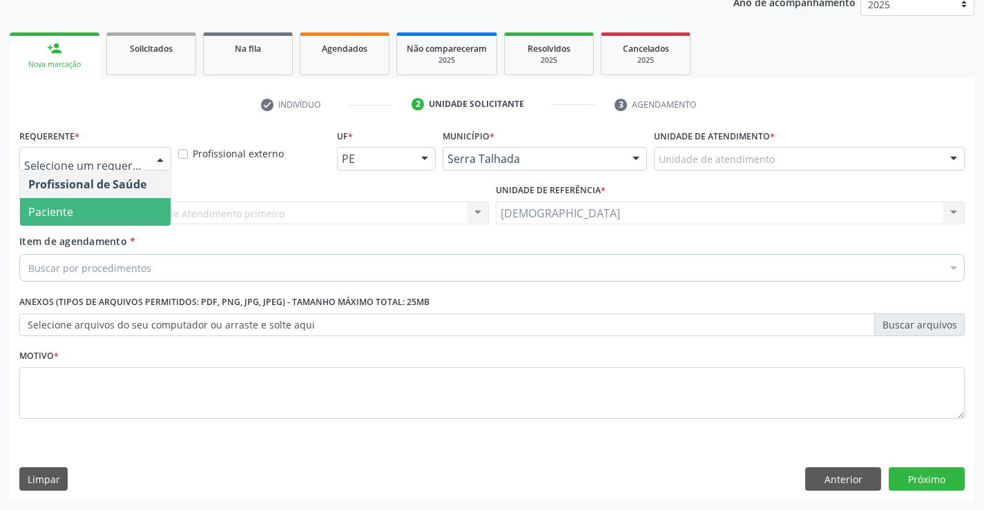
click at [139, 210] on span "Paciente" at bounding box center [95, 212] width 151 height 28
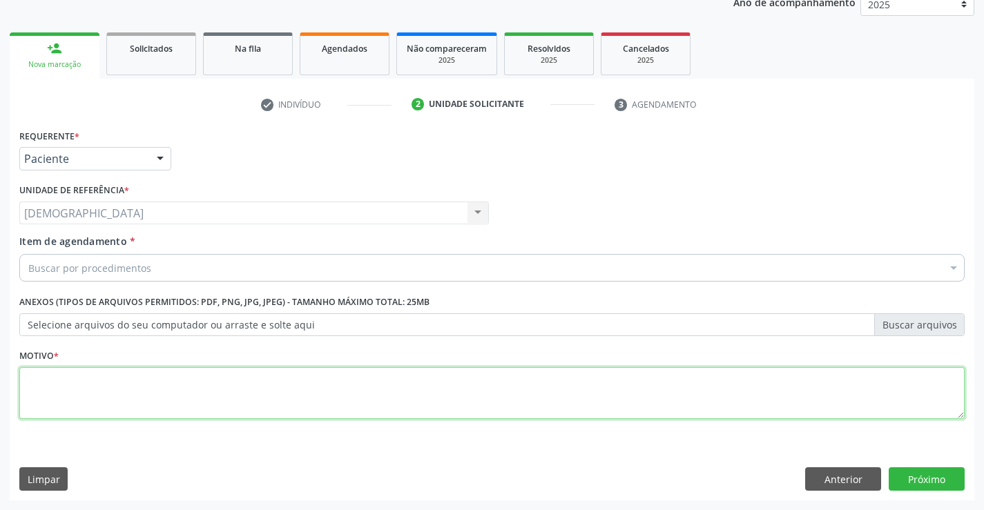
click at [102, 374] on textarea at bounding box center [491, 393] width 945 height 52
type textarea "."
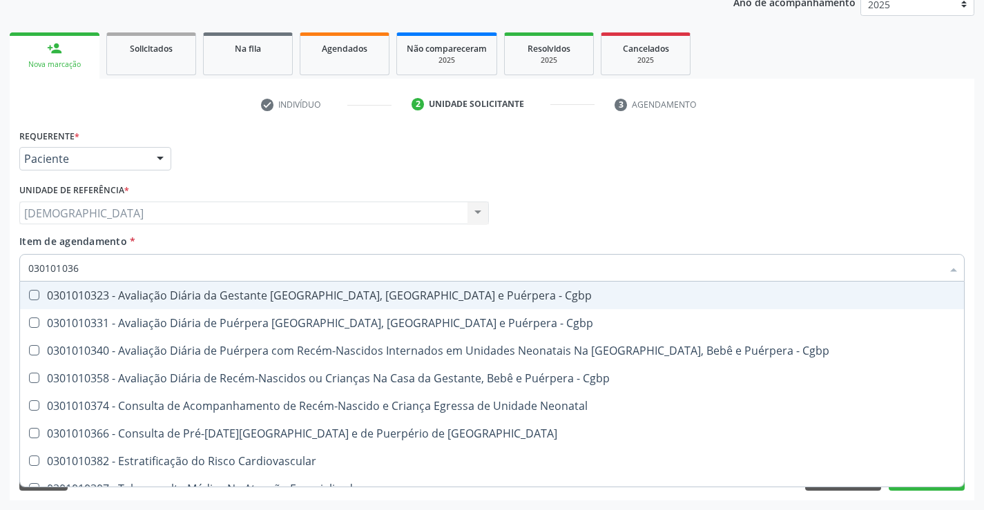
type input "0301010366"
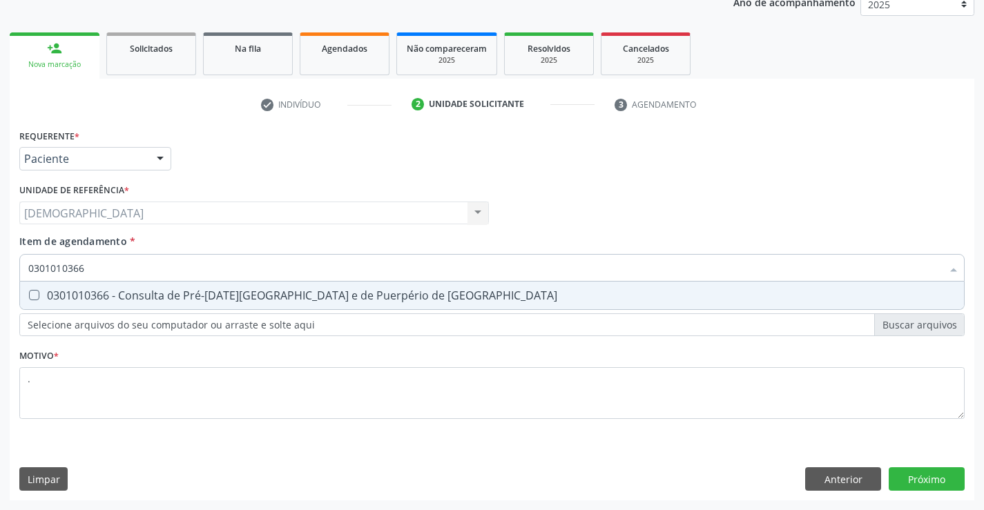
click at [199, 296] on div "0301010366 - Consulta de Pré-[DATE][GEOGRAPHIC_DATA] e de Puerpério de [GEOGRAP…" at bounding box center [491, 295] width 927 height 11
checkbox Risco "true"
click at [906, 475] on div "Requerente * Paciente Profissional de Saúde Paciente Nenhum resultado encontrad…" at bounding box center [492, 313] width 965 height 375
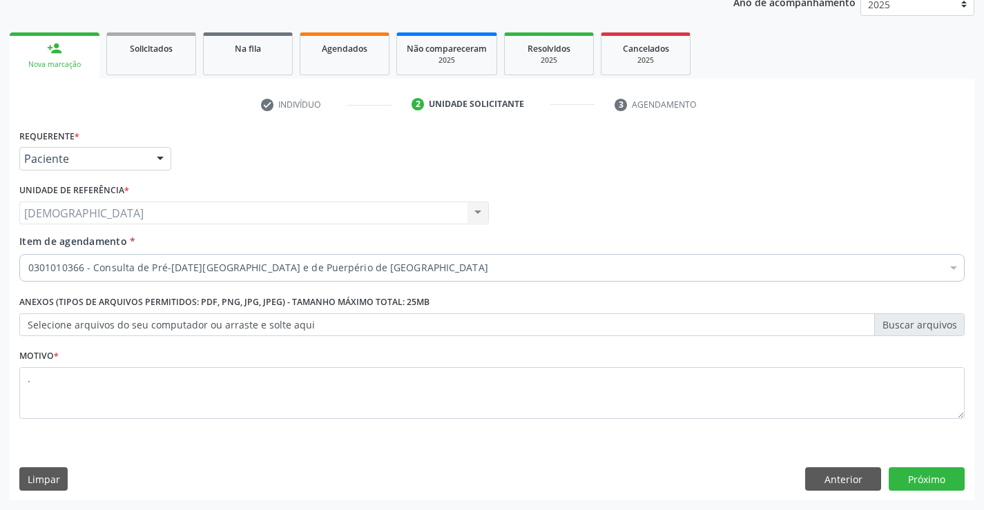
click at [157, 158] on div at bounding box center [160, 159] width 21 height 23
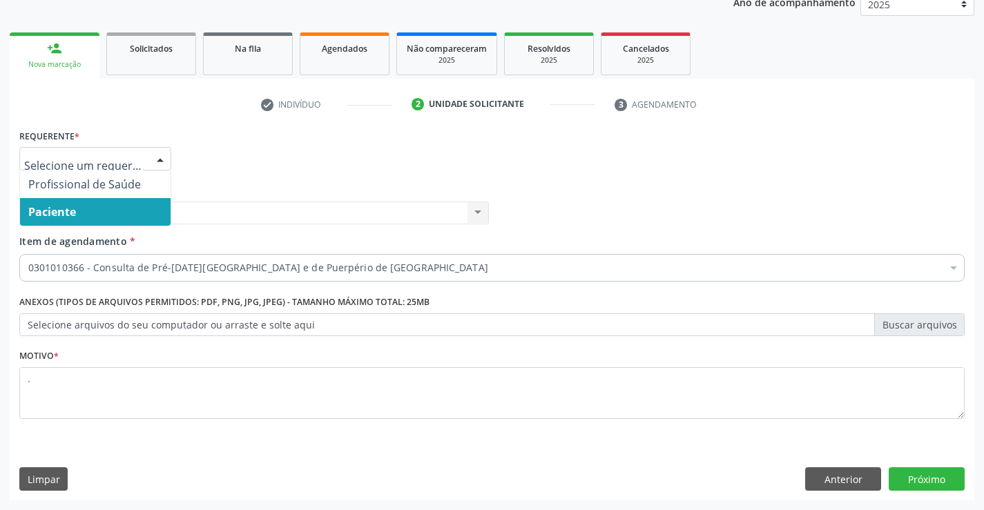
click at [91, 209] on span "Paciente" at bounding box center [95, 212] width 151 height 28
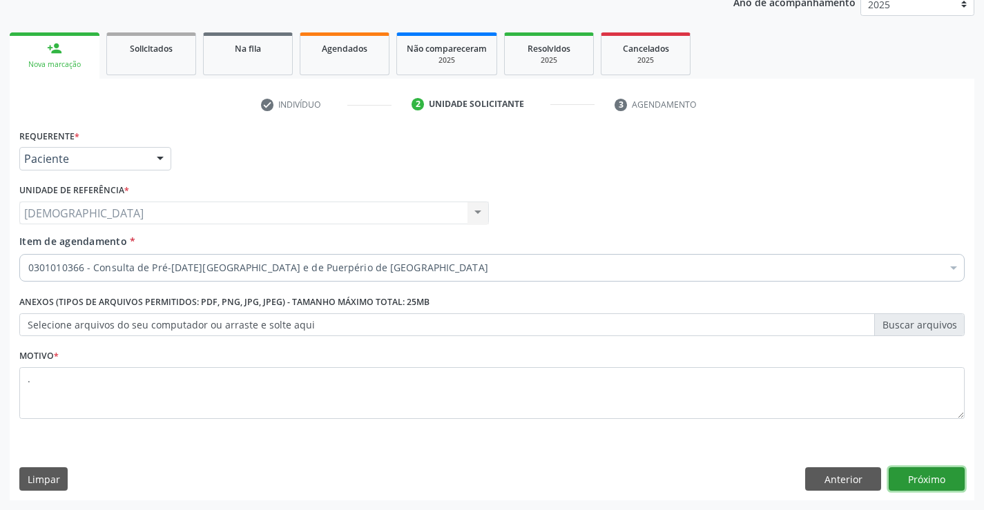
click at [913, 472] on button "Próximo" at bounding box center [927, 478] width 76 height 23
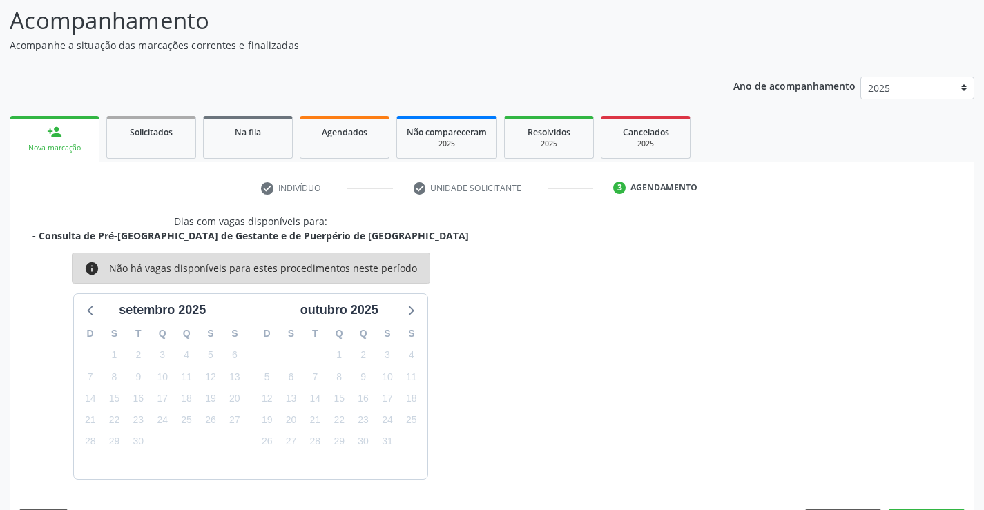
scroll to position [131, 0]
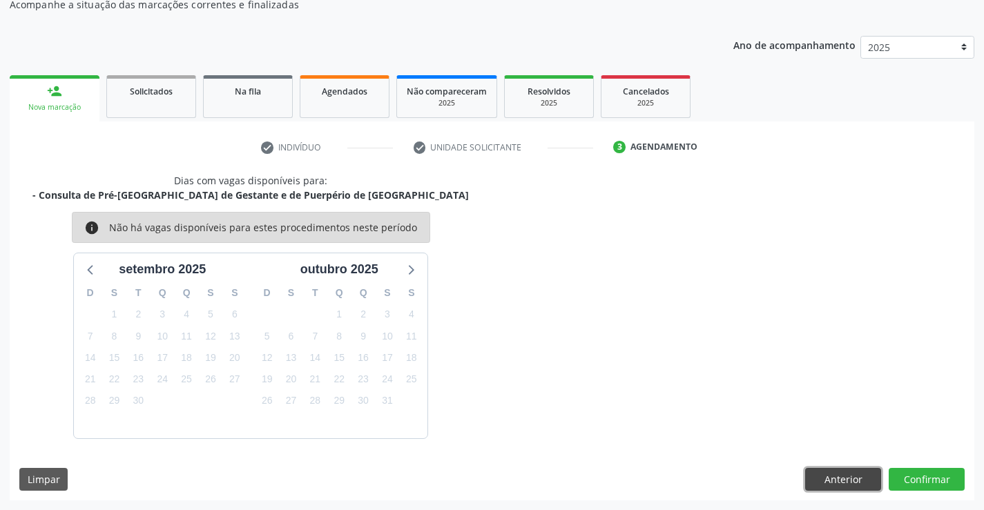
click at [866, 480] on button "Anterior" at bounding box center [843, 479] width 76 height 23
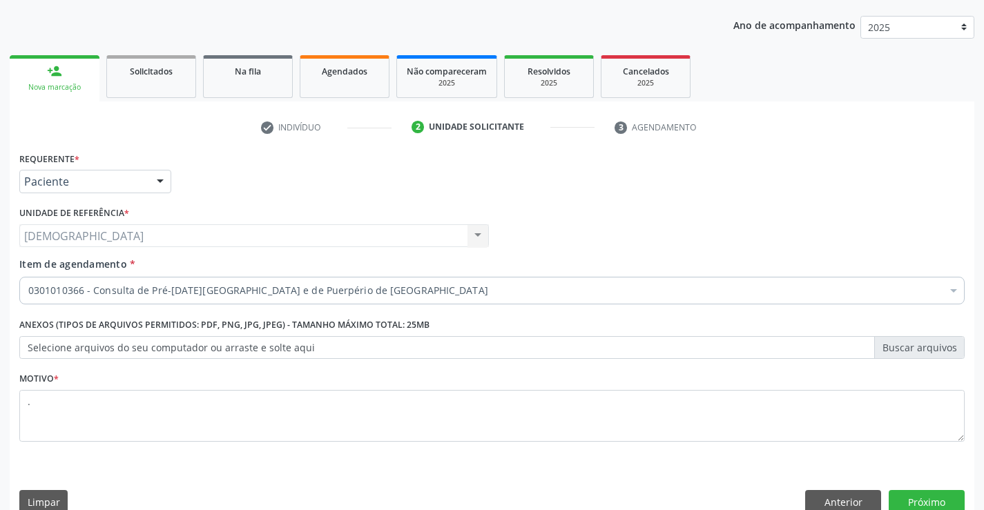
scroll to position [174, 0]
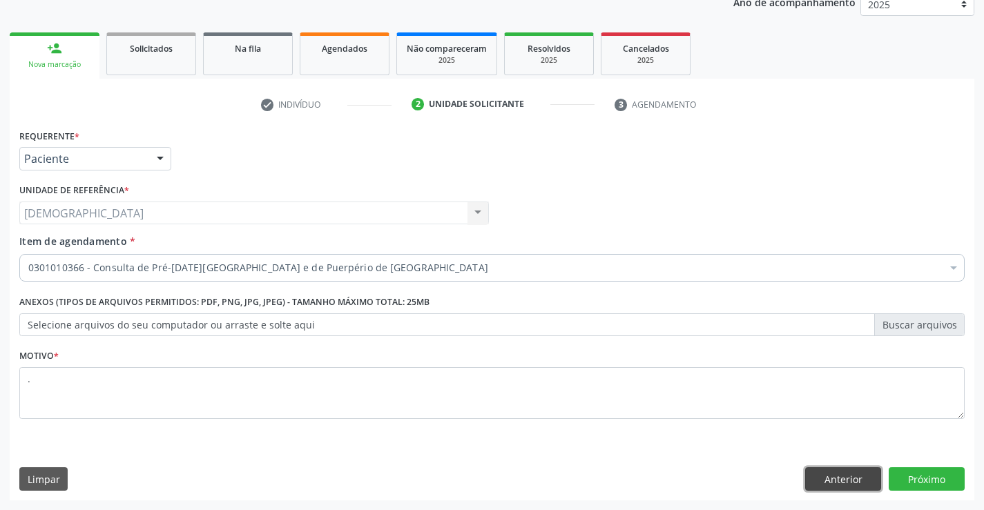
click at [846, 473] on button "Anterior" at bounding box center [843, 478] width 76 height 23
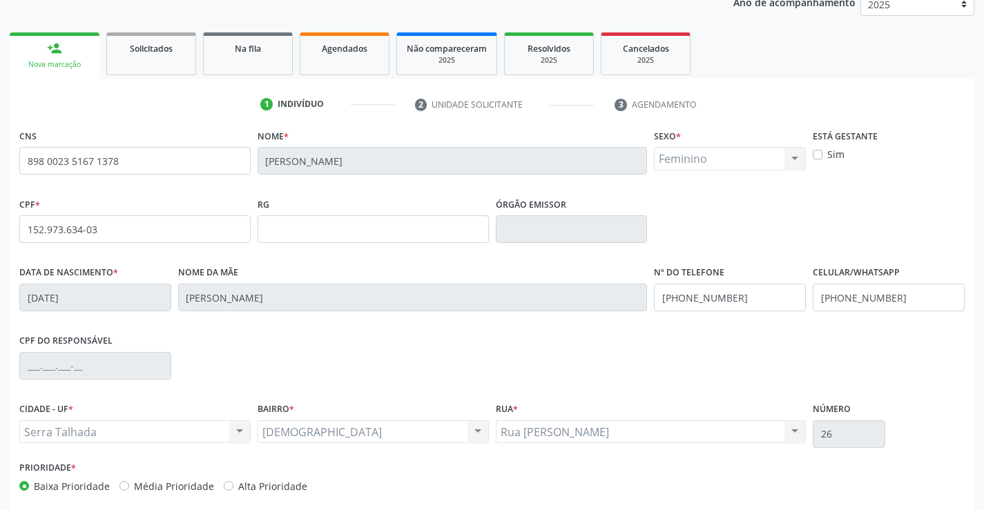
scroll to position [238, 0]
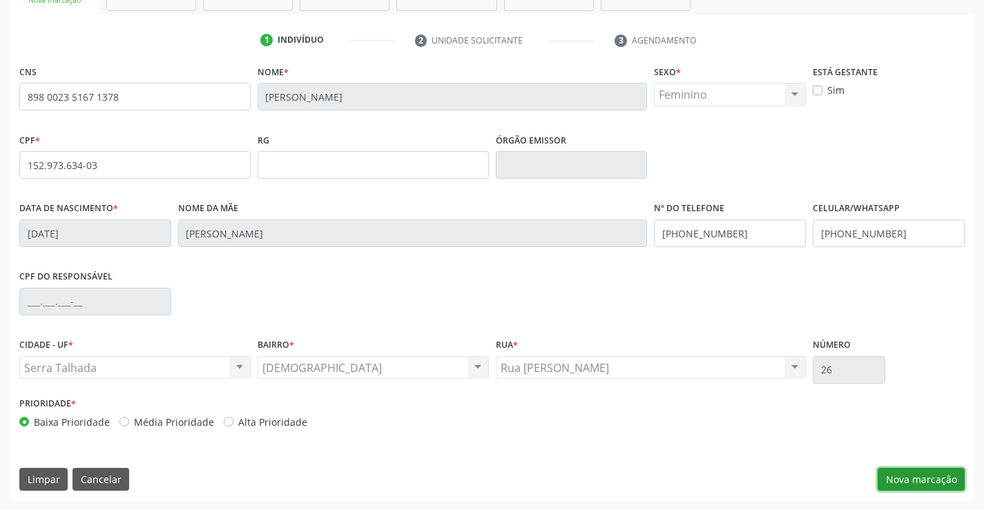
click at [920, 481] on button "Nova marcação" at bounding box center [921, 479] width 87 height 23
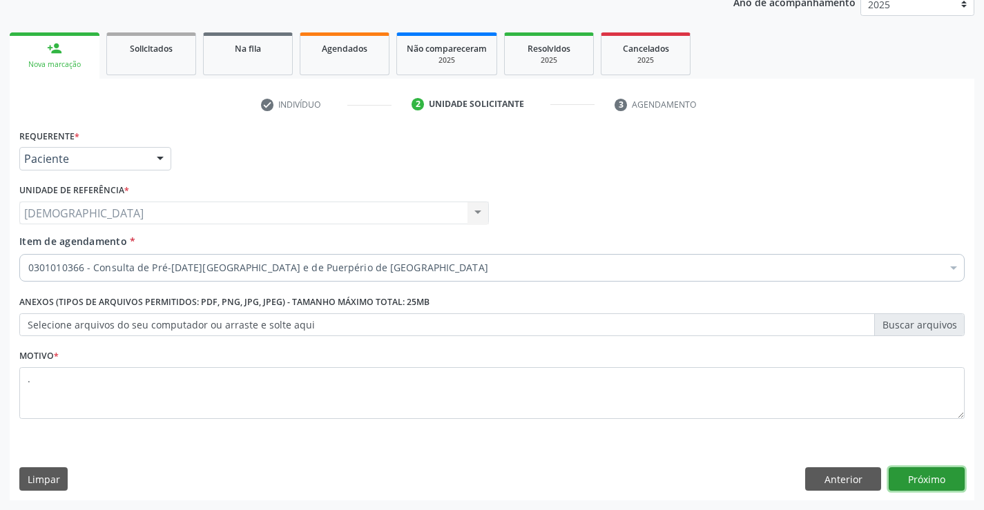
click at [926, 478] on button "Próximo" at bounding box center [927, 478] width 76 height 23
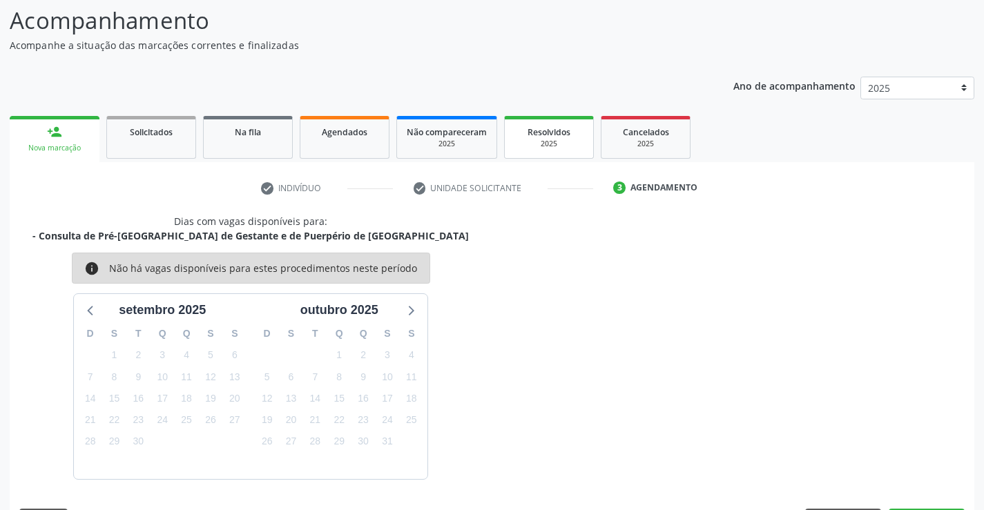
scroll to position [131, 0]
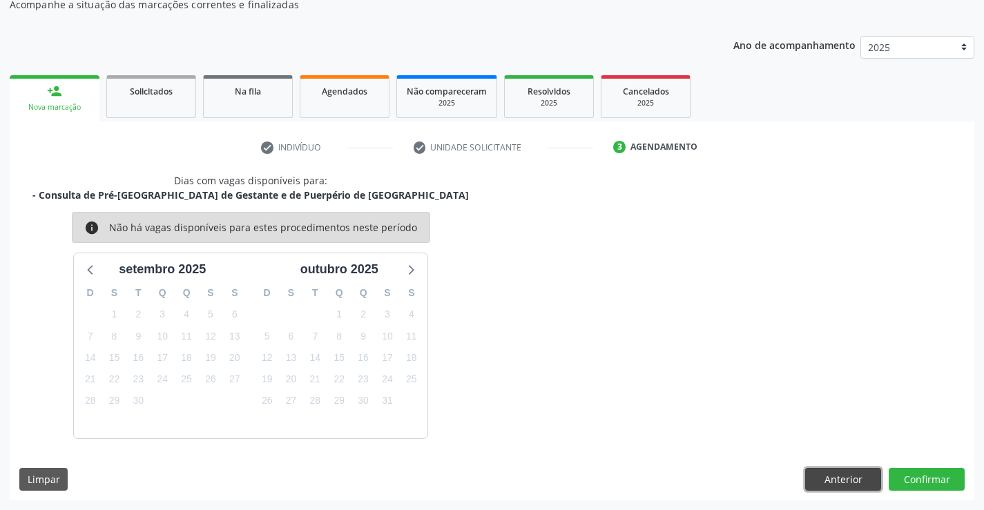
click at [840, 474] on button "Anterior" at bounding box center [843, 479] width 76 height 23
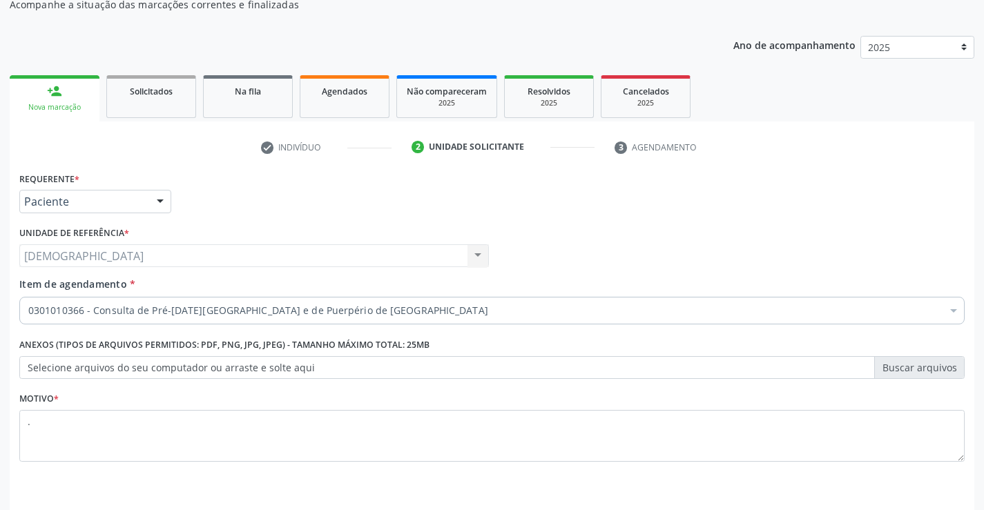
click at [70, 97] on link "person_add Nova marcação" at bounding box center [55, 98] width 90 height 46
click at [37, 101] on link "person_add Nova marcação" at bounding box center [55, 98] width 90 height 46
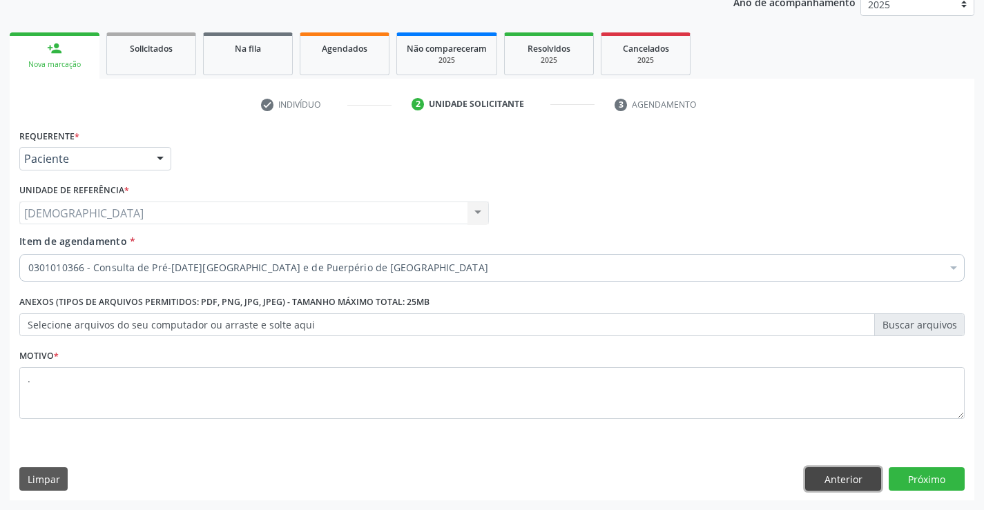
click at [826, 490] on button "Anterior" at bounding box center [843, 478] width 76 height 23
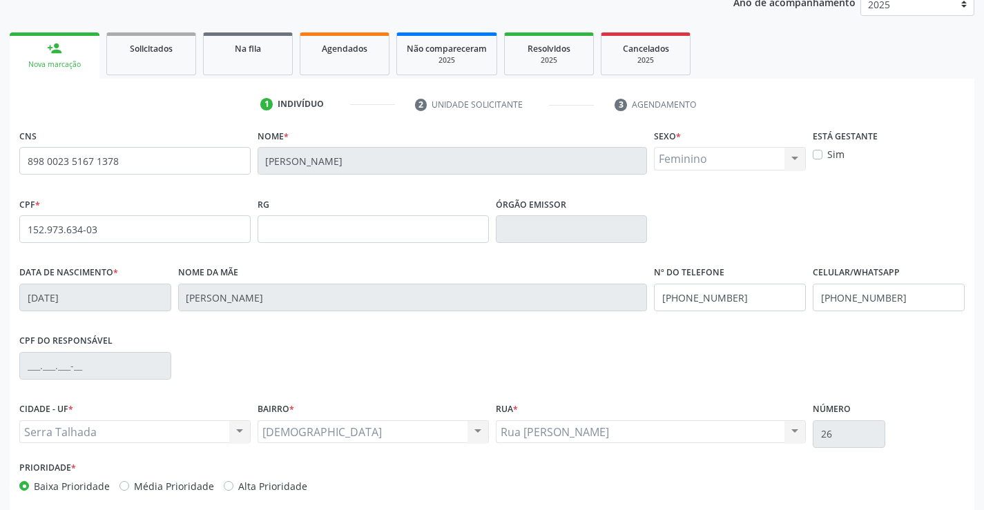
click at [90, 39] on link "person_add Nova marcação" at bounding box center [55, 55] width 90 height 46
click at [353, 57] on link "Agendados" at bounding box center [345, 53] width 90 height 43
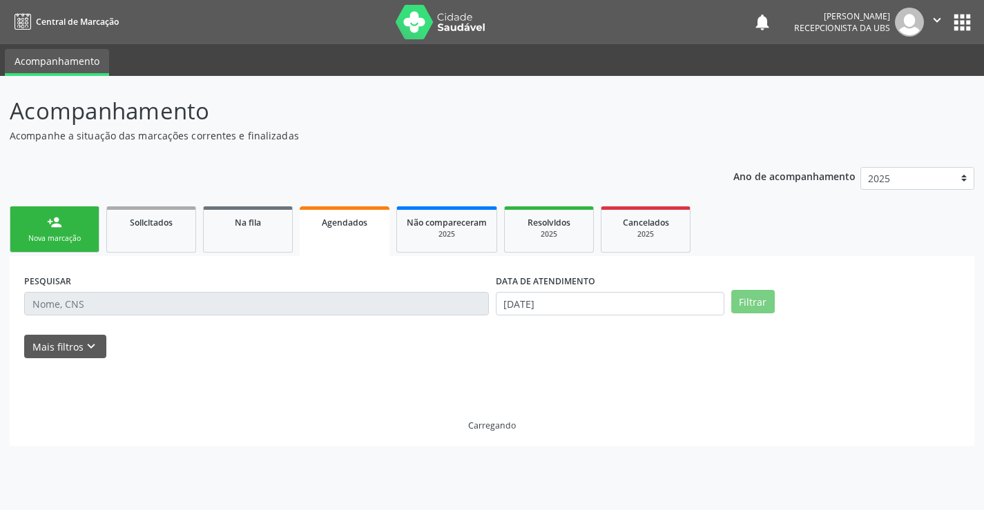
scroll to position [0, 0]
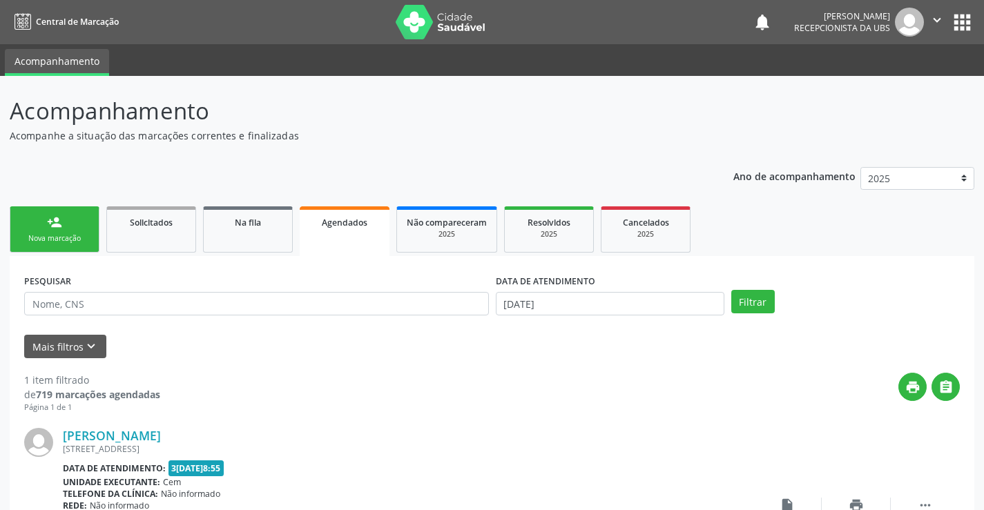
click at [74, 239] on div "Nova marcação" at bounding box center [54, 238] width 69 height 10
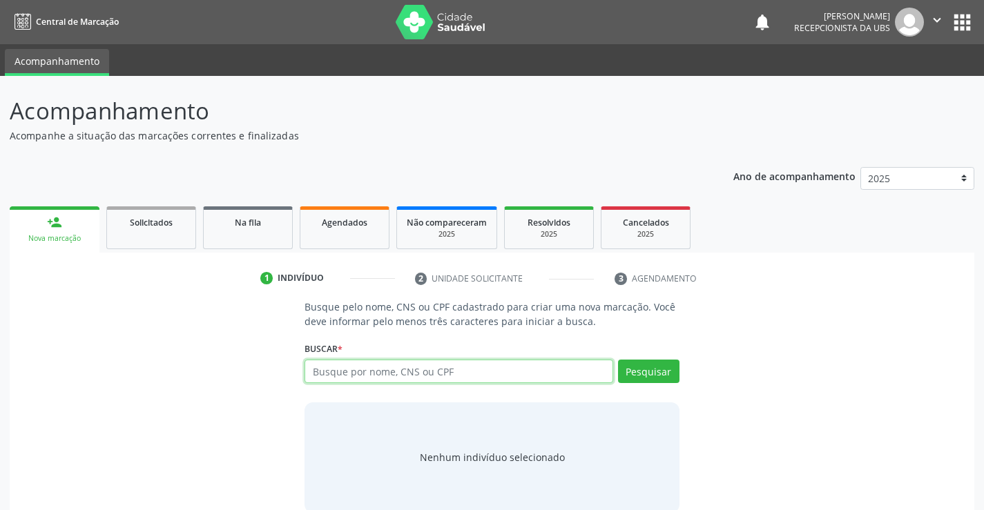
click at [367, 371] on input "text" at bounding box center [458, 371] width 308 height 23
type input "700605944382367"
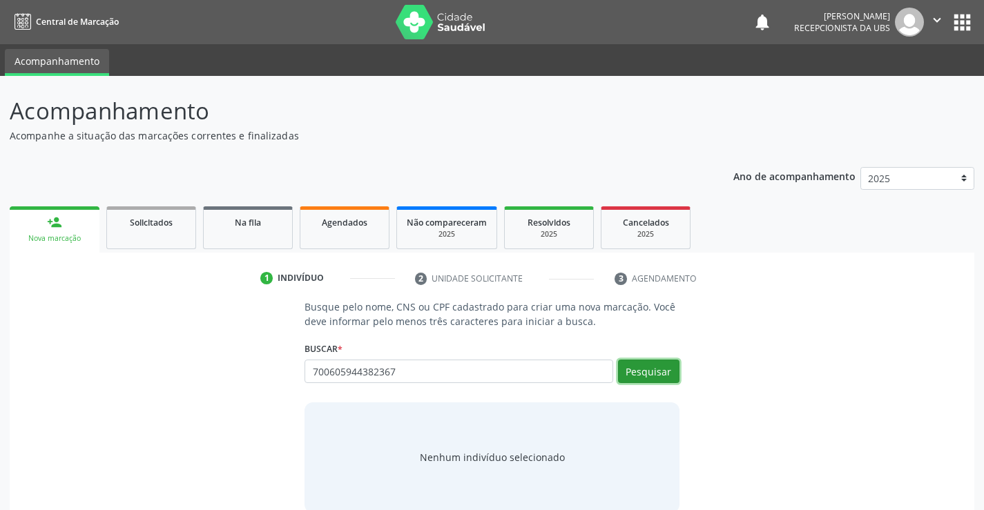
click at [639, 362] on button "Pesquisar" at bounding box center [648, 371] width 61 height 23
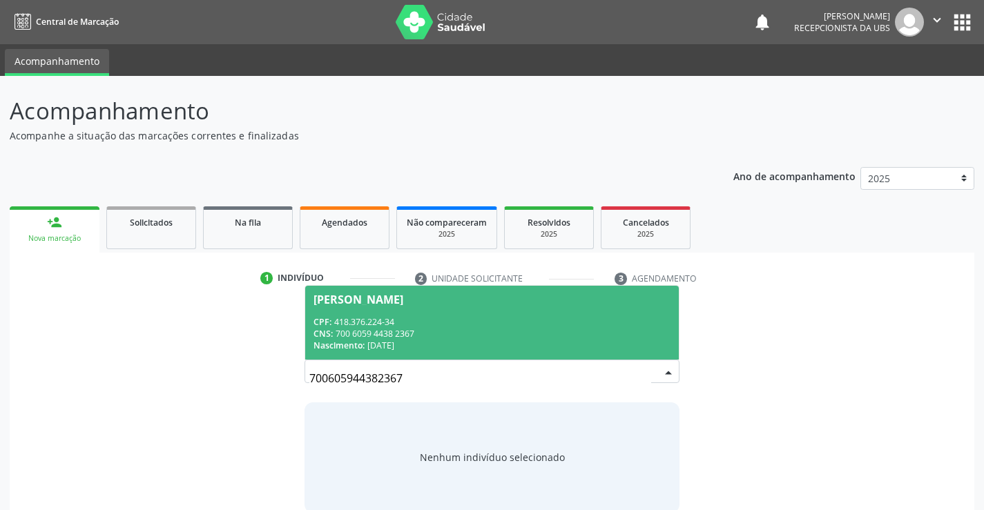
click at [554, 349] on div "Nascimento: 19/10/1958" at bounding box center [491, 346] width 356 height 12
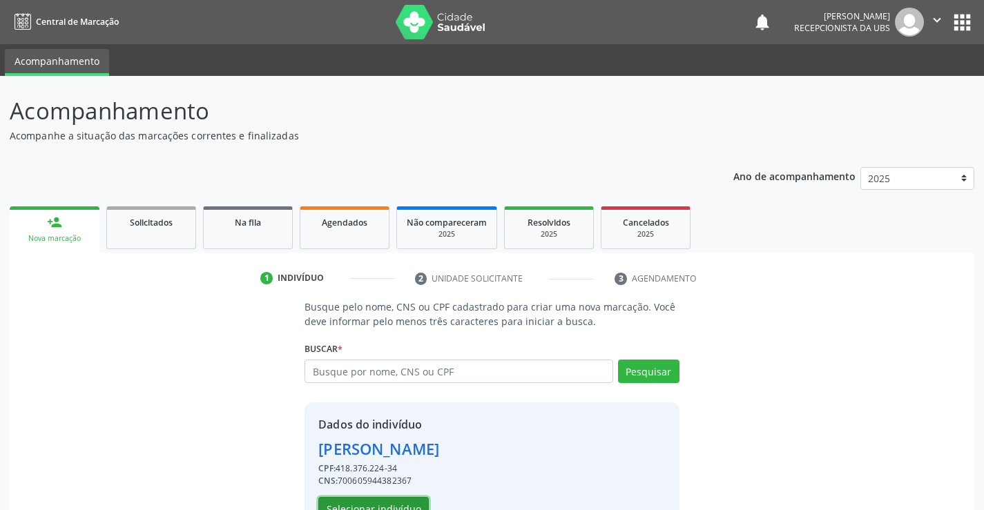
click at [385, 503] on button "Selecionar indivíduo" at bounding box center [373, 508] width 110 height 23
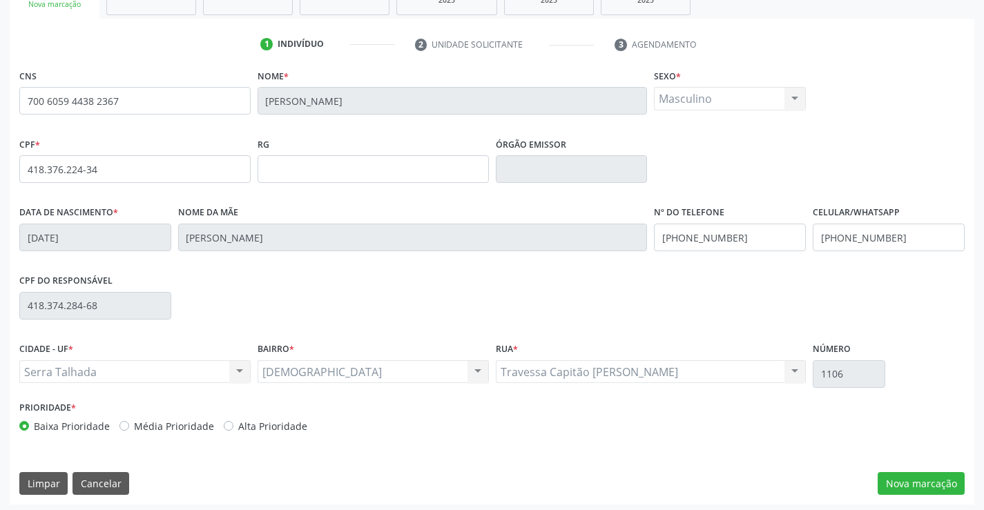
scroll to position [238, 0]
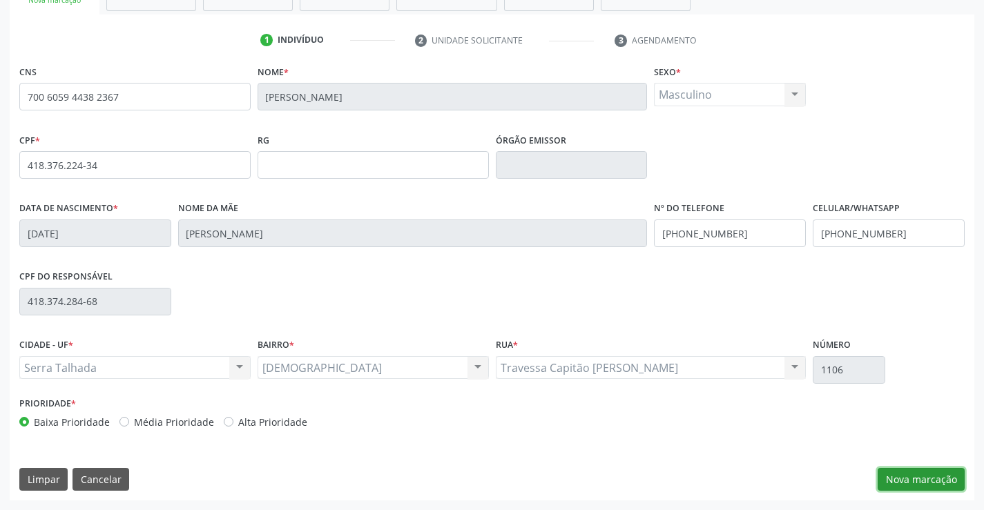
click at [919, 470] on button "Nova marcação" at bounding box center [921, 479] width 87 height 23
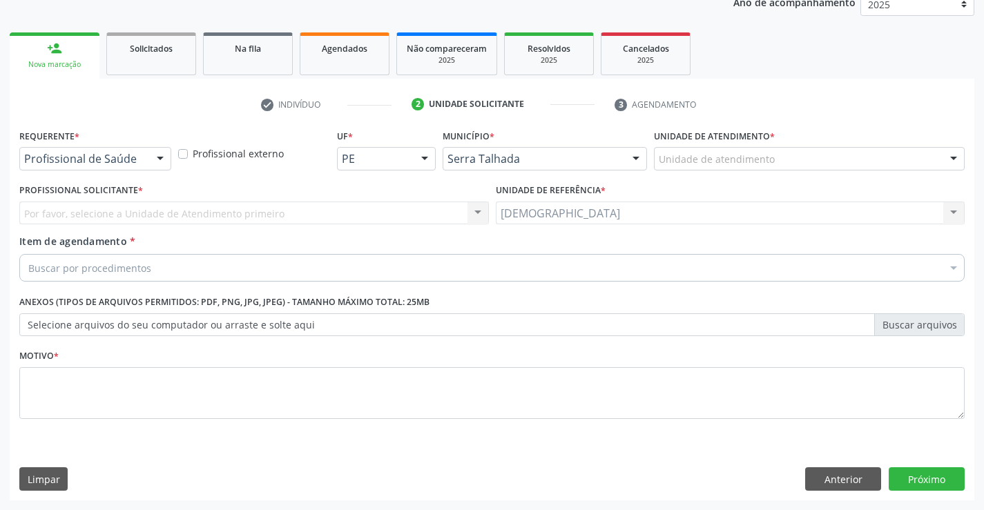
click at [156, 161] on div at bounding box center [160, 159] width 21 height 23
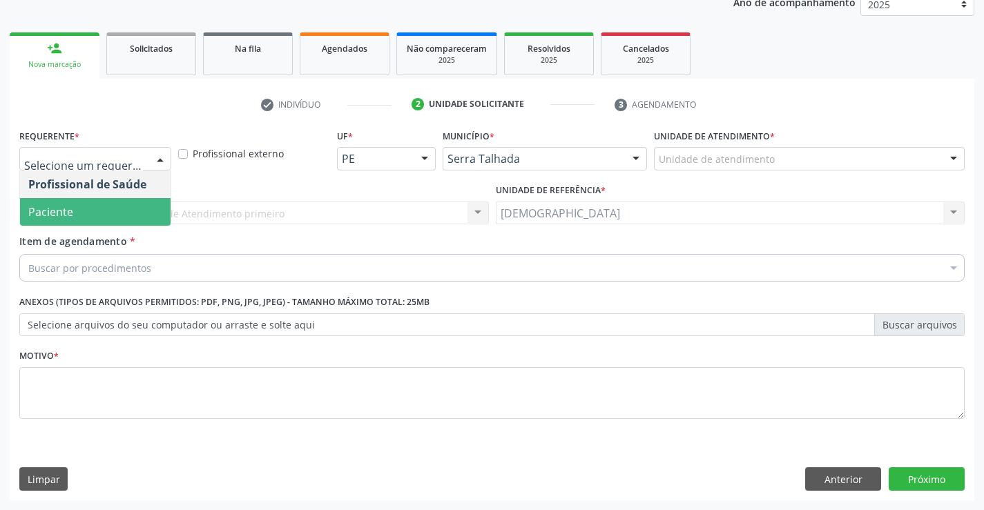
click at [110, 211] on span "Paciente" at bounding box center [95, 212] width 151 height 28
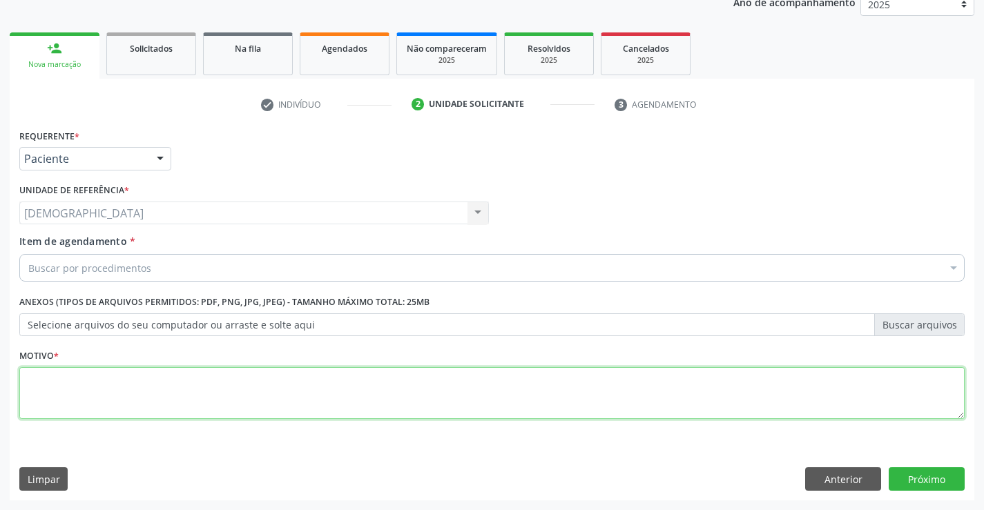
click at [119, 395] on textarea at bounding box center [491, 393] width 945 height 52
type textarea "."
click at [192, 259] on div "Buscar por procedimentos" at bounding box center [491, 268] width 945 height 28
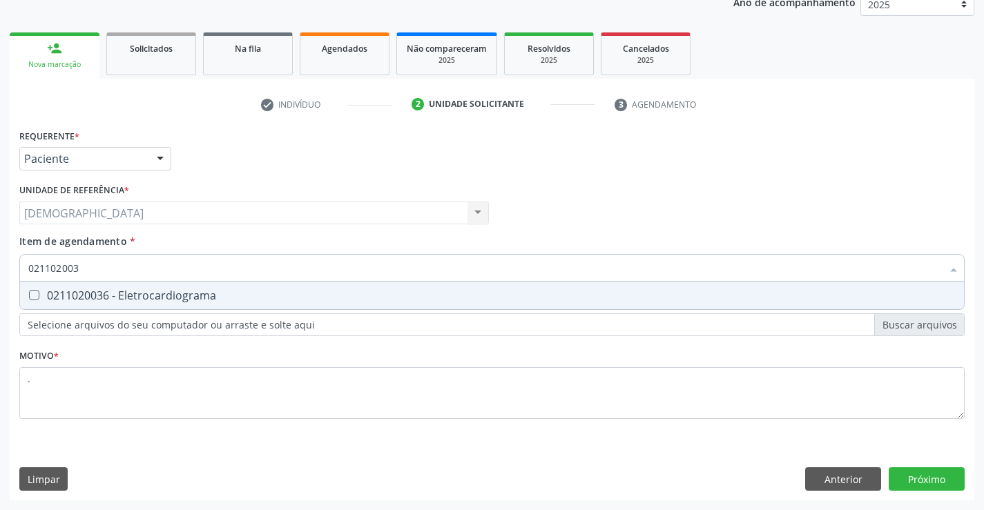
type input "0211020036"
click at [197, 290] on div "0211020036 - Eletrocardiograma" at bounding box center [491, 295] width 927 height 11
checkbox Eletrocardiograma "true"
click at [924, 470] on div "Requerente * Paciente Profissional de Saúde Paciente Nenhum resultado encontrad…" at bounding box center [492, 313] width 965 height 375
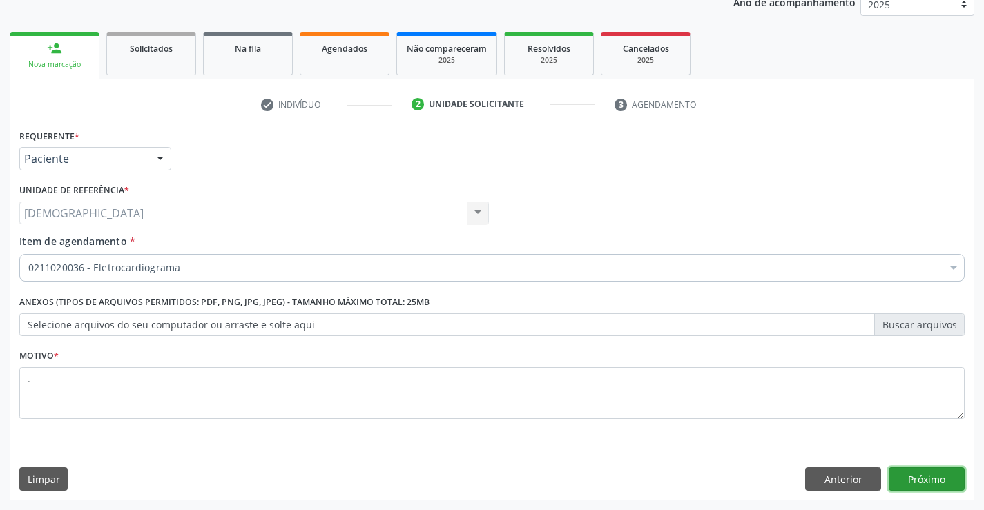
click at [939, 477] on button "Próximo" at bounding box center [927, 478] width 76 height 23
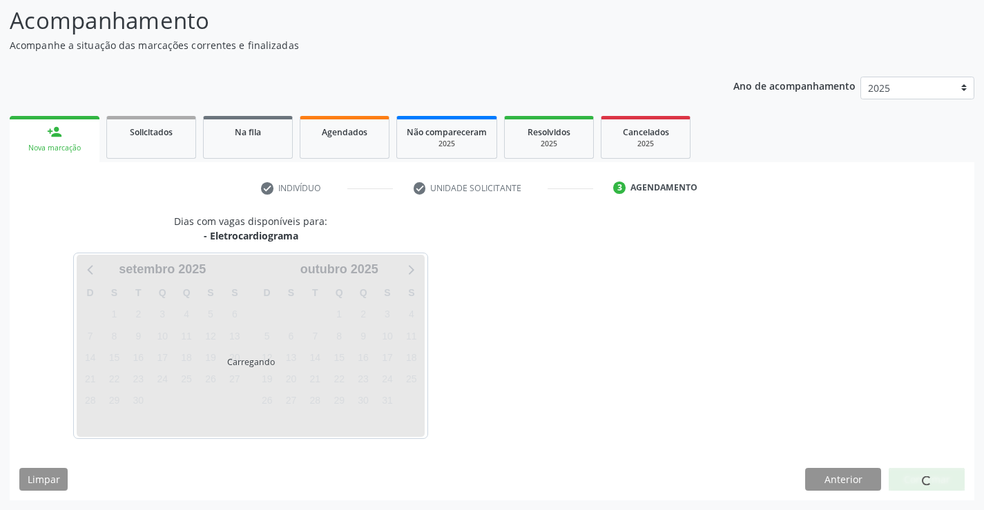
scroll to position [90, 0]
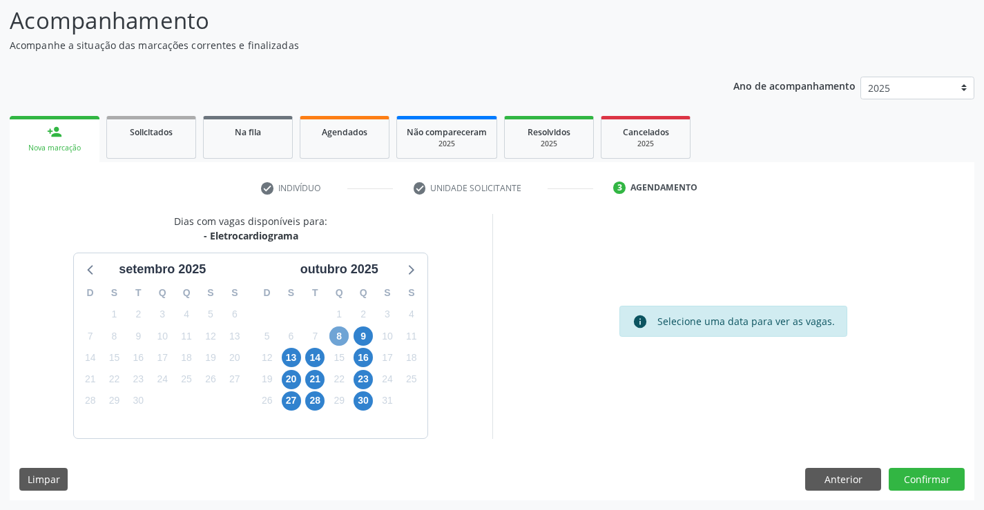
click at [339, 340] on span "8" at bounding box center [338, 336] width 19 height 19
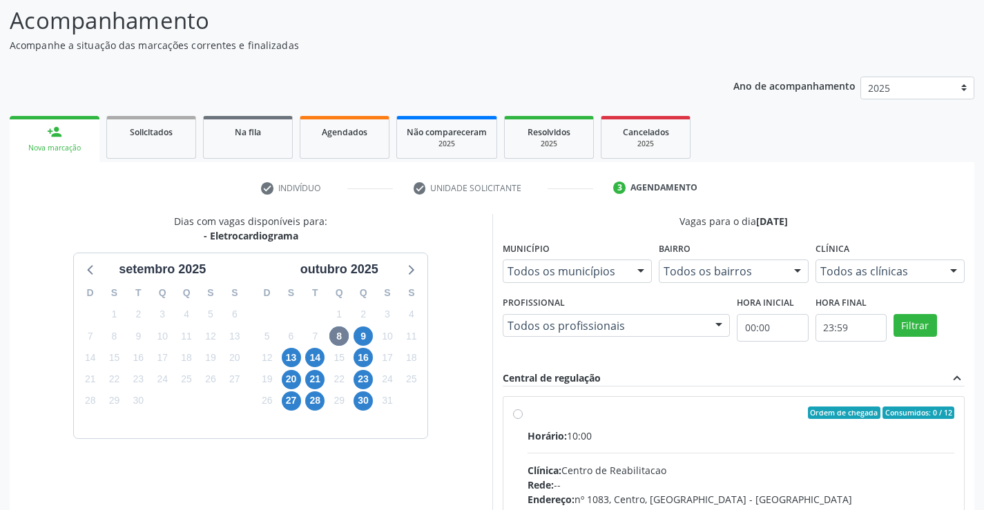
click at [579, 422] on label "Ordem de chegada Consumidos: 0 / 12 Horário: 10:00 Clínica: Centro de Reabilita…" at bounding box center [741, 513] width 427 height 212
click at [523, 419] on input "Ordem de chegada Consumidos: 0 / 12 Horário: 10:00 Clínica: Centro de Reabilita…" at bounding box center [518, 413] width 10 height 12
radio input "true"
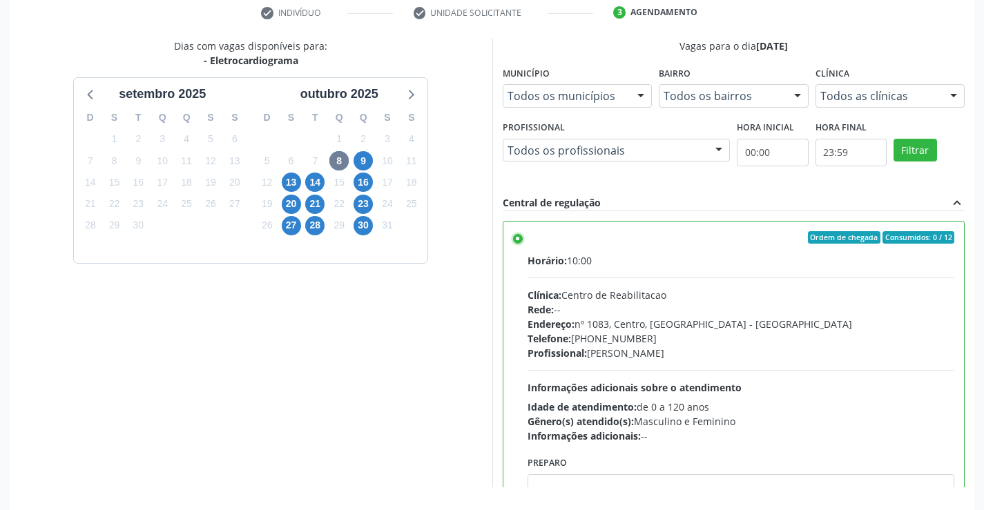
scroll to position [315, 0]
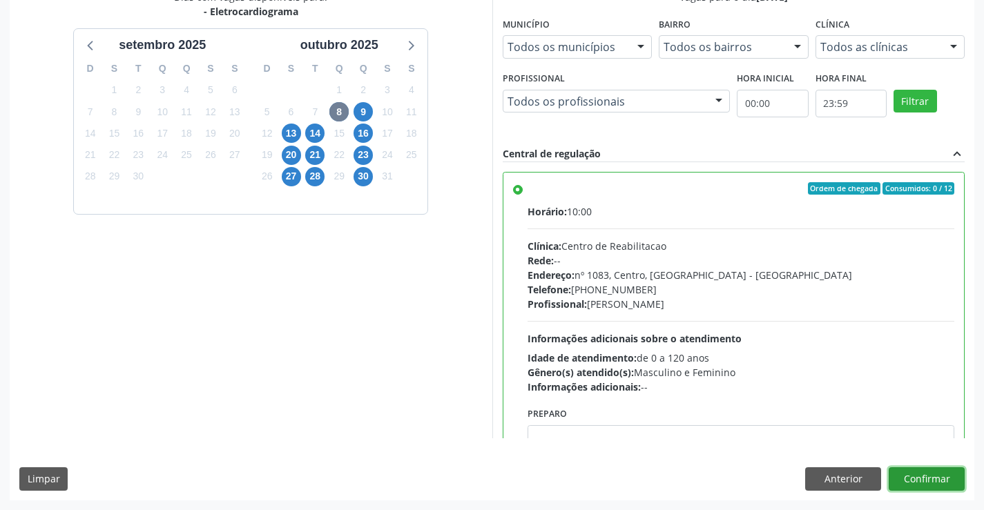
click at [913, 485] on button "Confirmar" at bounding box center [927, 478] width 76 height 23
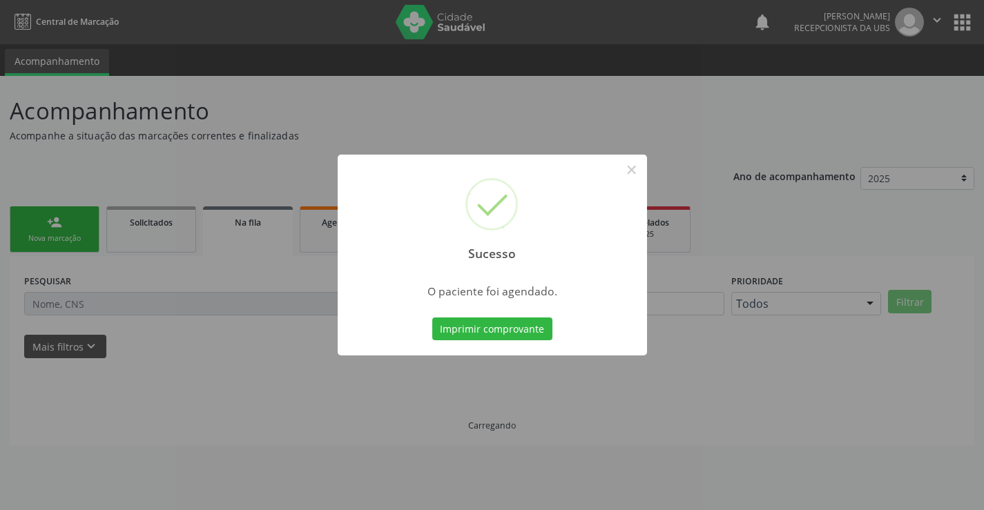
scroll to position [0, 0]
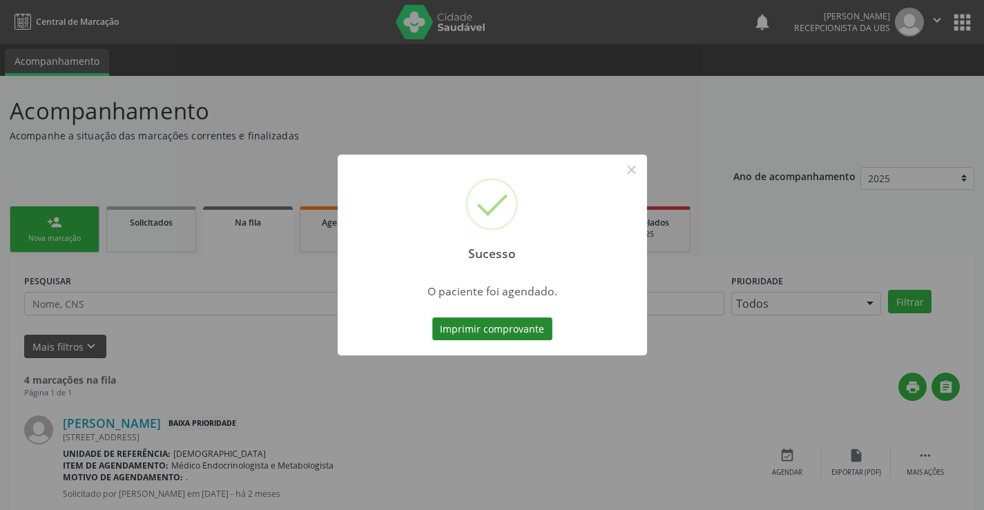
click at [498, 332] on button "Imprimir comprovante" at bounding box center [492, 329] width 120 height 23
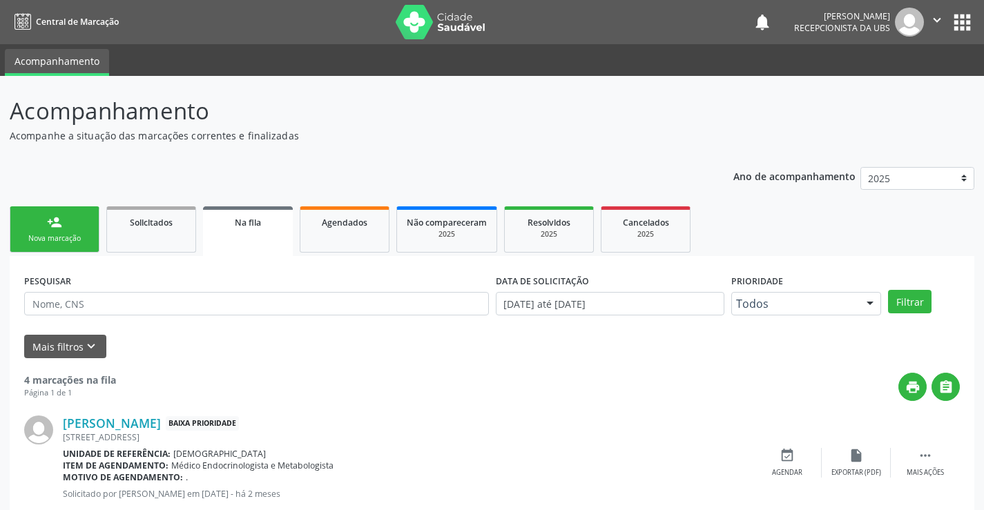
click at [70, 226] on link "person_add Nova marcação" at bounding box center [55, 229] width 90 height 46
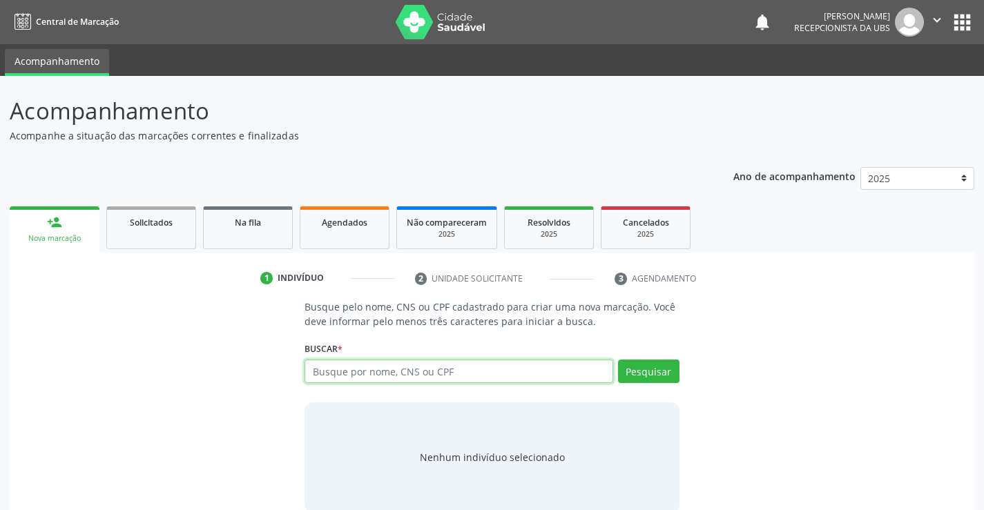
click at [318, 371] on input "text" at bounding box center [458, 371] width 308 height 23
type input "705200472362376"
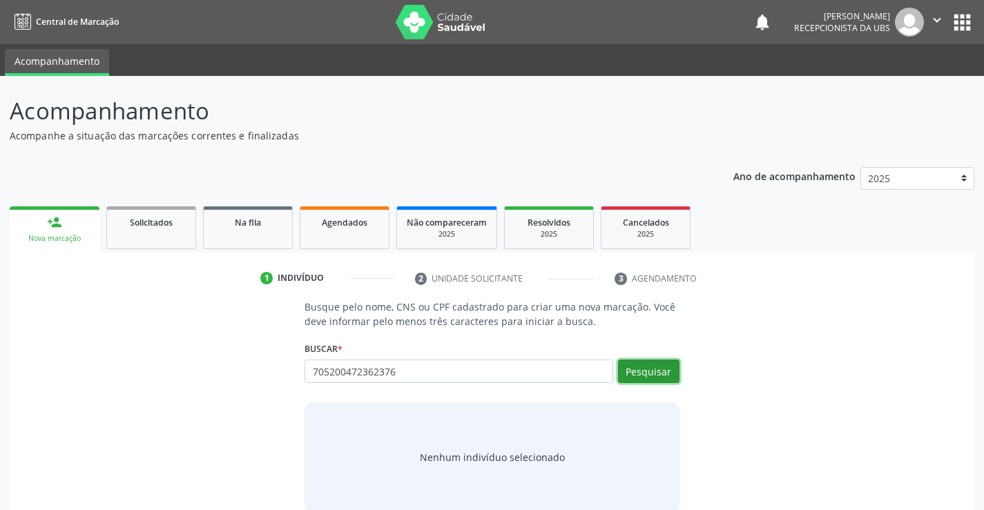
click at [628, 366] on button "Pesquisar" at bounding box center [648, 371] width 61 height 23
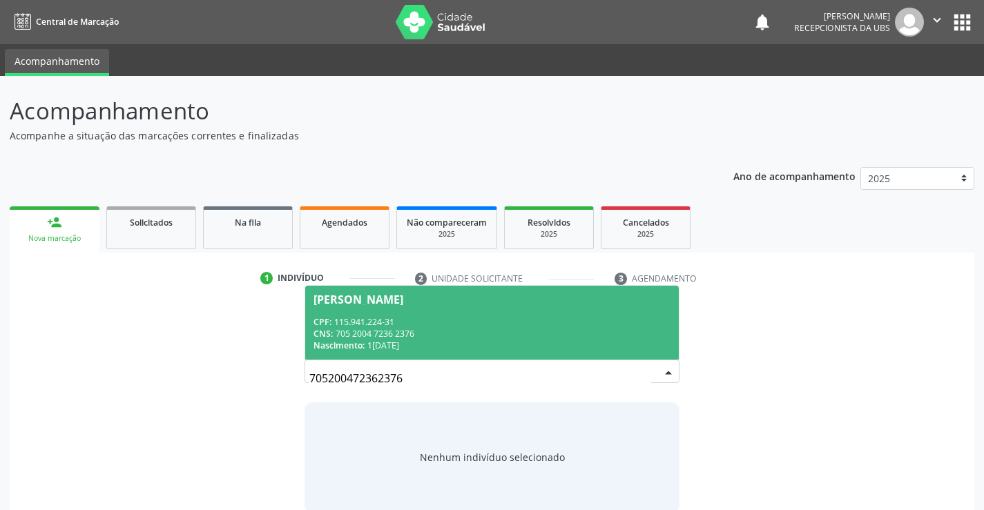
click at [331, 327] on span "CPF:" at bounding box center [322, 322] width 18 height 12
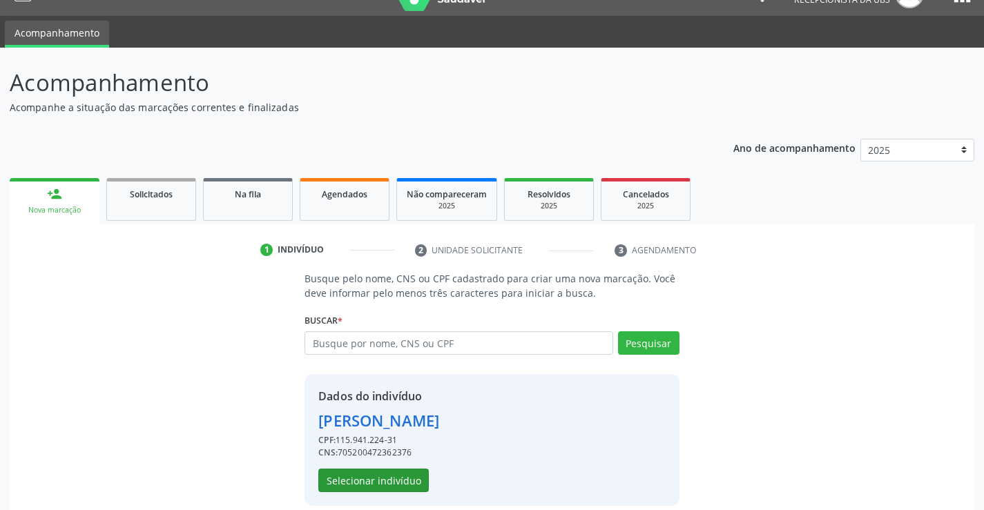
scroll to position [43, 0]
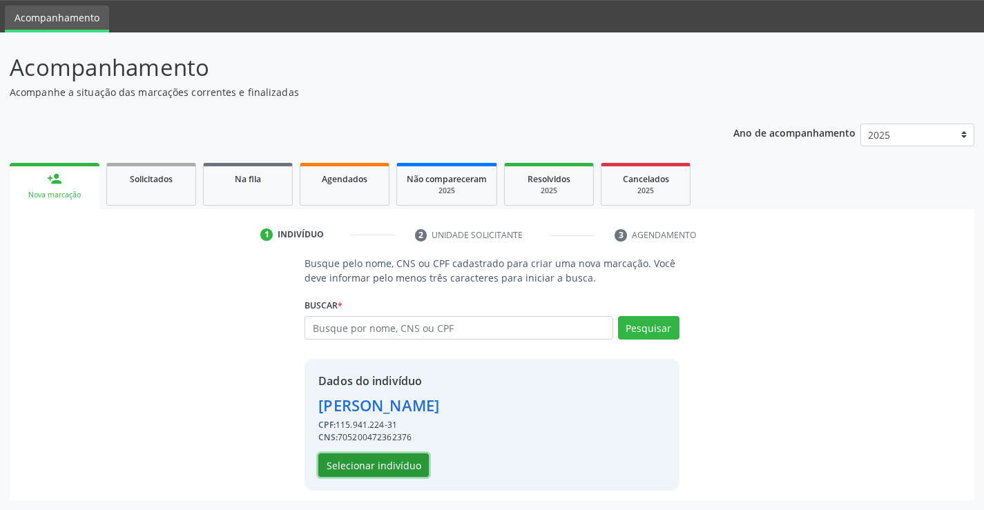
click at [380, 460] on button "Selecionar indivíduo" at bounding box center [373, 465] width 110 height 23
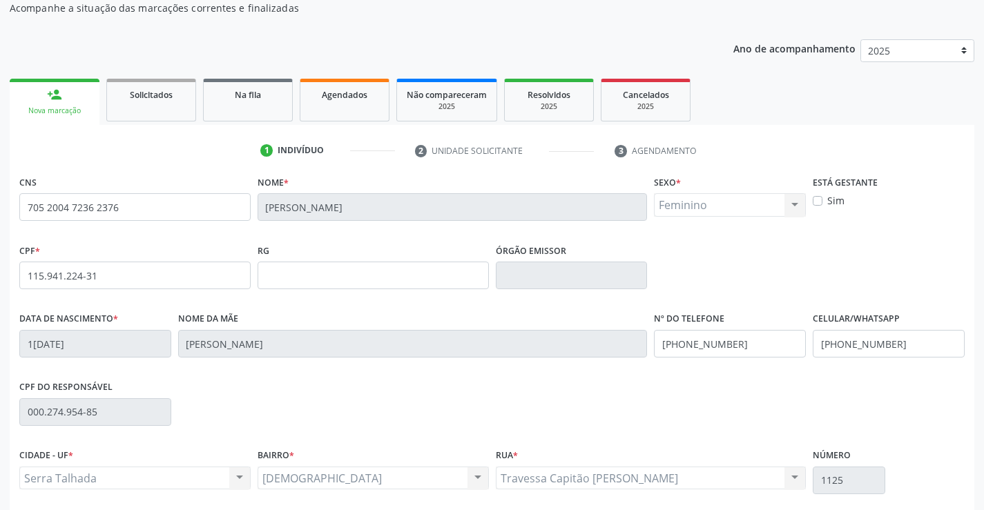
scroll to position [238, 0]
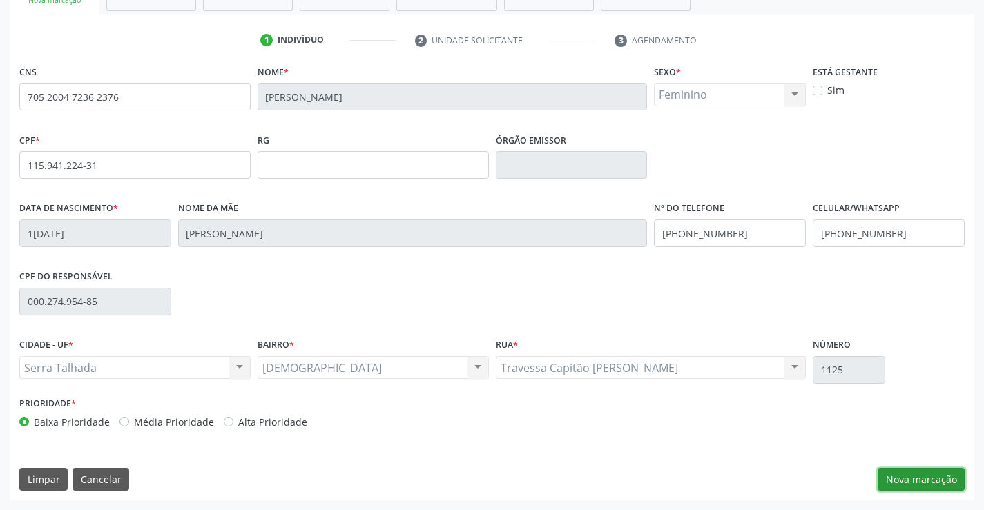
click at [904, 481] on button "Nova marcação" at bounding box center [921, 479] width 87 height 23
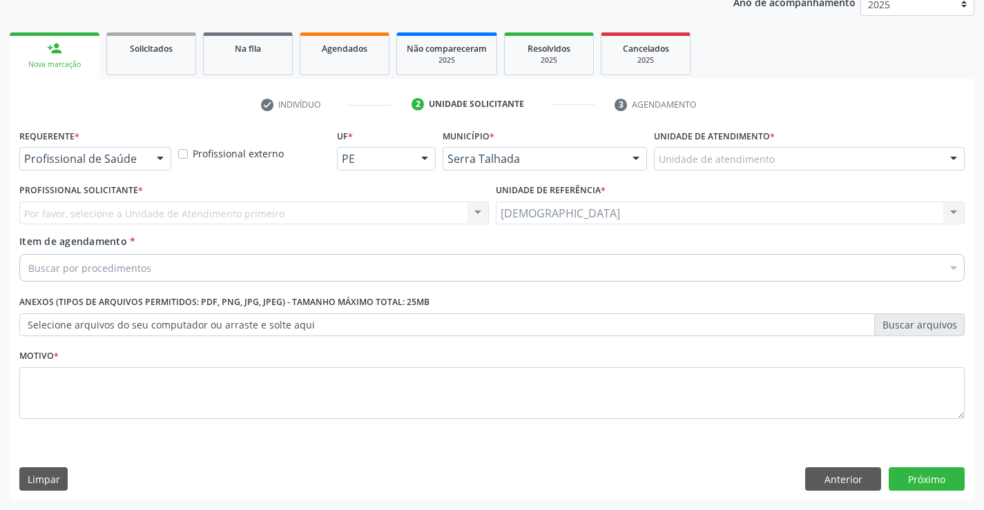
scroll to position [174, 0]
click at [904, 481] on button "Próximo" at bounding box center [927, 478] width 76 height 23
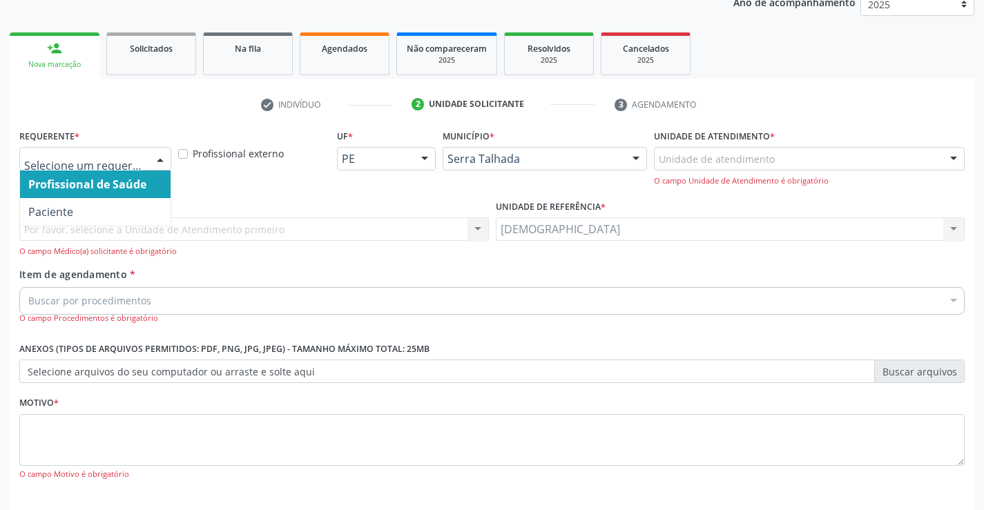
click at [157, 157] on div at bounding box center [160, 159] width 21 height 23
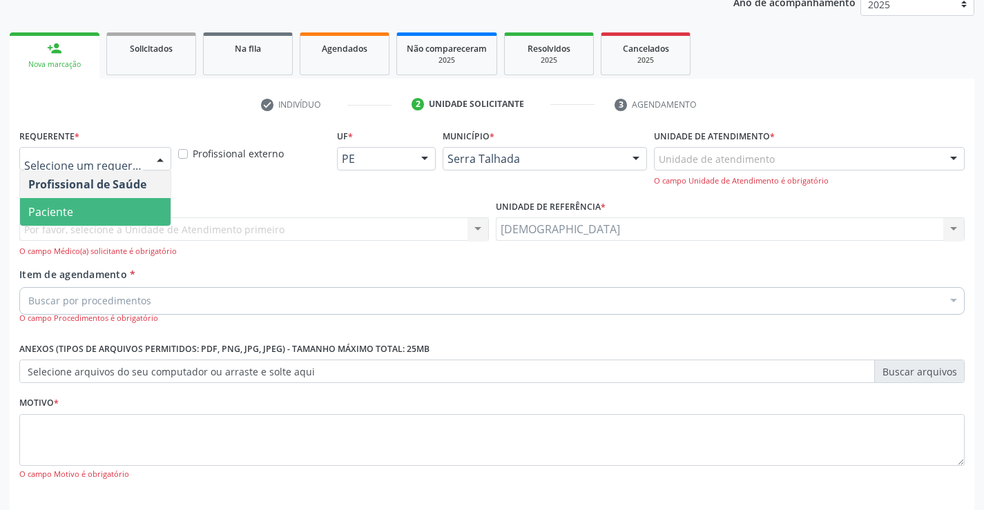
click at [79, 209] on span "Paciente" at bounding box center [95, 212] width 151 height 28
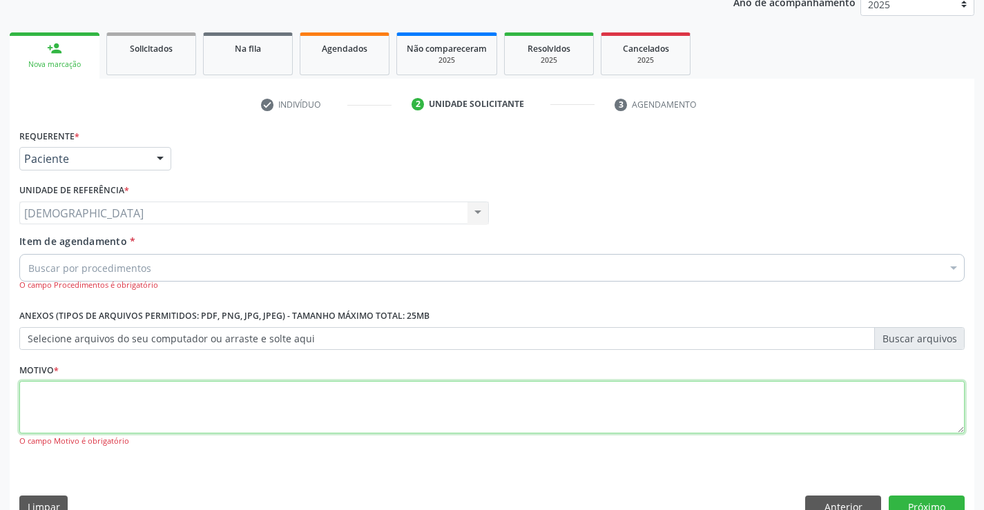
click at [51, 397] on textarea at bounding box center [491, 407] width 945 height 52
type textarea "."
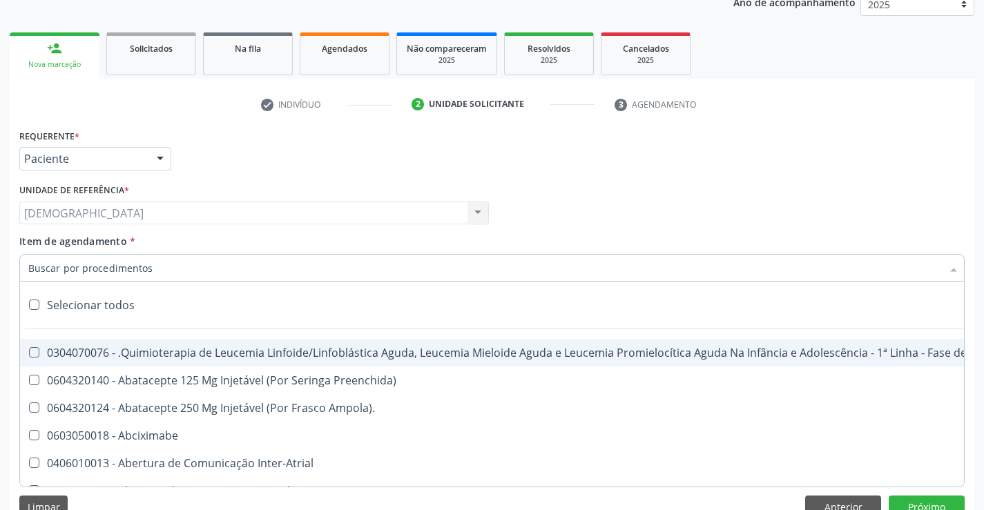
click at [151, 270] on div at bounding box center [491, 268] width 945 height 28
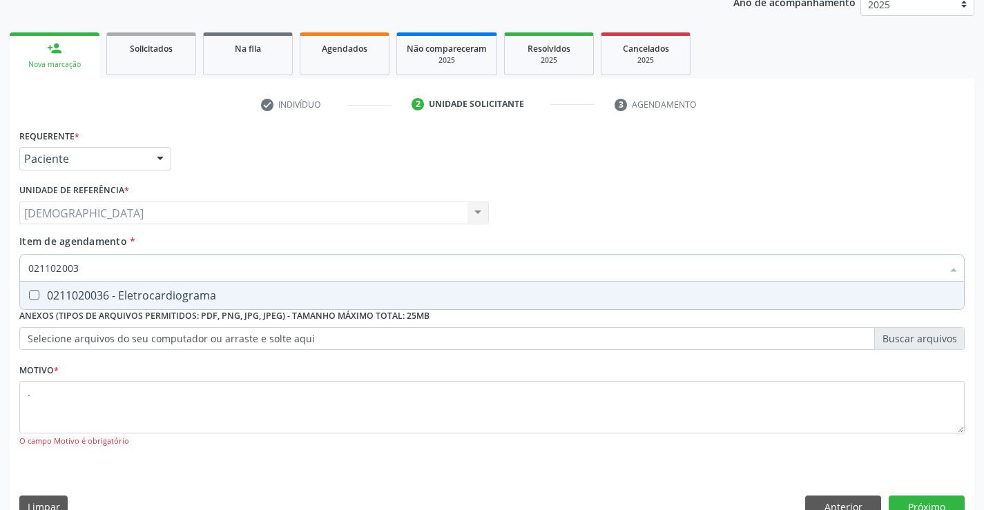
type input "0211020036"
click at [154, 290] on div "0211020036 - Eletrocardiograma" at bounding box center [491, 295] width 927 height 11
checkbox Eletrocardiograma "true"
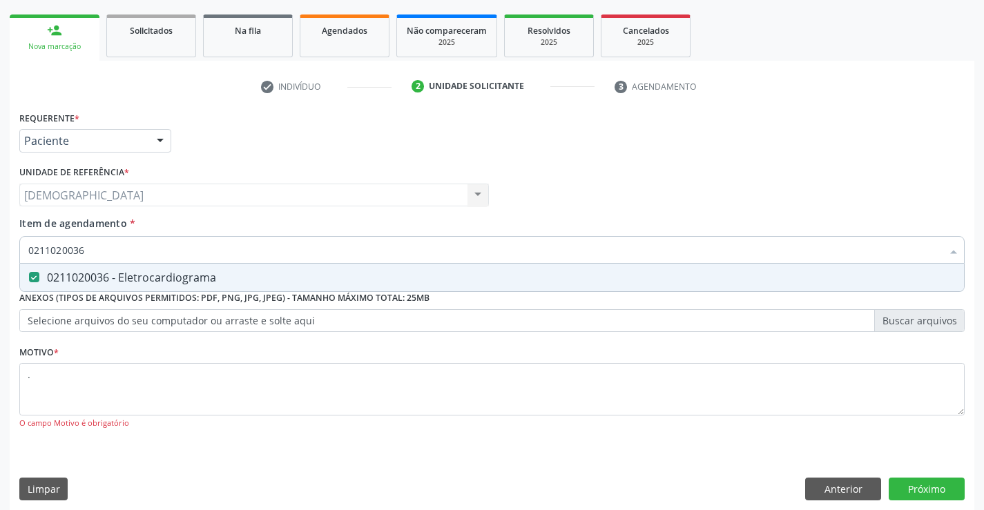
scroll to position [202, 0]
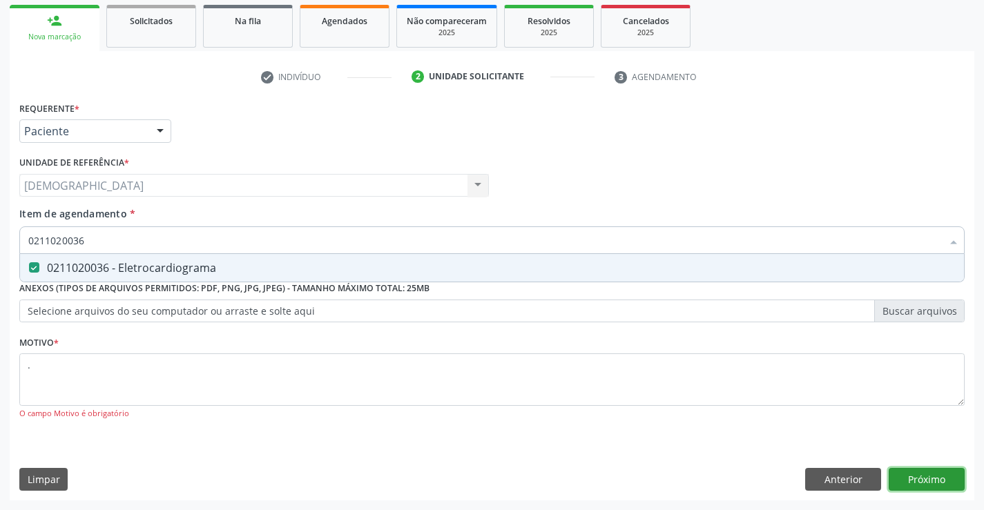
click at [906, 471] on button "Próximo" at bounding box center [927, 479] width 76 height 23
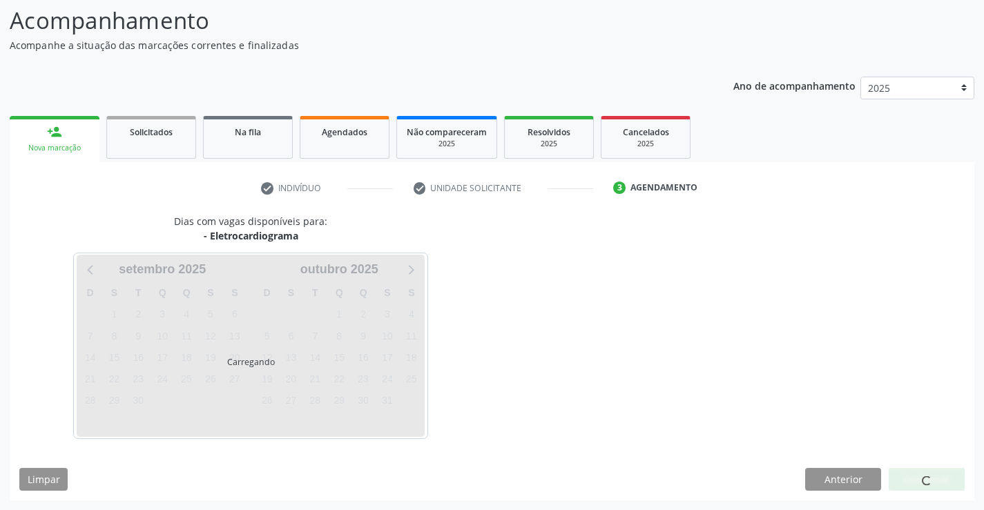
scroll to position [90, 0]
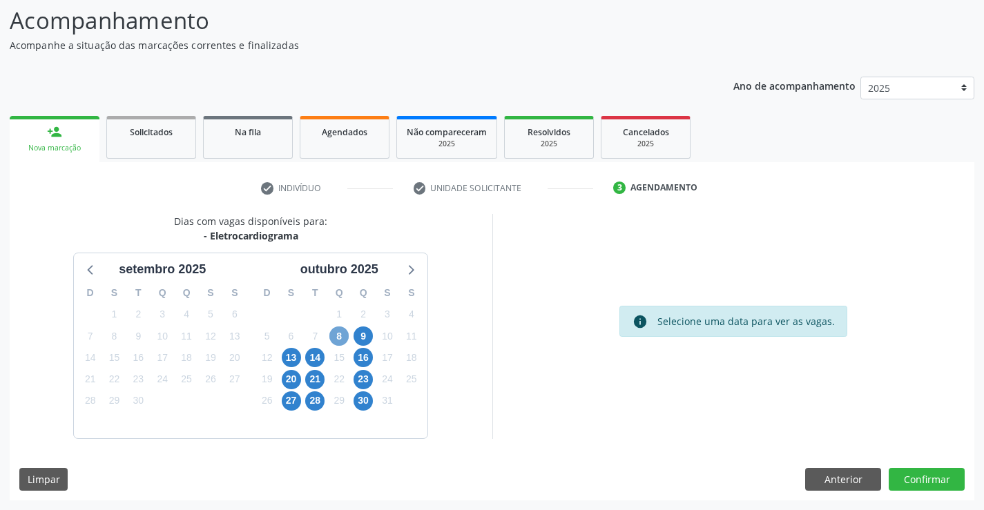
click at [340, 340] on span "8" at bounding box center [338, 336] width 19 height 19
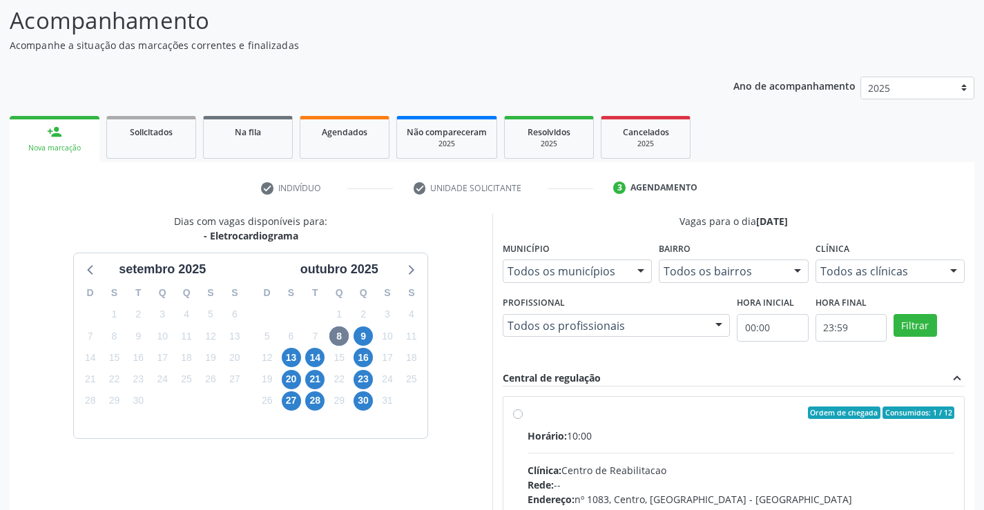
click at [538, 418] on div "Ordem de chegada Consumidos: 1 / 12" at bounding box center [741, 413] width 427 height 12
click at [523, 418] on input "Ordem de chegada Consumidos: 1 / 12 Horário: 10:00 Clínica: Centro de Reabilita…" at bounding box center [518, 413] width 10 height 12
radio input "true"
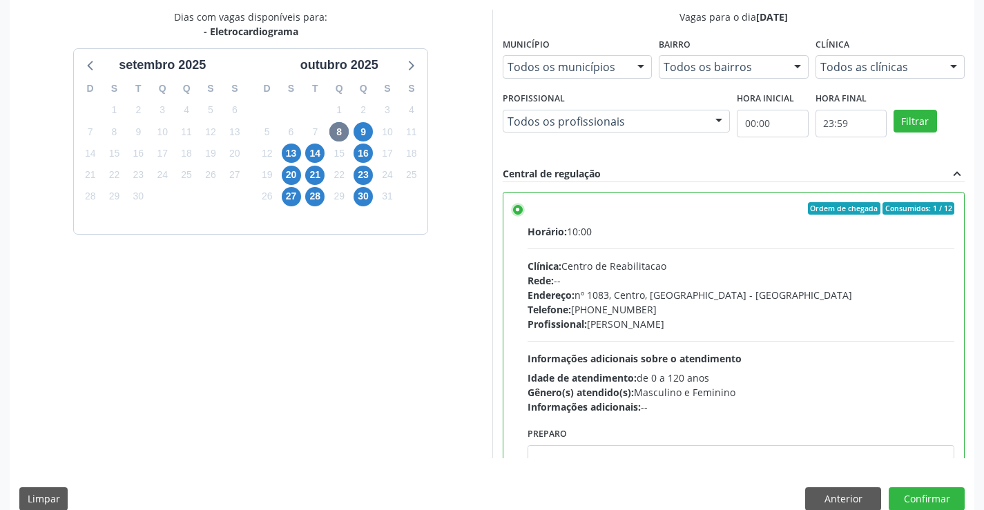
scroll to position [315, 0]
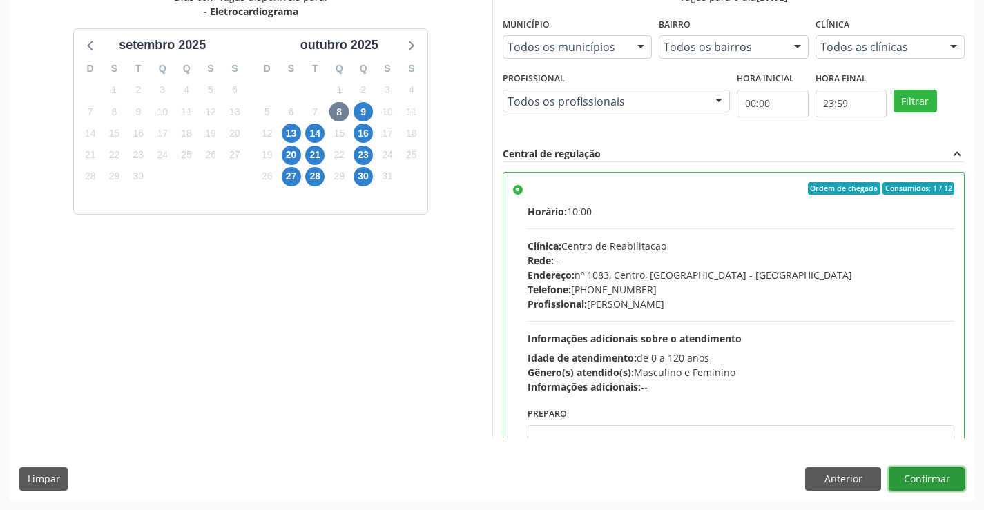
click at [936, 481] on button "Confirmar" at bounding box center [927, 478] width 76 height 23
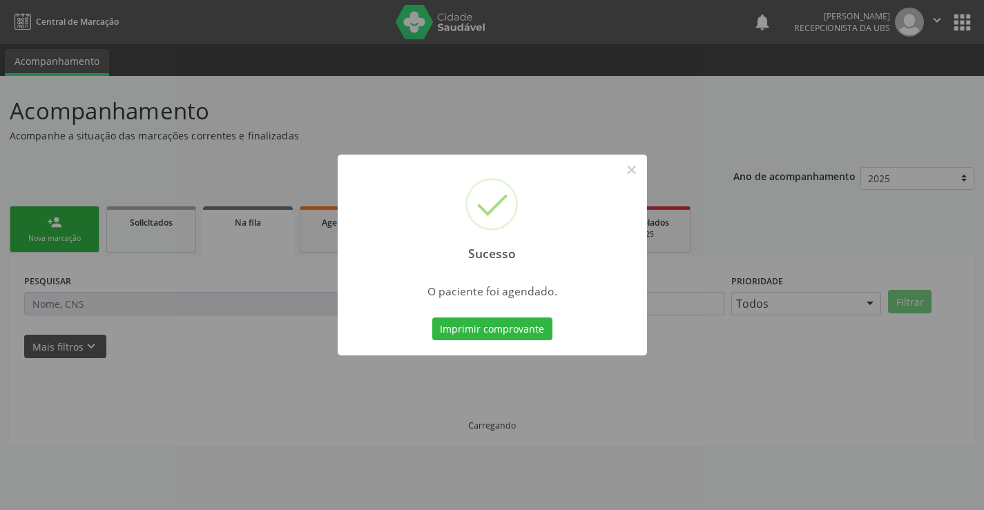
scroll to position [0, 0]
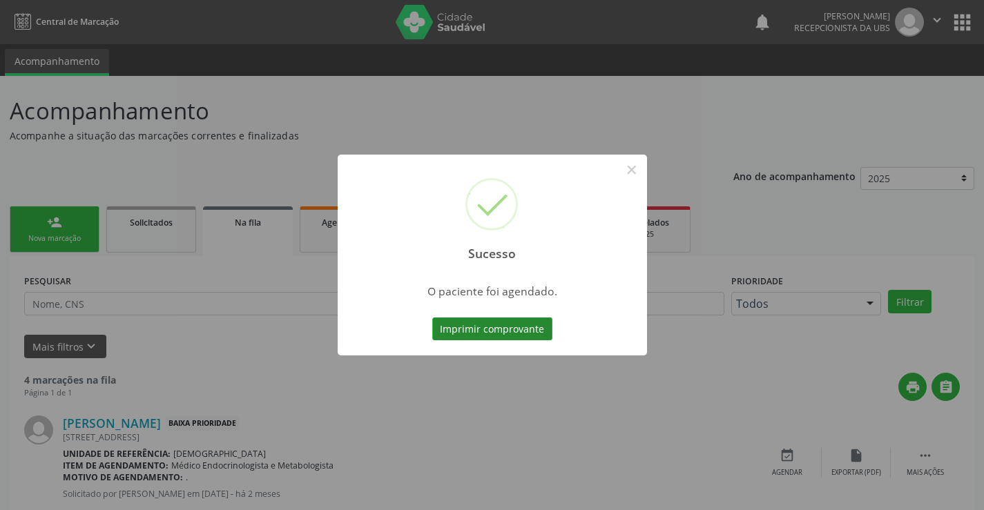
click at [498, 327] on button "Imprimir comprovante" at bounding box center [492, 329] width 120 height 23
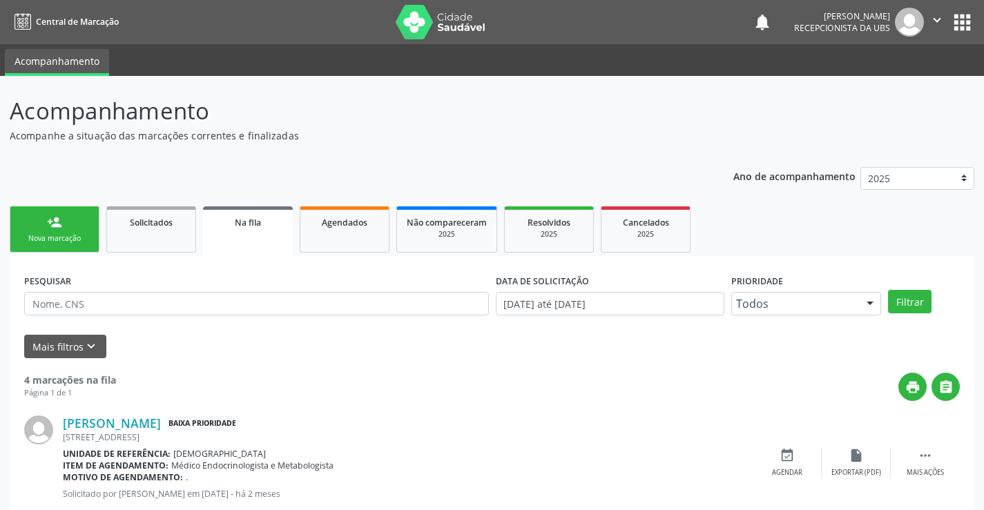
click at [89, 237] on link "person_add Nova marcação" at bounding box center [55, 229] width 90 height 46
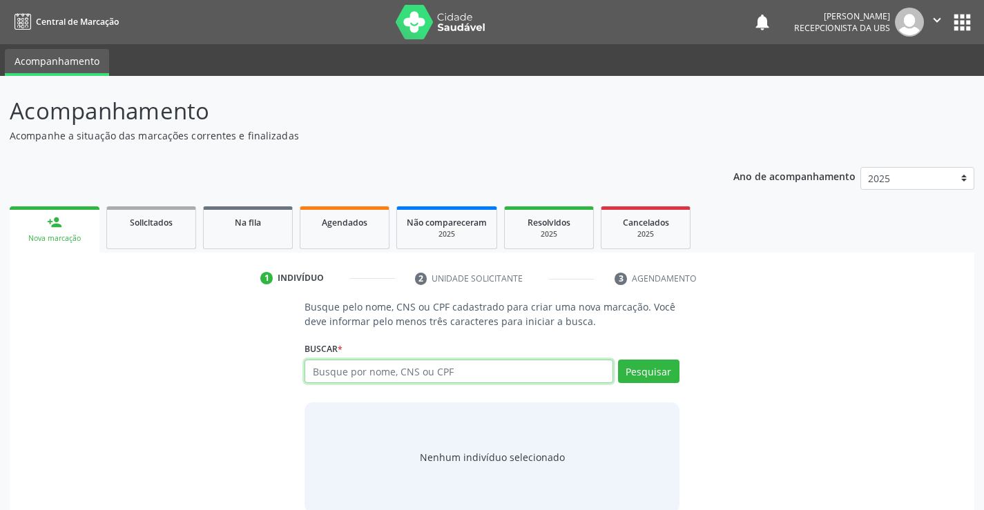
click at [311, 371] on input "text" at bounding box center [458, 371] width 308 height 23
type input "706203043555564"
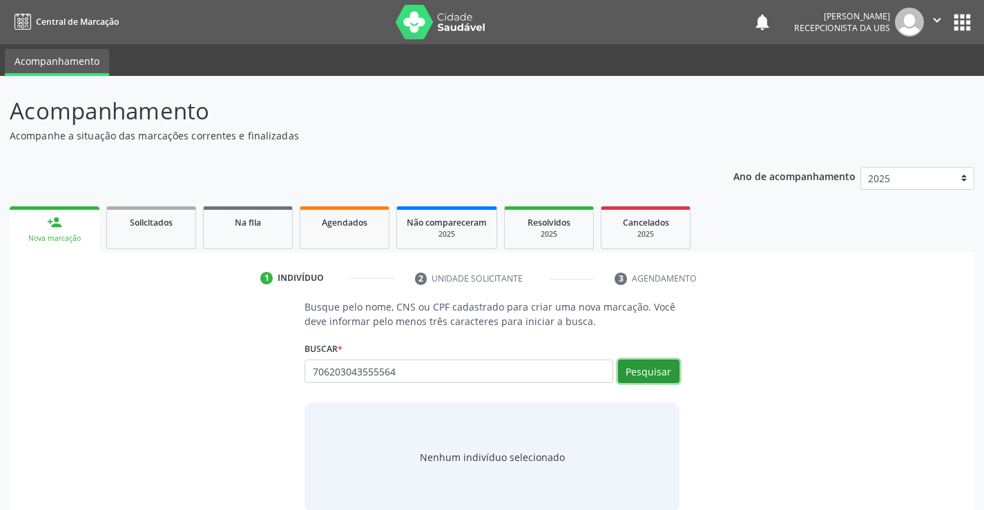
click at [632, 375] on button "Pesquisar" at bounding box center [648, 371] width 61 height 23
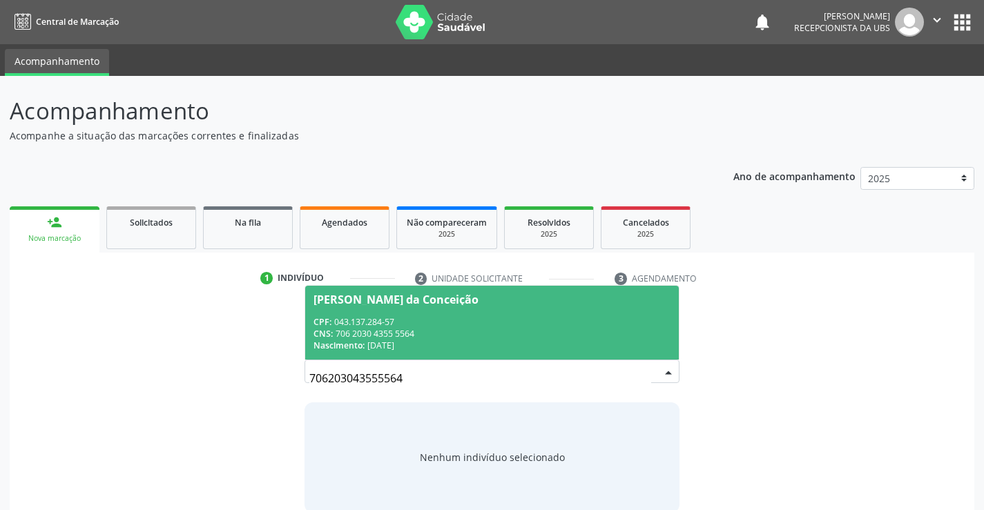
click at [484, 336] on div "CNS: 706 2030 4355 5564" at bounding box center [491, 334] width 356 height 12
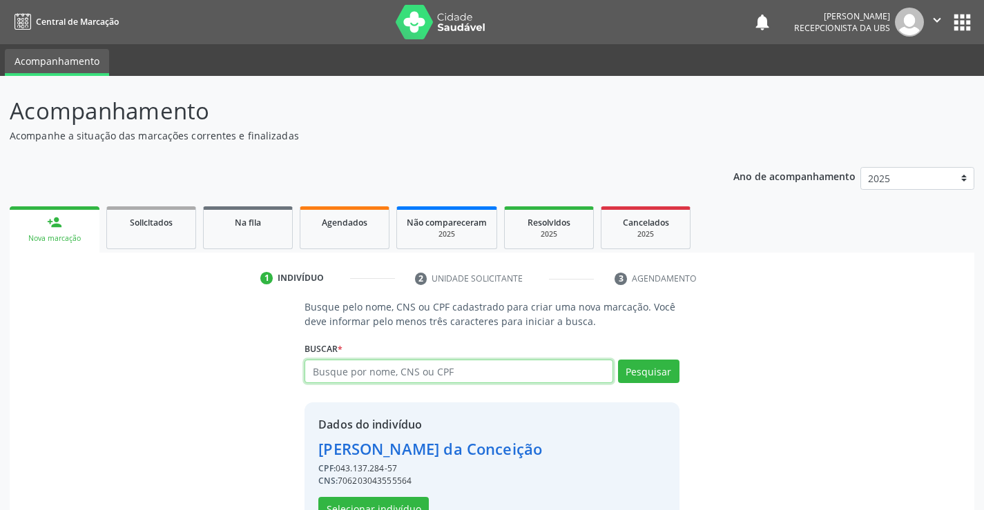
click at [353, 373] on input "text" at bounding box center [458, 371] width 308 height 23
type input "705209426687479"
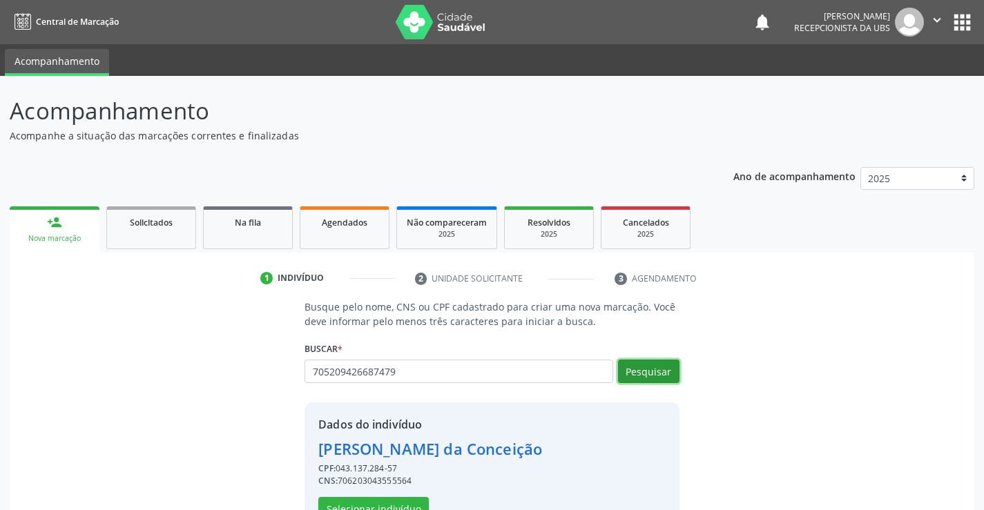
click at [628, 370] on button "Pesquisar" at bounding box center [648, 371] width 61 height 23
type input "705209426687479"
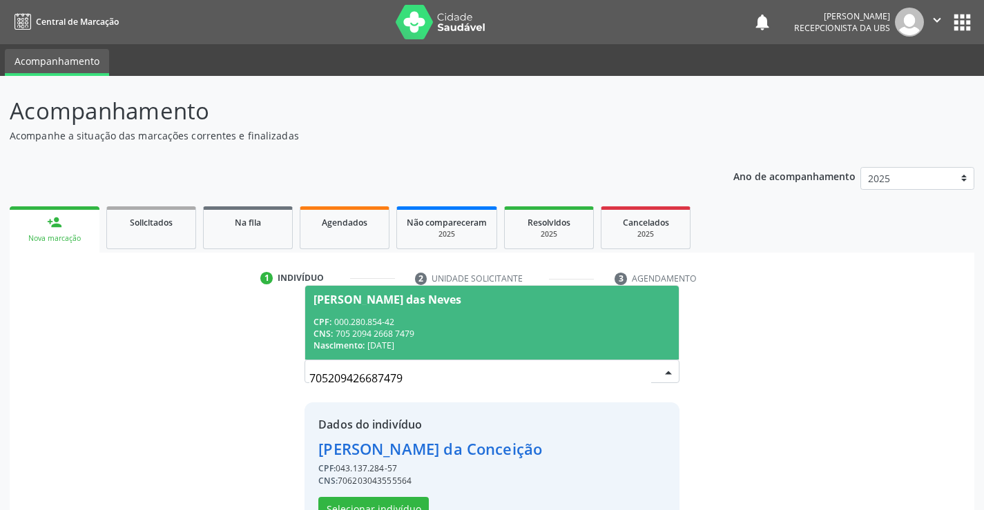
click at [490, 318] on div "CPF: 000.280.854-42" at bounding box center [491, 322] width 356 height 12
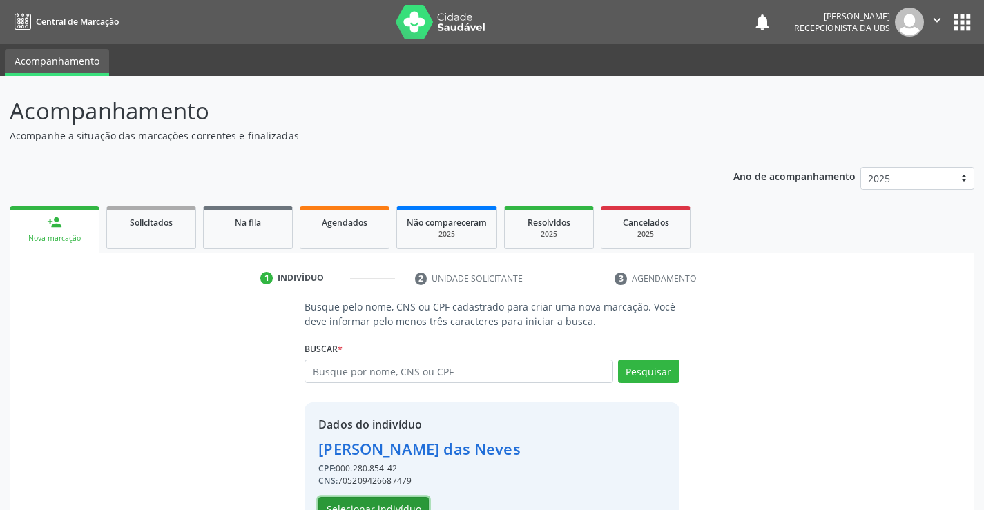
click at [374, 505] on button "Selecionar indivíduo" at bounding box center [373, 508] width 110 height 23
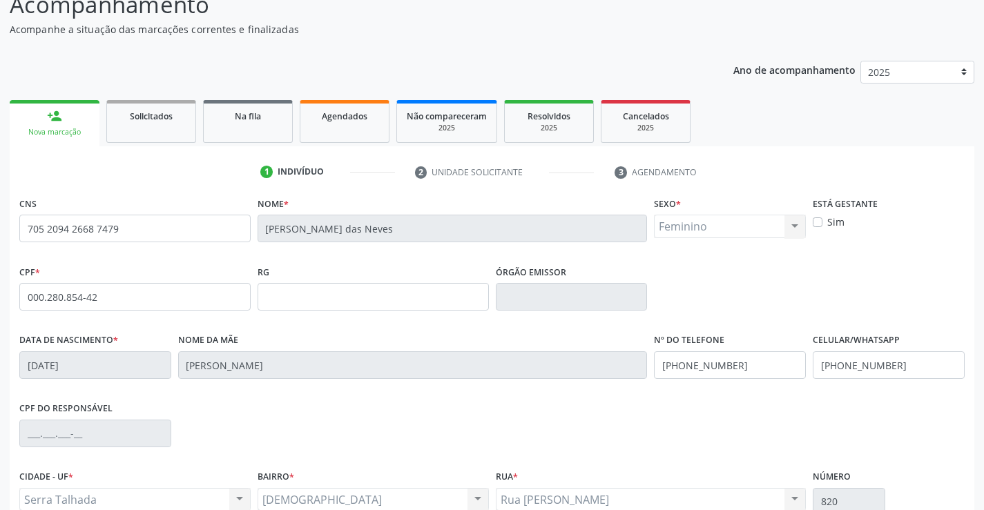
scroll to position [238, 0]
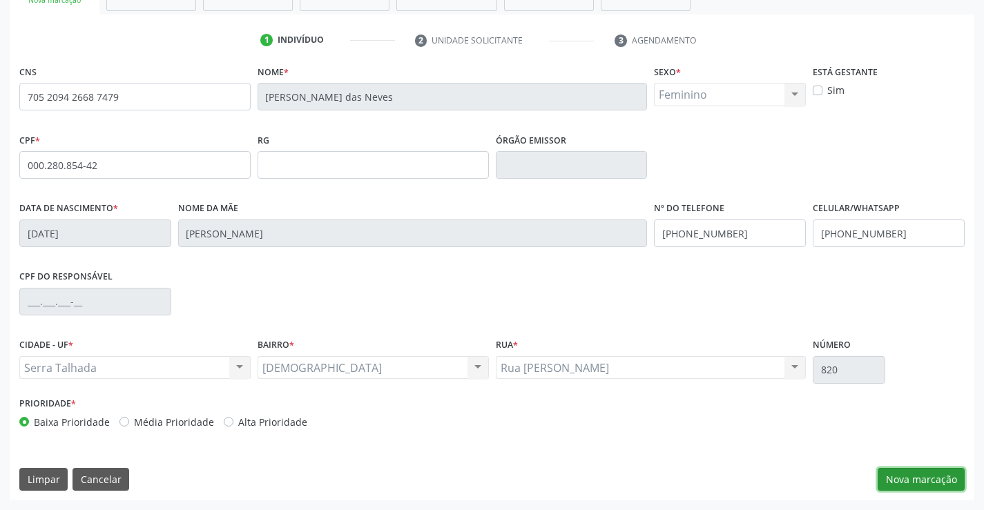
click at [911, 476] on button "Nova marcação" at bounding box center [921, 479] width 87 height 23
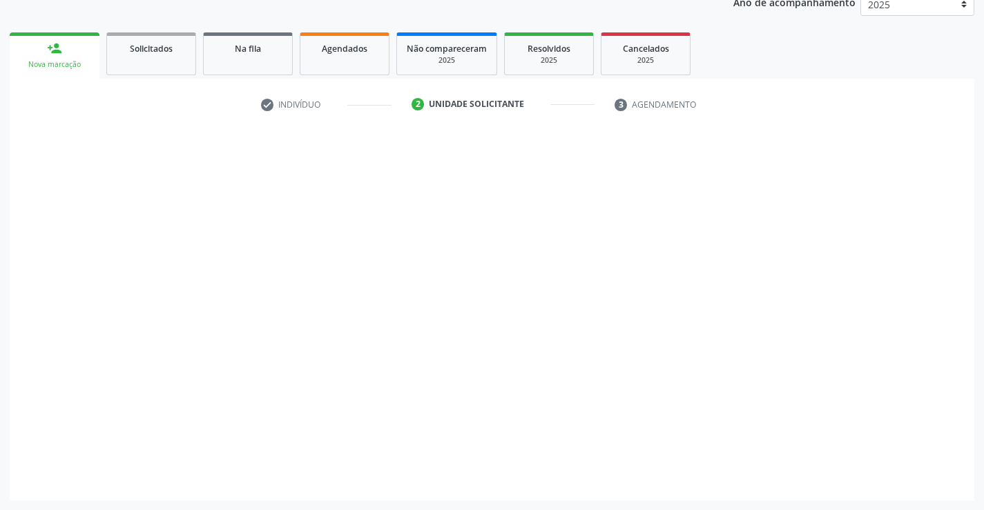
scroll to position [174, 0]
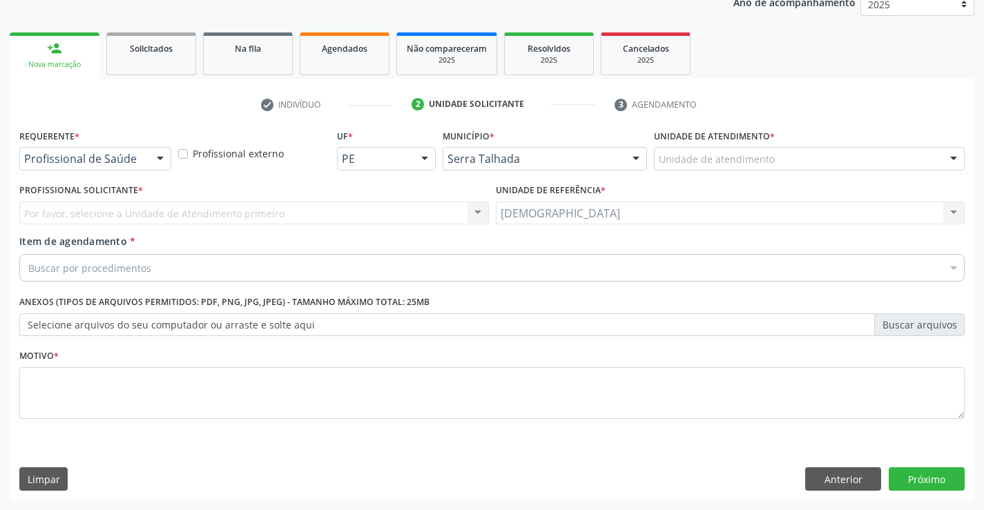
click at [161, 160] on div at bounding box center [160, 159] width 21 height 23
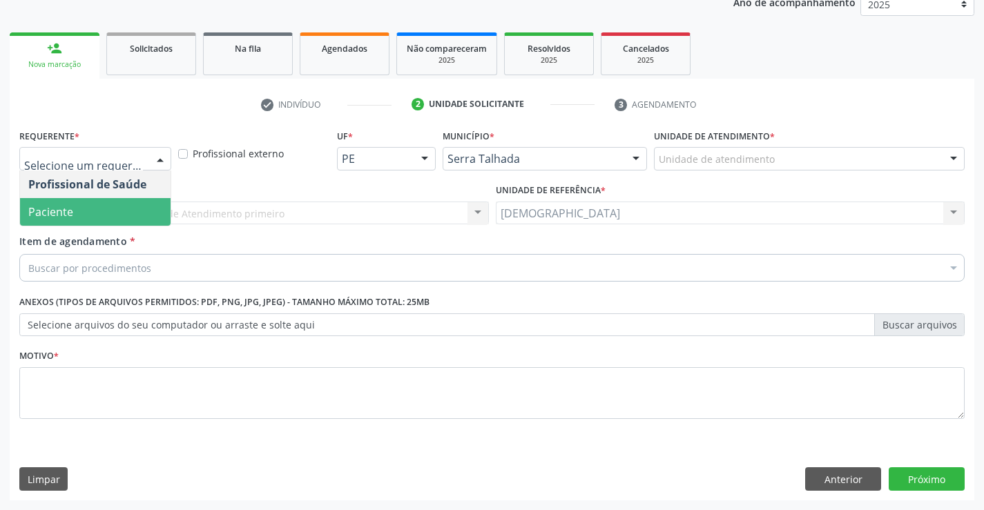
click at [66, 203] on span "Paciente" at bounding box center [95, 212] width 151 height 28
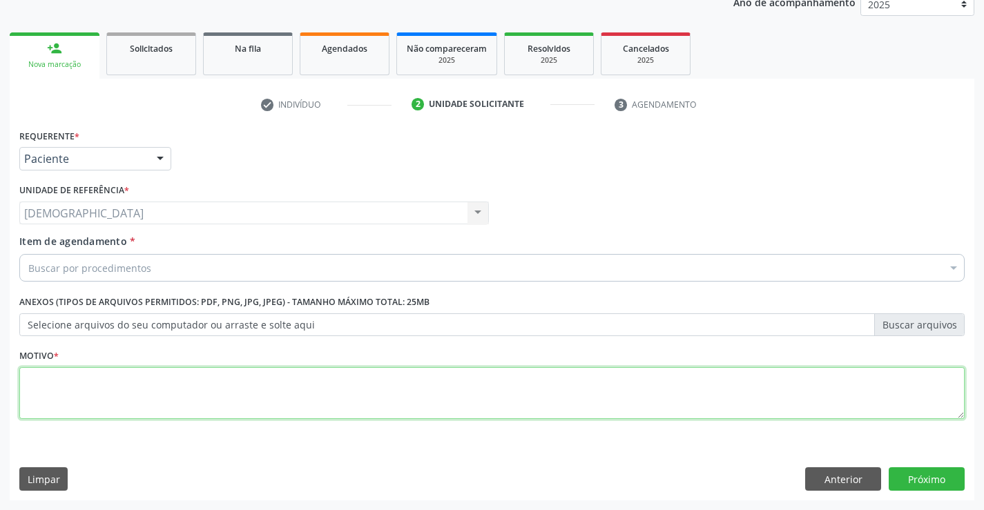
click at [48, 384] on textarea at bounding box center [491, 393] width 945 height 52
type textarea "."
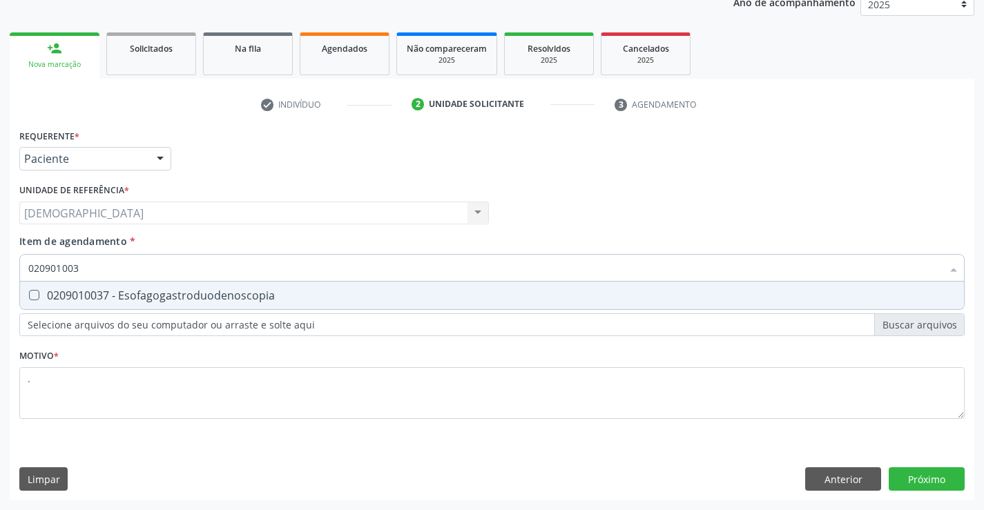
type input "0209010037"
click at [142, 301] on div "0209010037 - Esofagogastroduodenoscopia" at bounding box center [491, 295] width 927 height 11
checkbox Esofagogastroduodenoscopia "true"
click at [920, 481] on div "Requerente * Paciente Profissional de Saúde Paciente Nenhum resultado encontrad…" at bounding box center [492, 313] width 965 height 375
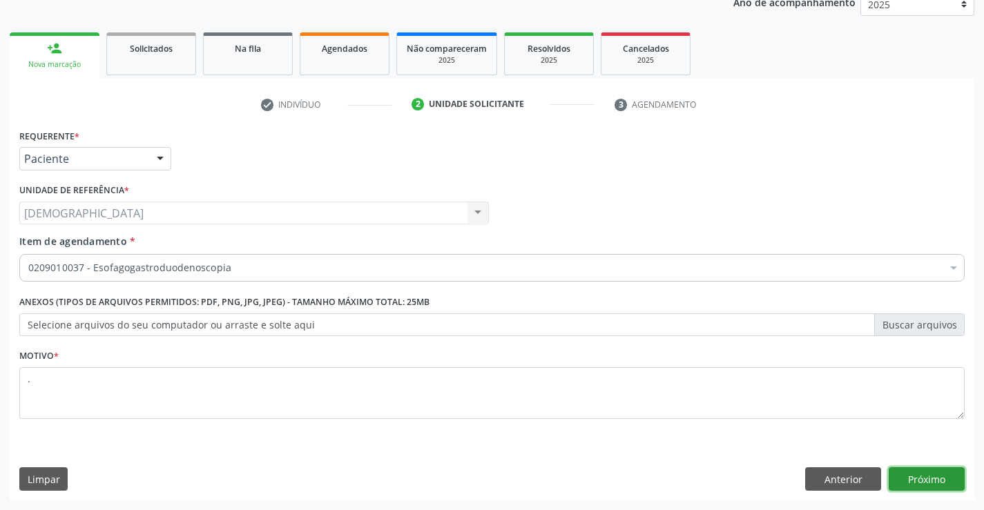
click at [920, 481] on button "Próximo" at bounding box center [927, 478] width 76 height 23
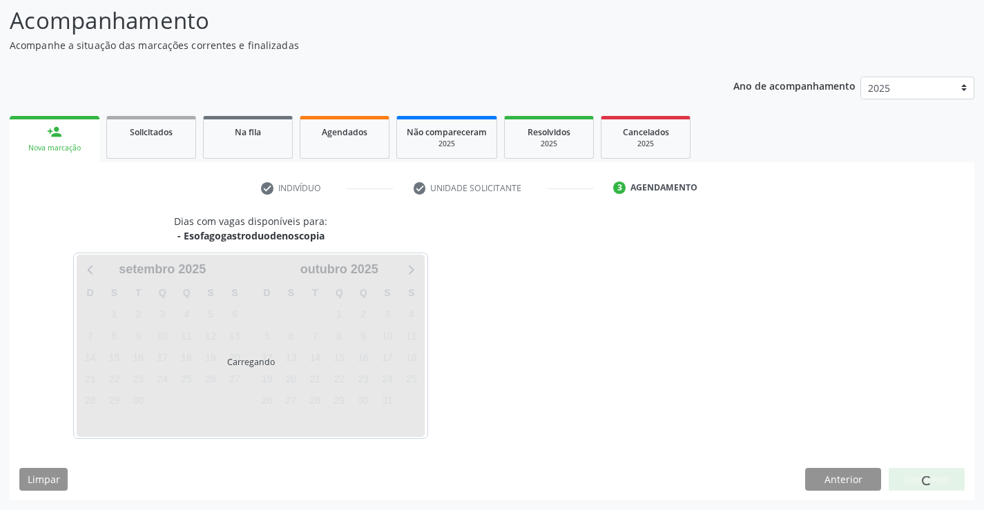
scroll to position [90, 0]
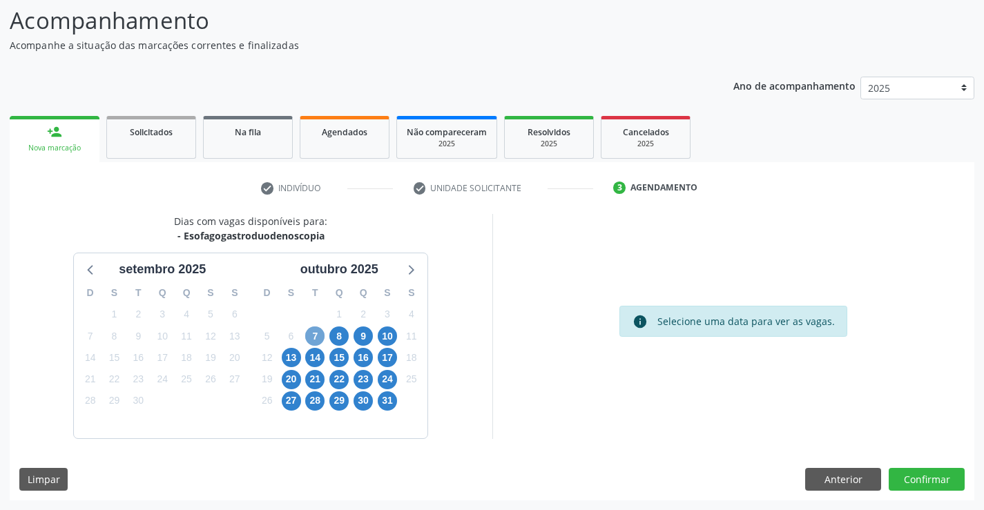
click at [316, 331] on span "7" at bounding box center [314, 336] width 19 height 19
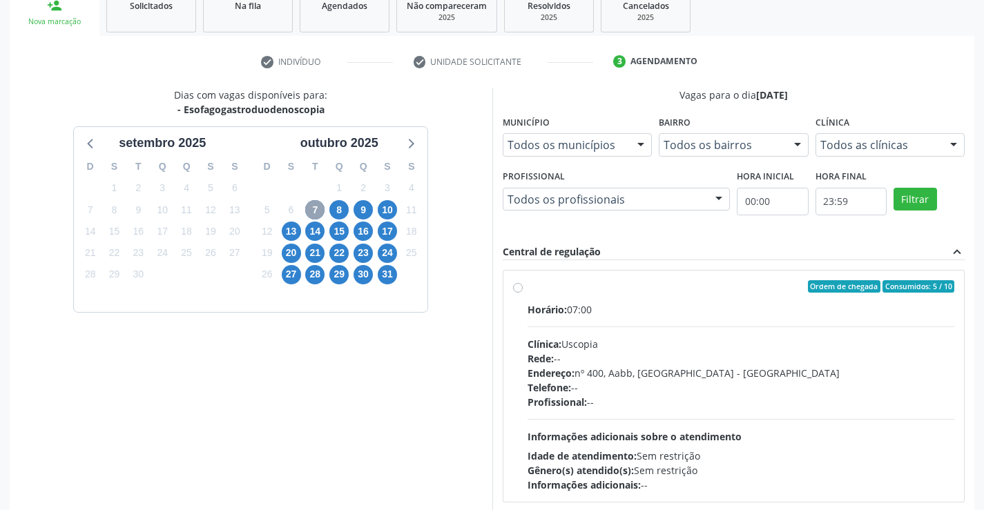
scroll to position [229, 0]
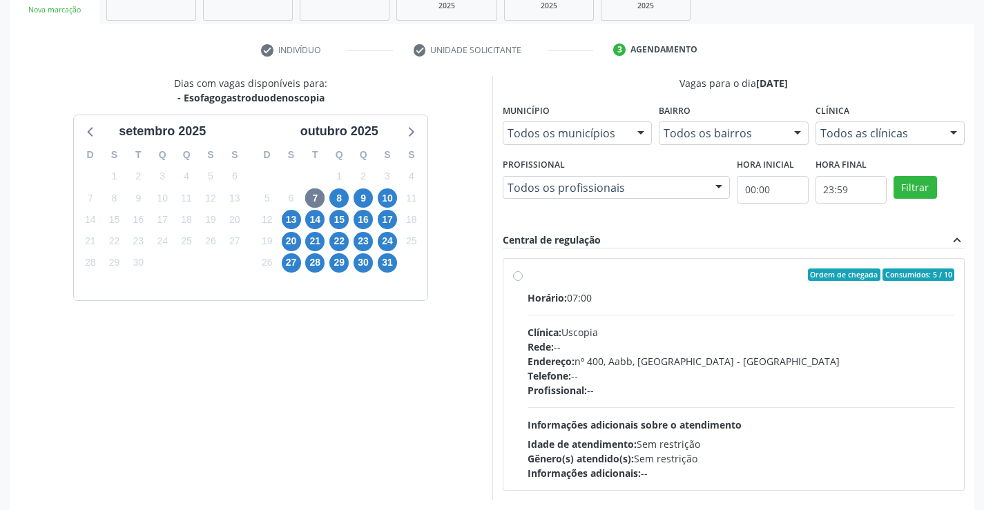
click at [528, 273] on label "Ordem de chegada Consumidos: 5 / 10 Horário: 07:00 Clínica: Uscopia Rede: -- En…" at bounding box center [741, 375] width 427 height 212
click at [516, 273] on input "Ordem de chegada Consumidos: 5 / 10 Horário: 07:00 Clínica: Uscopia Rede: -- En…" at bounding box center [518, 275] width 10 height 12
radio input "true"
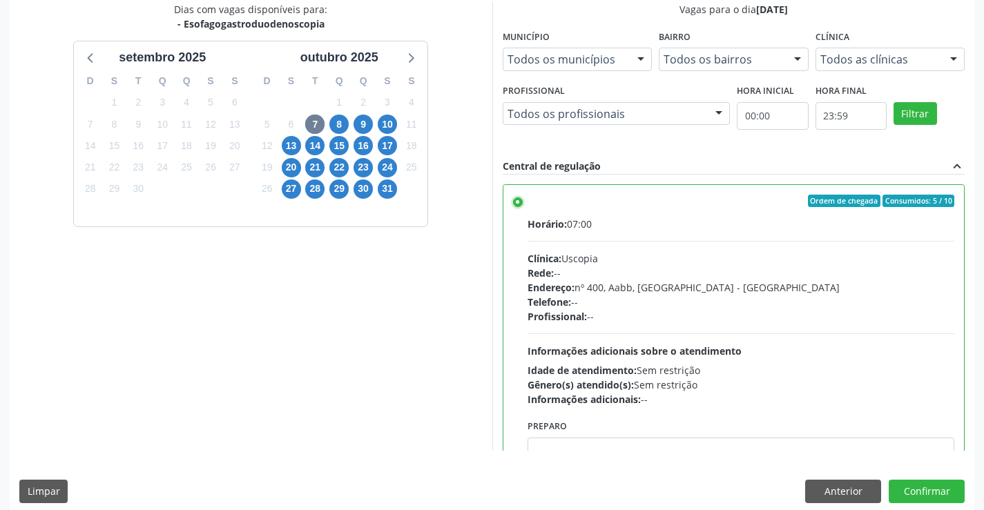
scroll to position [315, 0]
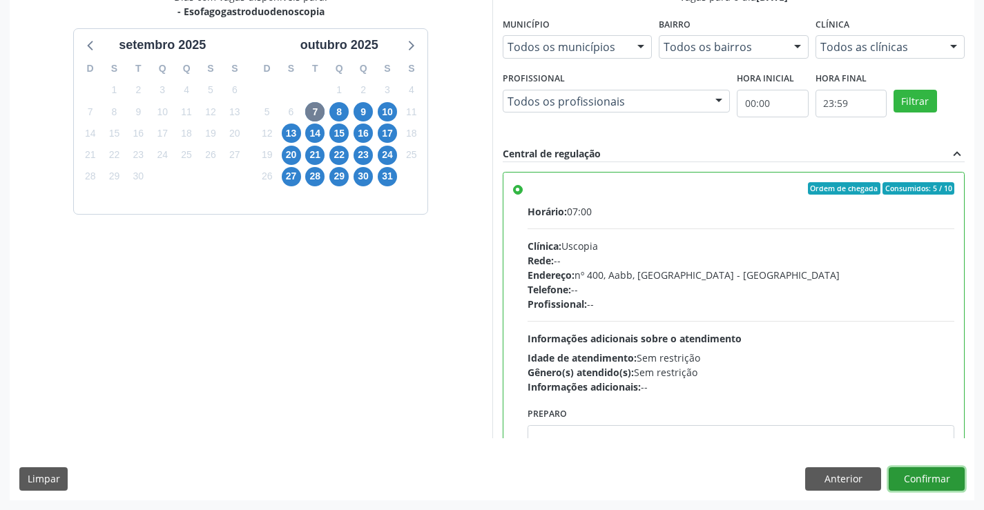
click at [916, 478] on button "Confirmar" at bounding box center [927, 478] width 76 height 23
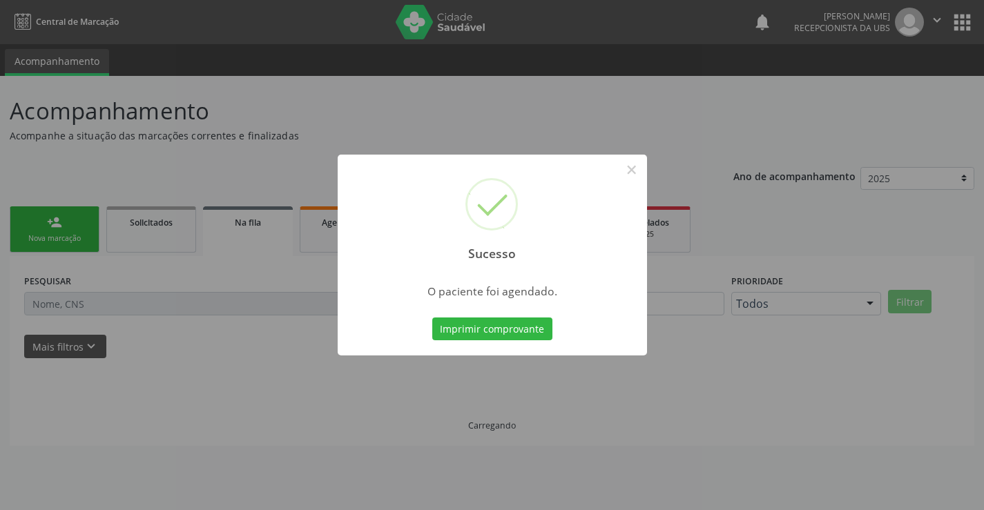
scroll to position [0, 0]
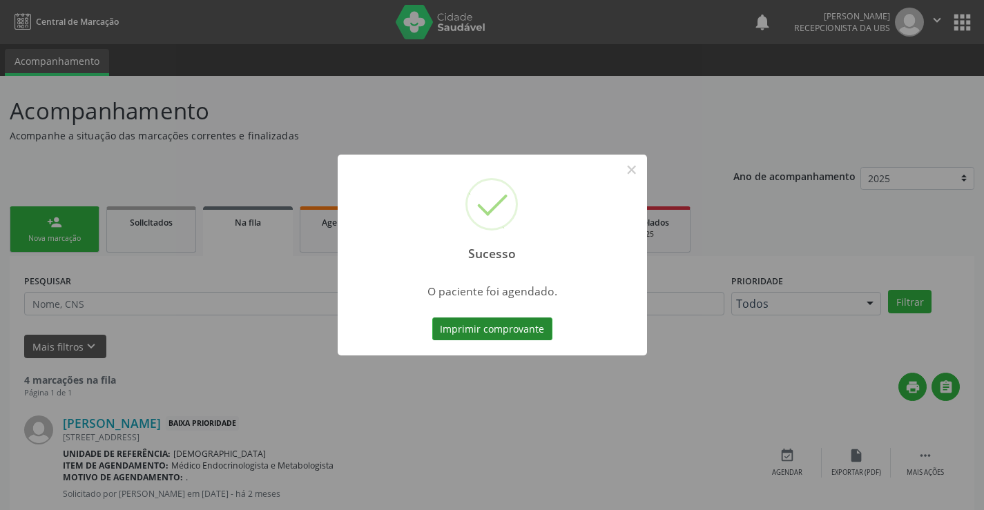
click at [479, 333] on button "Imprimir comprovante" at bounding box center [492, 329] width 120 height 23
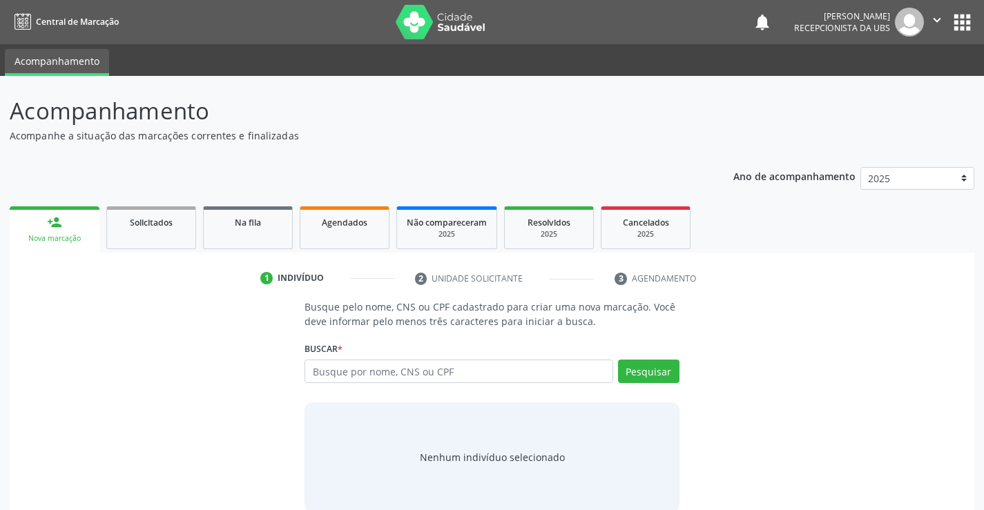
click at [320, 371] on input "text" at bounding box center [458, 371] width 308 height 23
type input "700700995835177"
click at [645, 369] on button "Pesquisar" at bounding box center [648, 371] width 61 height 23
type input "700700995835177"
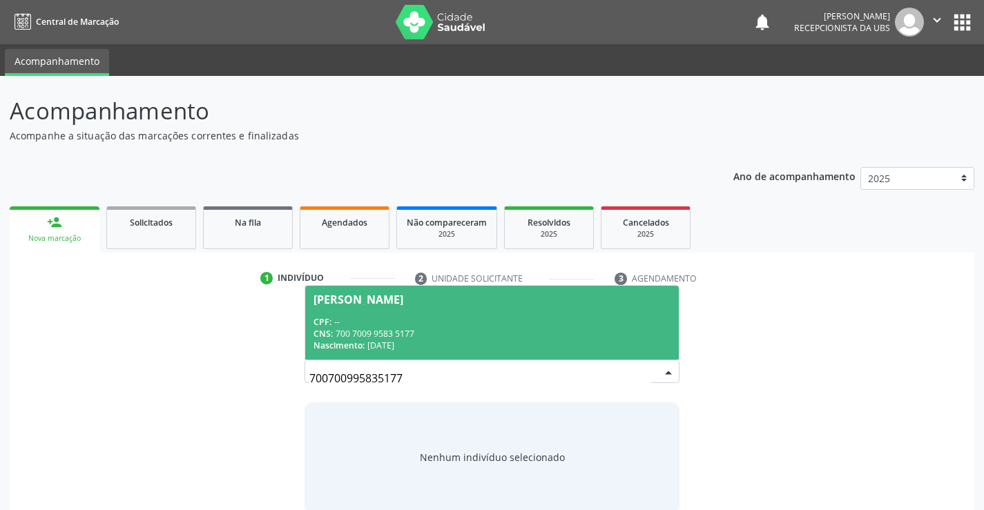
click at [530, 352] on span "Neci Ferreira dos Santos CPF: -- CNS: 700 7009 9583 5177 Nascimento: 28/03/1963" at bounding box center [491, 323] width 373 height 74
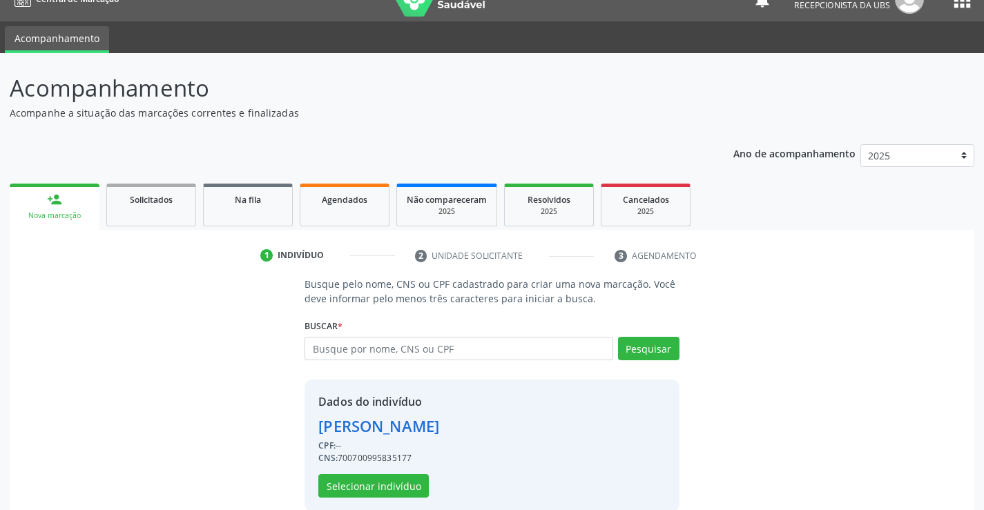
scroll to position [43, 0]
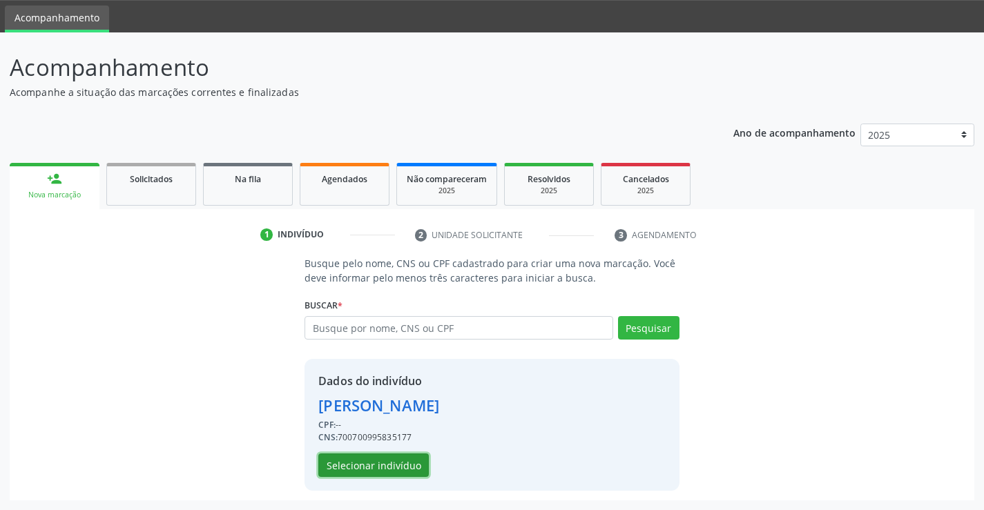
click at [378, 470] on button "Selecionar indivíduo" at bounding box center [373, 465] width 110 height 23
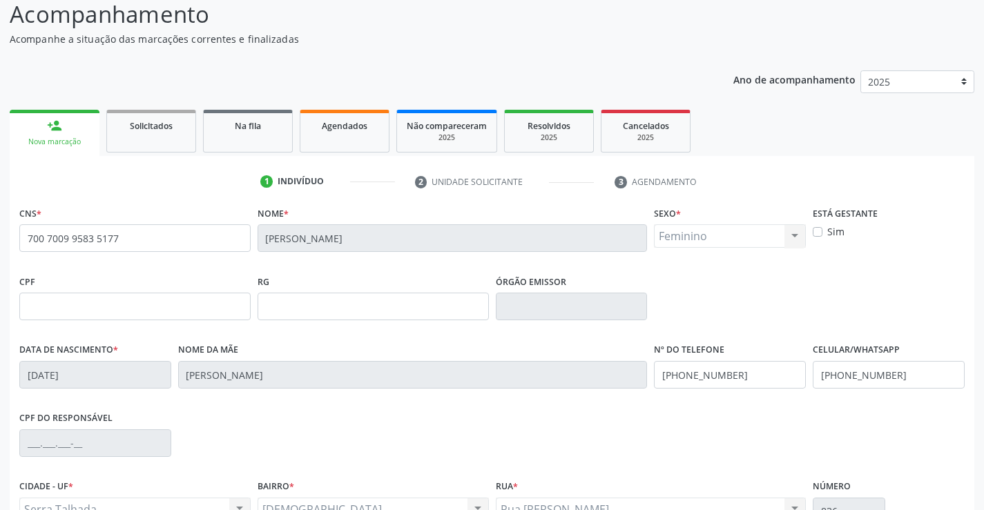
scroll to position [238, 0]
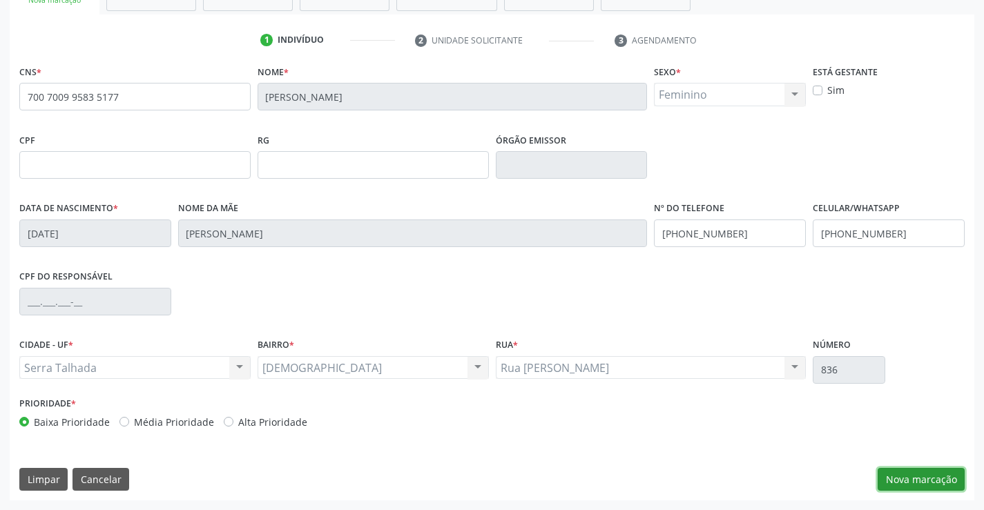
click at [930, 481] on button "Nova marcação" at bounding box center [921, 479] width 87 height 23
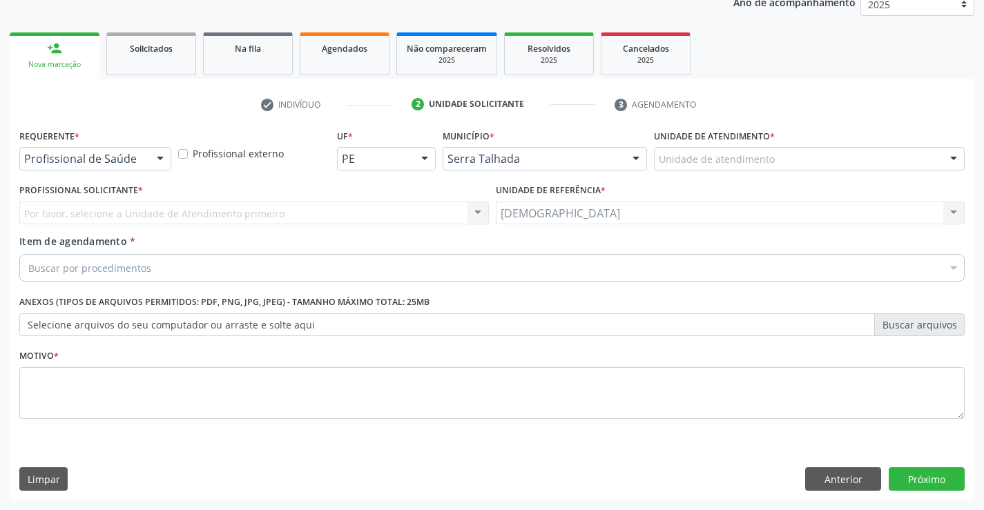
click at [158, 155] on div at bounding box center [160, 159] width 21 height 23
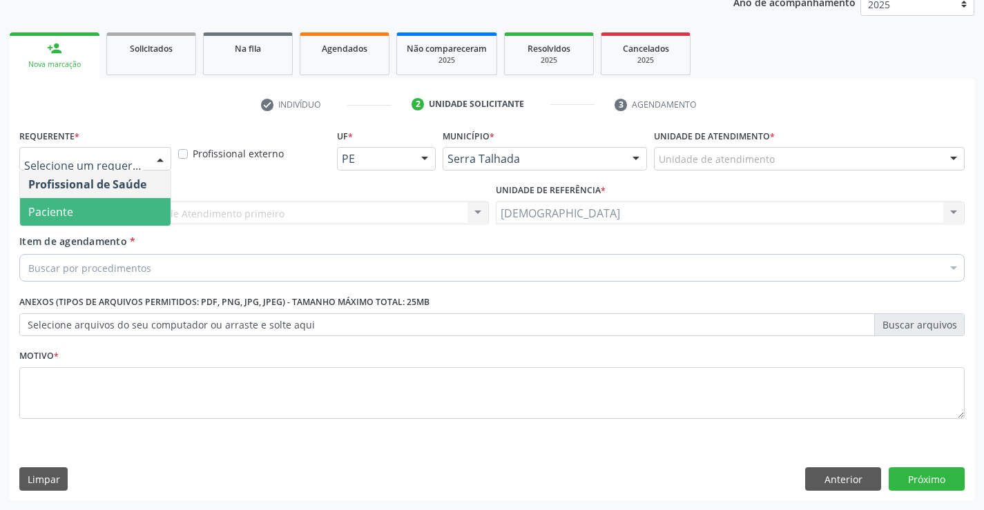
click at [37, 209] on span "Paciente" at bounding box center [50, 211] width 45 height 15
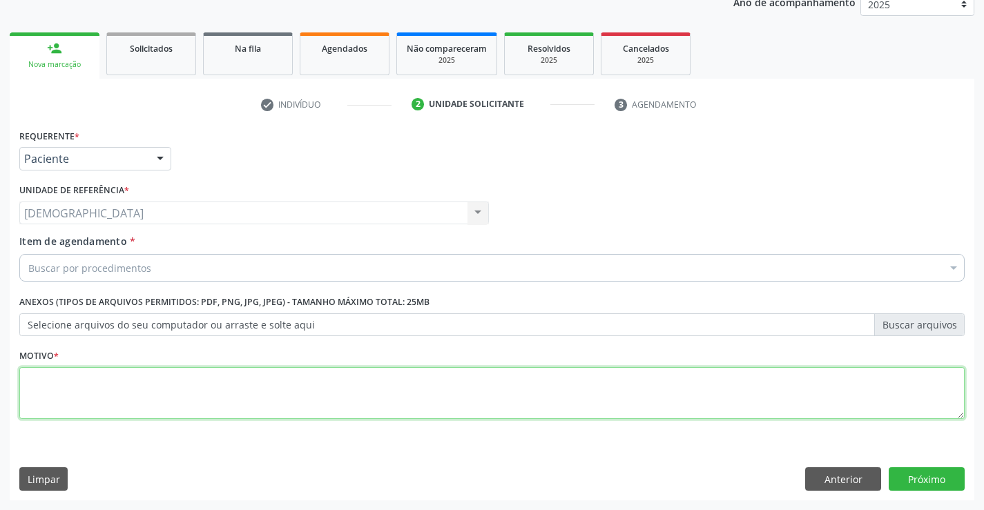
click at [72, 395] on textarea at bounding box center [491, 393] width 945 height 52
type textarea "."
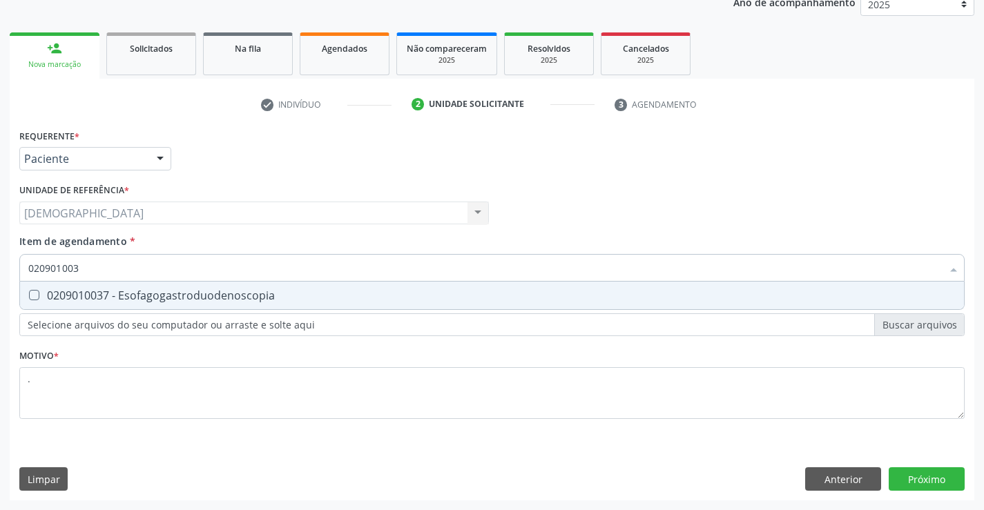
type input "0209010037"
click at [164, 293] on div "0209010037 - Esofagogastroduodenoscopia" at bounding box center [491, 295] width 927 height 11
checkbox Esofagogastroduodenoscopia "true"
click at [927, 473] on div "Requerente * Paciente Profissional de Saúde Paciente Nenhum resultado encontrad…" at bounding box center [492, 313] width 965 height 375
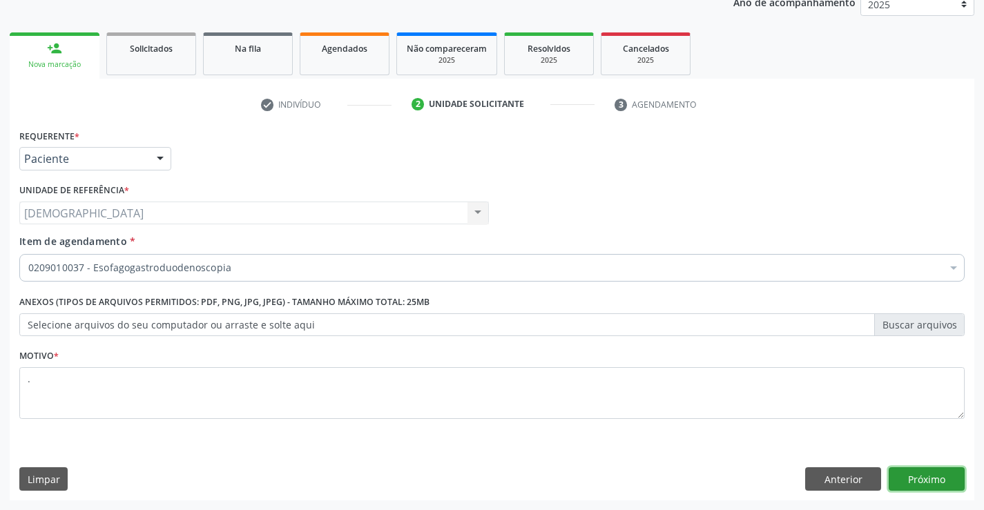
click at [926, 476] on button "Próximo" at bounding box center [927, 478] width 76 height 23
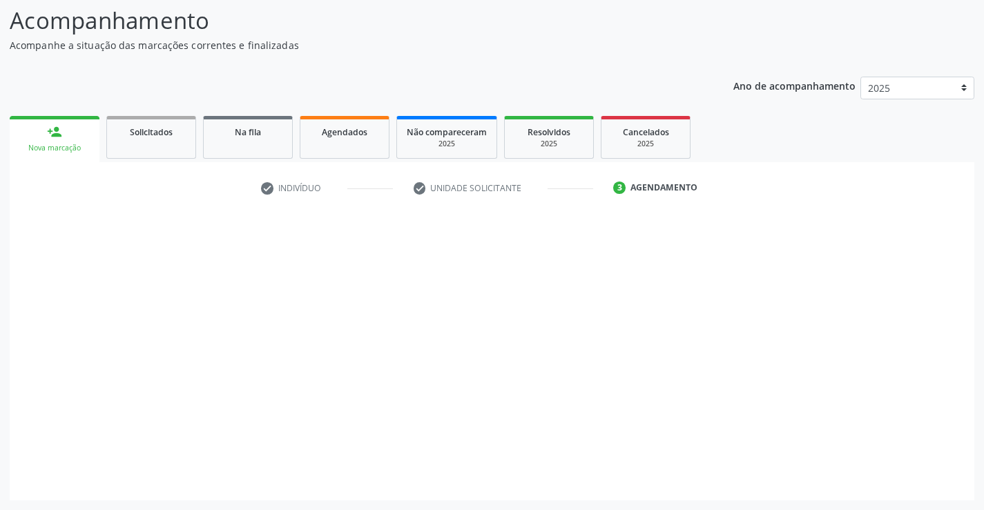
scroll to position [90, 0]
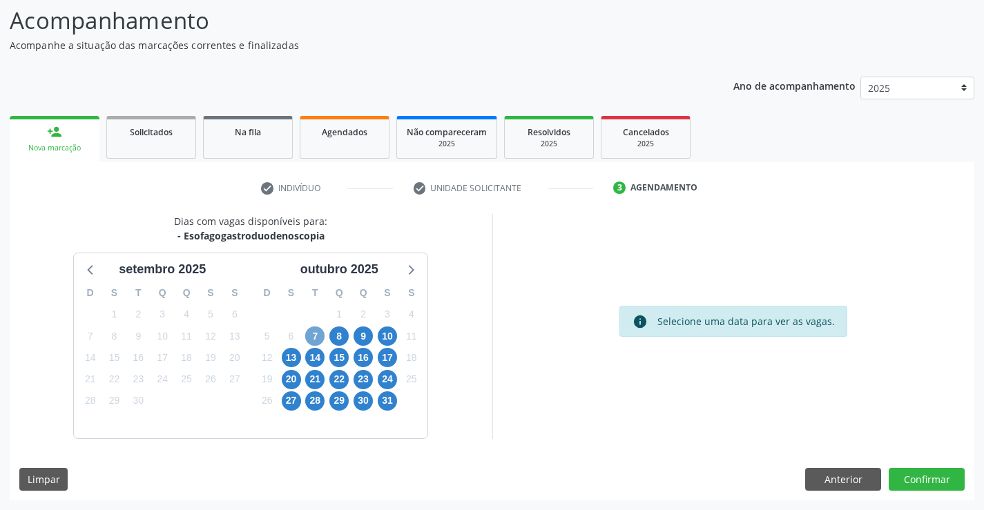
click at [309, 340] on span "7" at bounding box center [314, 336] width 19 height 19
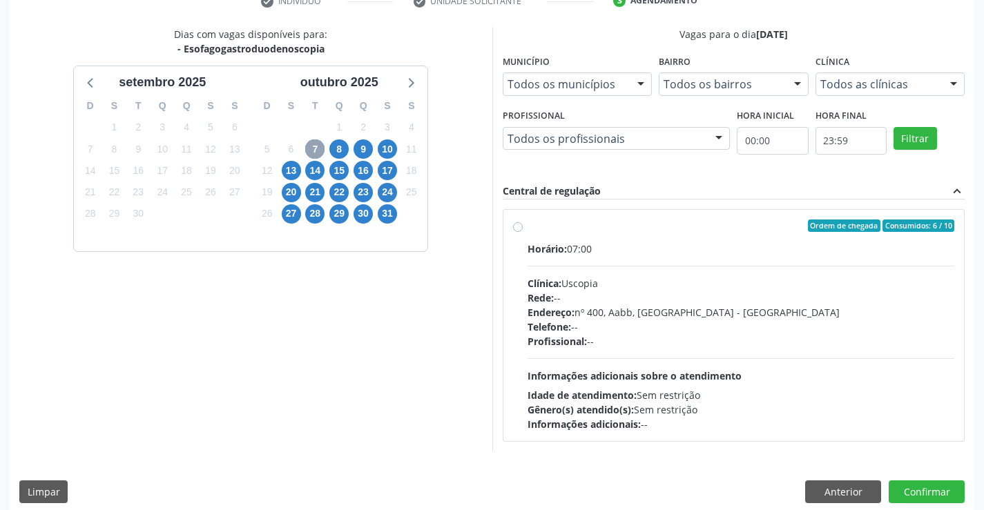
scroll to position [290, 0]
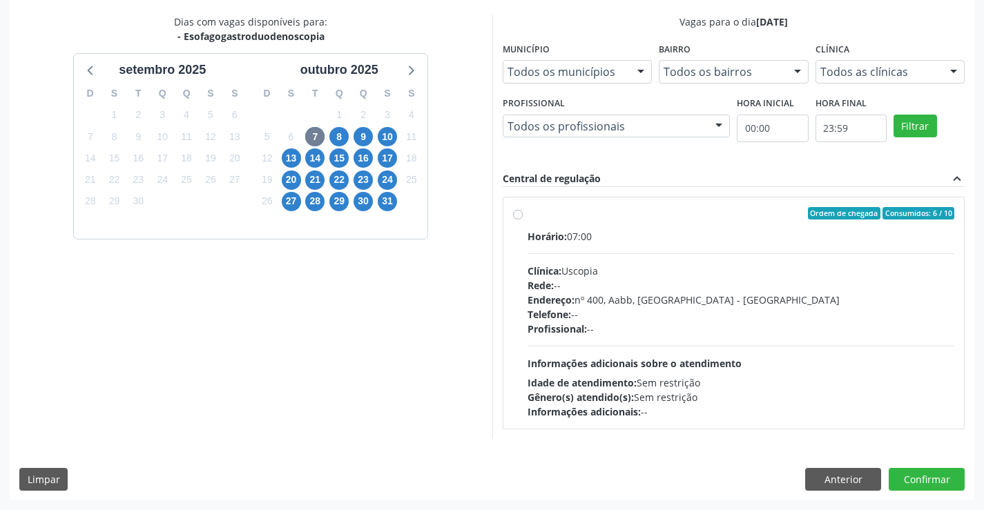
click at [533, 224] on label "Ordem de chegada Consumidos: 6 / 10 Horário: 07:00 Clínica: Uscopia Rede: -- En…" at bounding box center [741, 313] width 427 height 212
click at [523, 220] on input "Ordem de chegada Consumidos: 6 / 10 Horário: 07:00 Clínica: Uscopia Rede: -- En…" at bounding box center [518, 213] width 10 height 12
radio input "true"
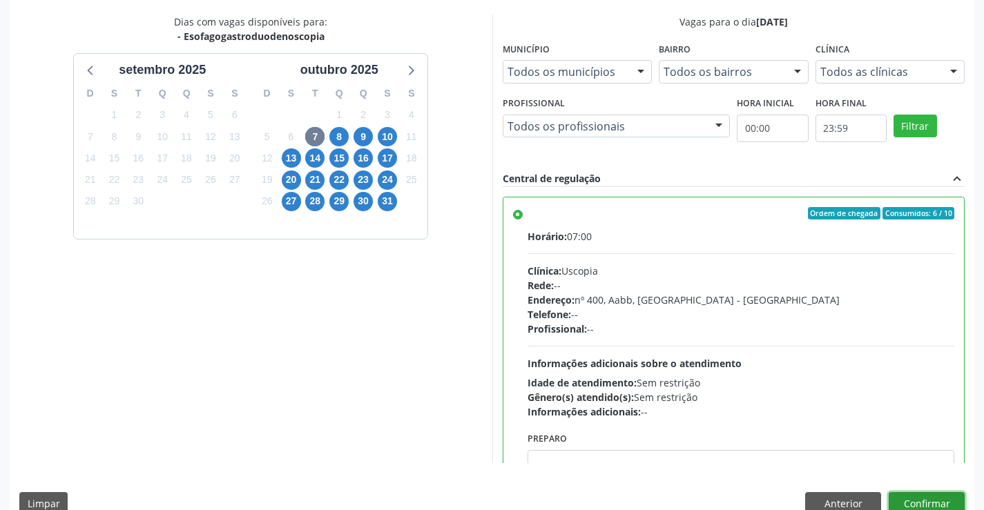
click at [916, 503] on button "Confirmar" at bounding box center [927, 503] width 76 height 23
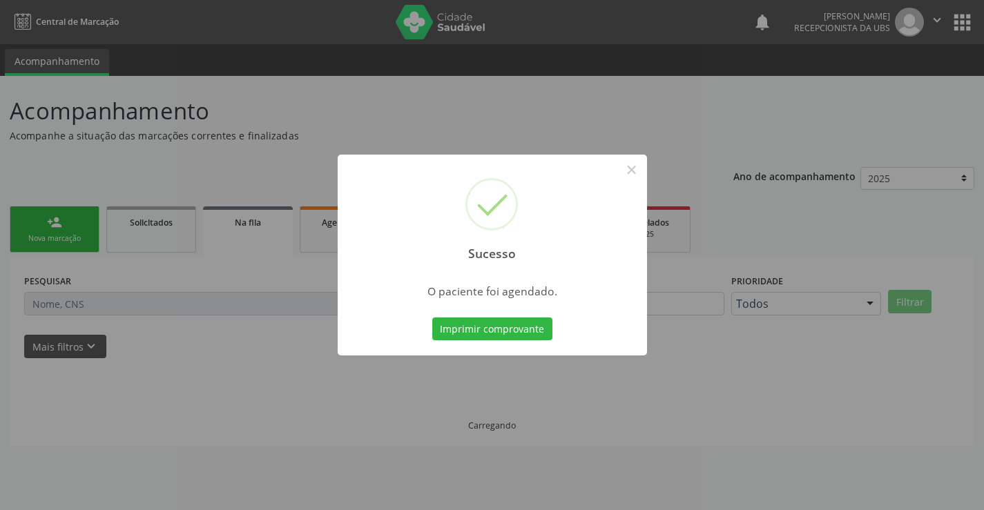
scroll to position [0, 0]
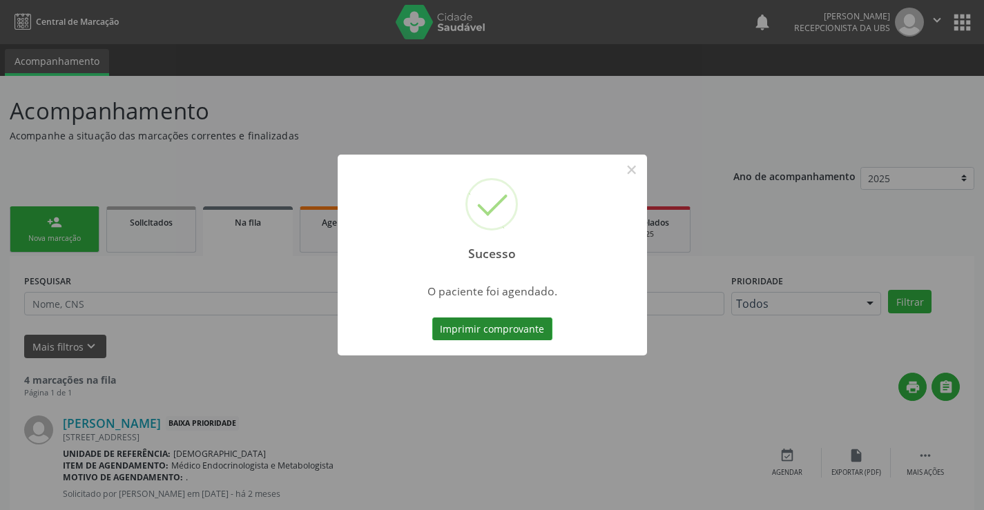
click at [446, 327] on button "Imprimir comprovante" at bounding box center [492, 329] width 120 height 23
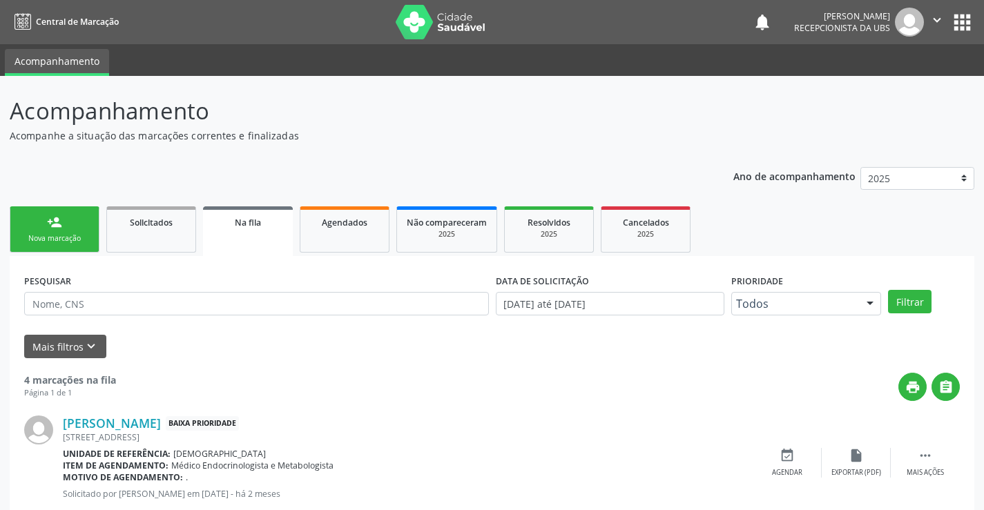
click at [930, 17] on icon "" at bounding box center [936, 19] width 15 height 15
click at [914, 89] on link "Sair" at bounding box center [901, 84] width 95 height 19
